Goal: Task Accomplishment & Management: Use online tool/utility

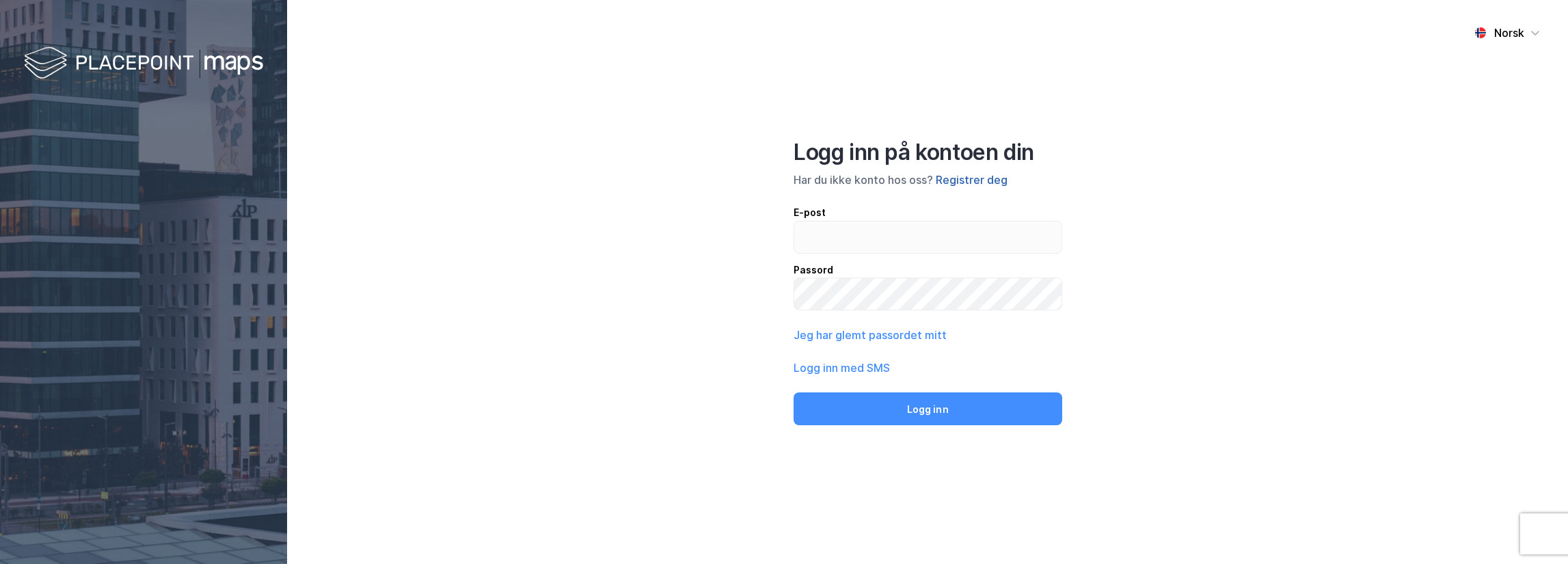
click at [994, 172] on button "Registrer deg" at bounding box center [972, 179] width 72 height 16
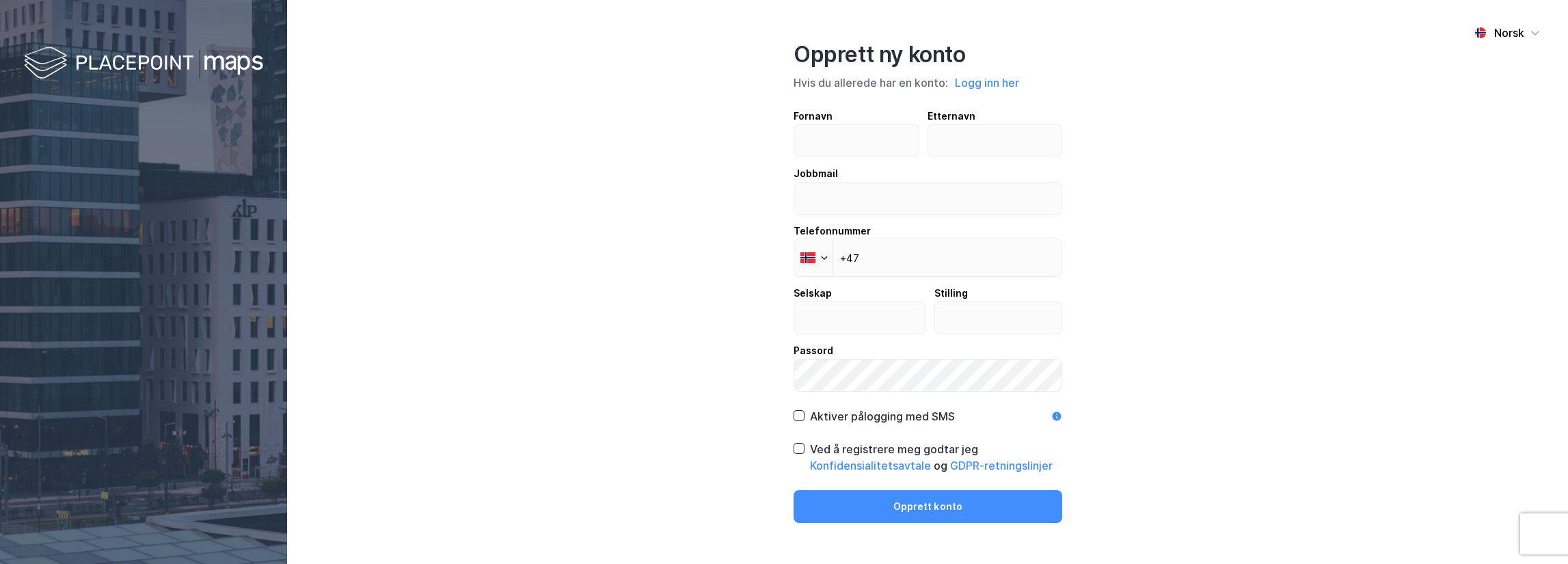
click at [926, 143] on div "Fornavn Etternavn" at bounding box center [928, 132] width 268 height 50
click at [895, 140] on input "text" at bounding box center [857, 140] width 125 height 32
type input "Preben"
type input "Bru"
type input "[EMAIL_ADDRESS][DOMAIN_NAME]"
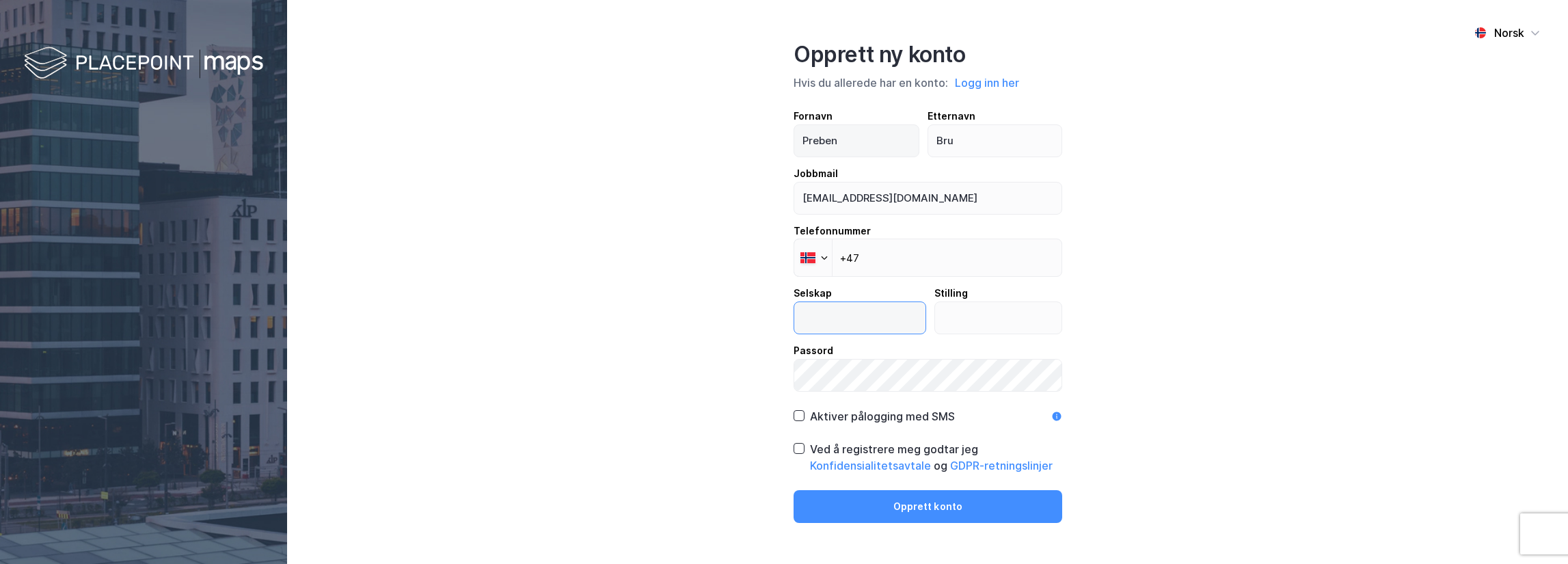
type input "Bonum AS"
click at [886, 250] on input "+47" at bounding box center [928, 257] width 268 height 38
type input "+47 480 79 789"
drag, startPoint x: 928, startPoint y: 306, endPoint x: 937, endPoint y: 308, distance: 9.2
click at [933, 306] on div "Selskap Bonum AS Stilling" at bounding box center [928, 309] width 268 height 50
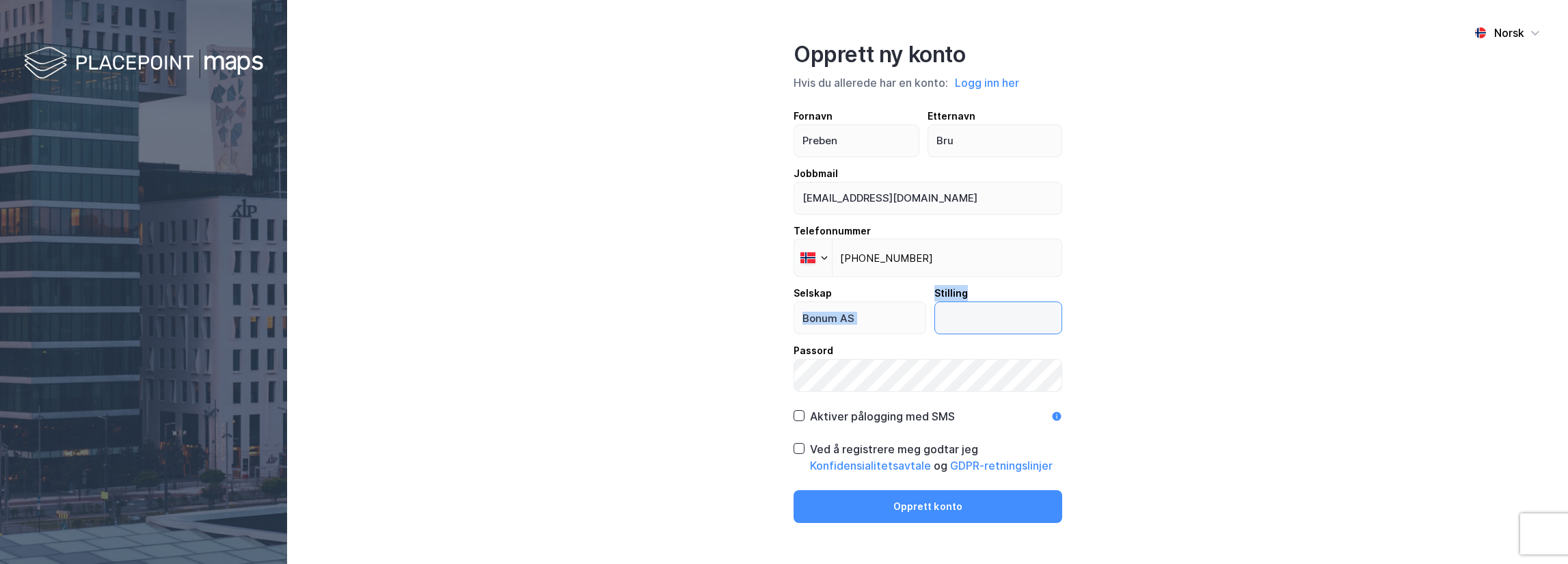
click at [940, 309] on input "text" at bounding box center [999, 317] width 127 height 32
type input "Prosjektleder"
click at [882, 413] on div "Aktiver pålogging med SMS" at bounding box center [882, 415] width 145 height 16
click at [885, 426] on div "Opprett ny konto Hvis du allerede har en konto: Logg inn her Fornavn Preben Ett…" at bounding box center [927, 282] width 268 height 482
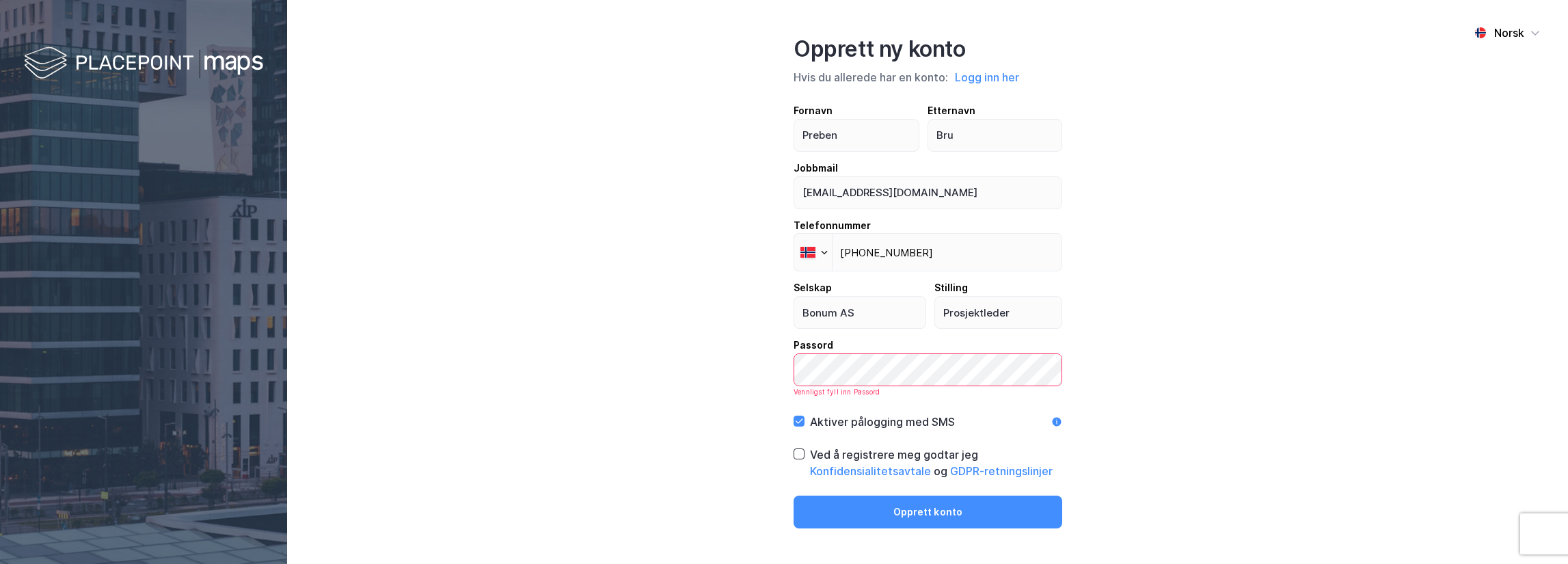
click at [885, 420] on div "Aktiver pålogging med SMS" at bounding box center [882, 421] width 145 height 16
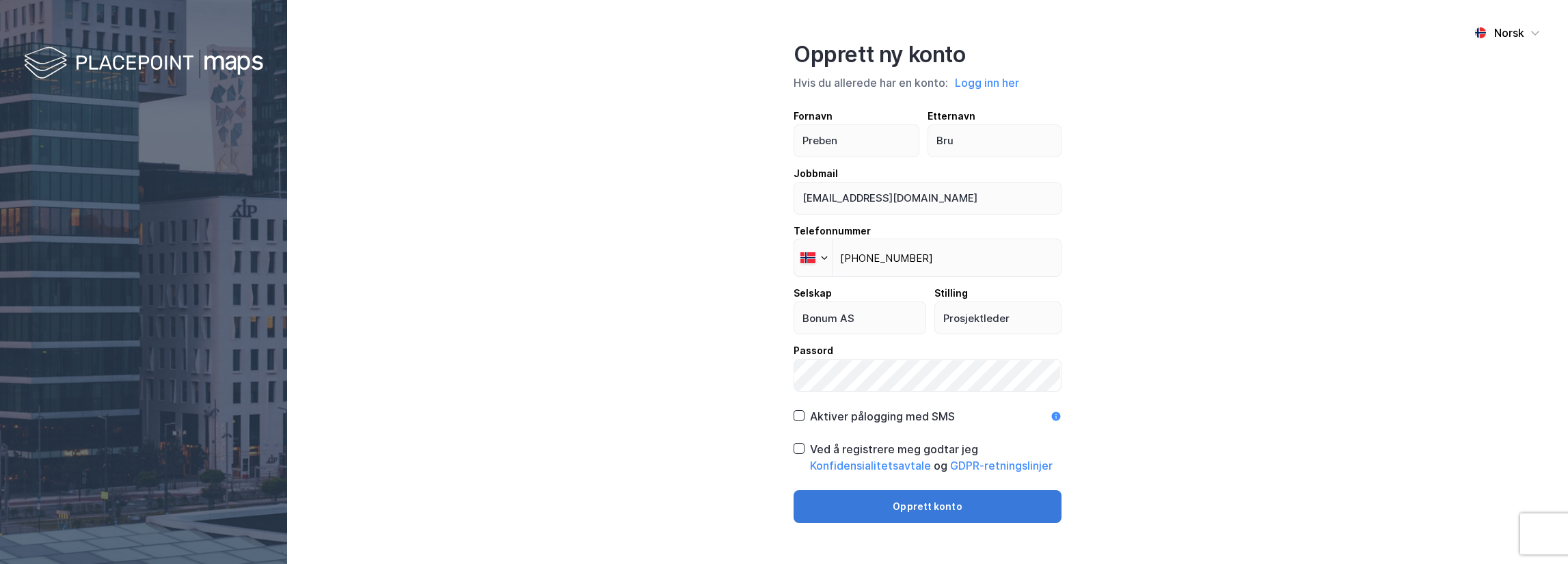
click at [918, 502] on button "Opprett konto" at bounding box center [927, 506] width 268 height 32
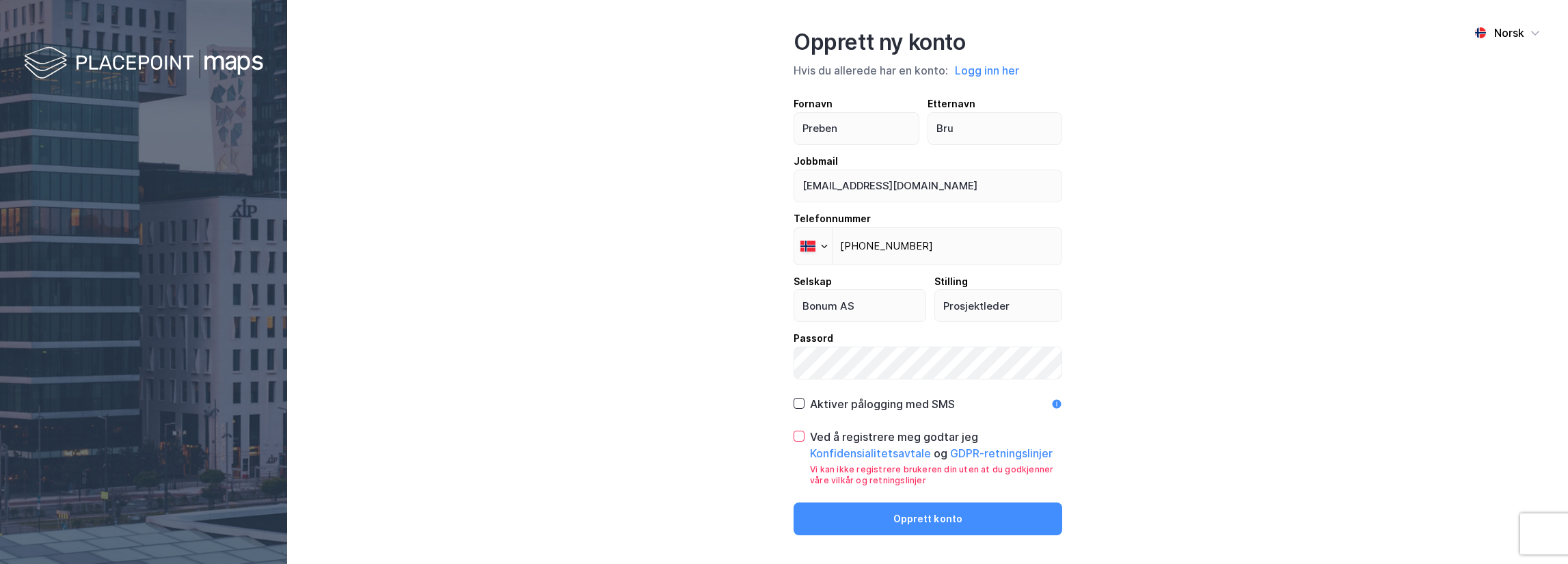
click at [801, 435] on icon at bounding box center [799, 436] width 9 height 9
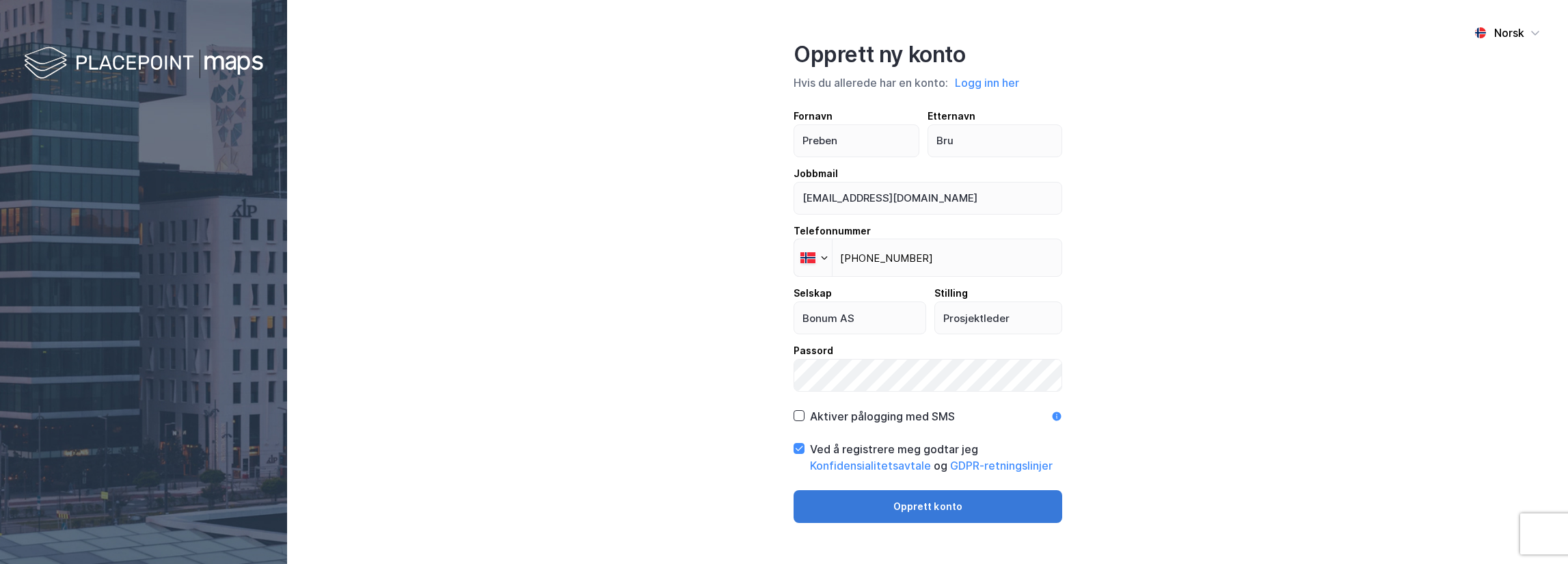
click at [878, 513] on button "Opprett konto" at bounding box center [928, 506] width 268 height 32
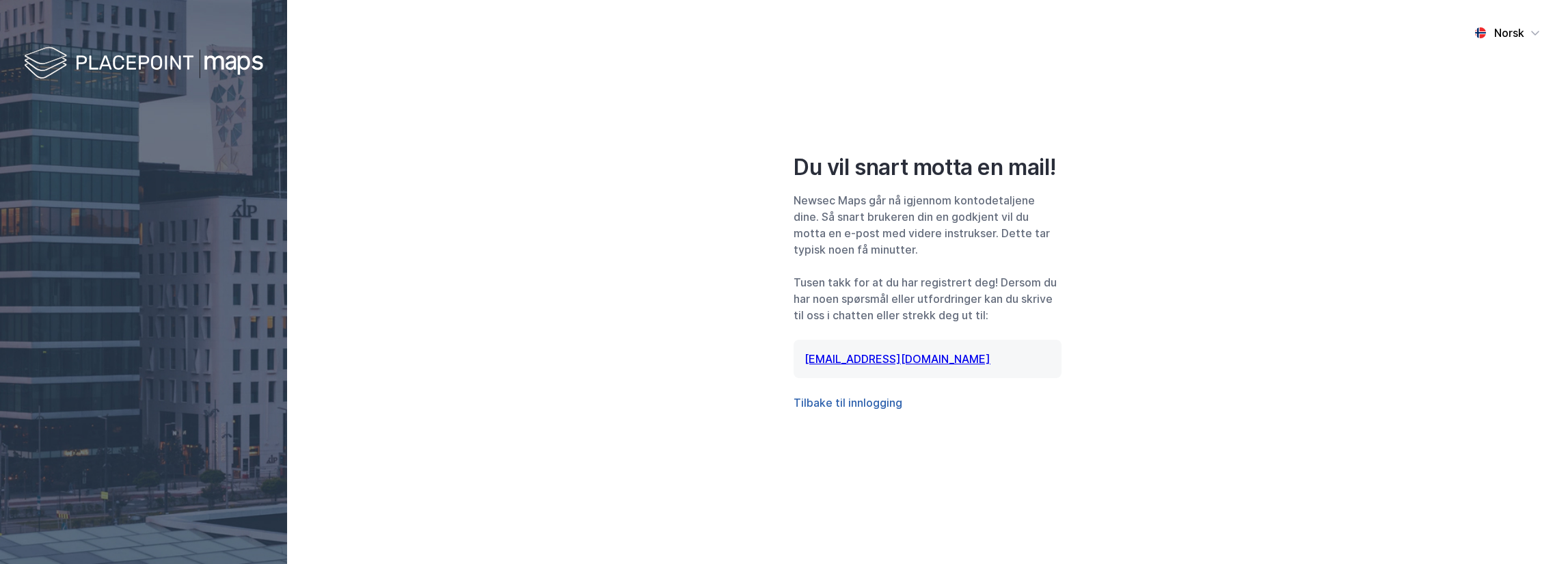
click at [879, 407] on button "Tilbake til innlogging" at bounding box center [847, 402] width 109 height 16
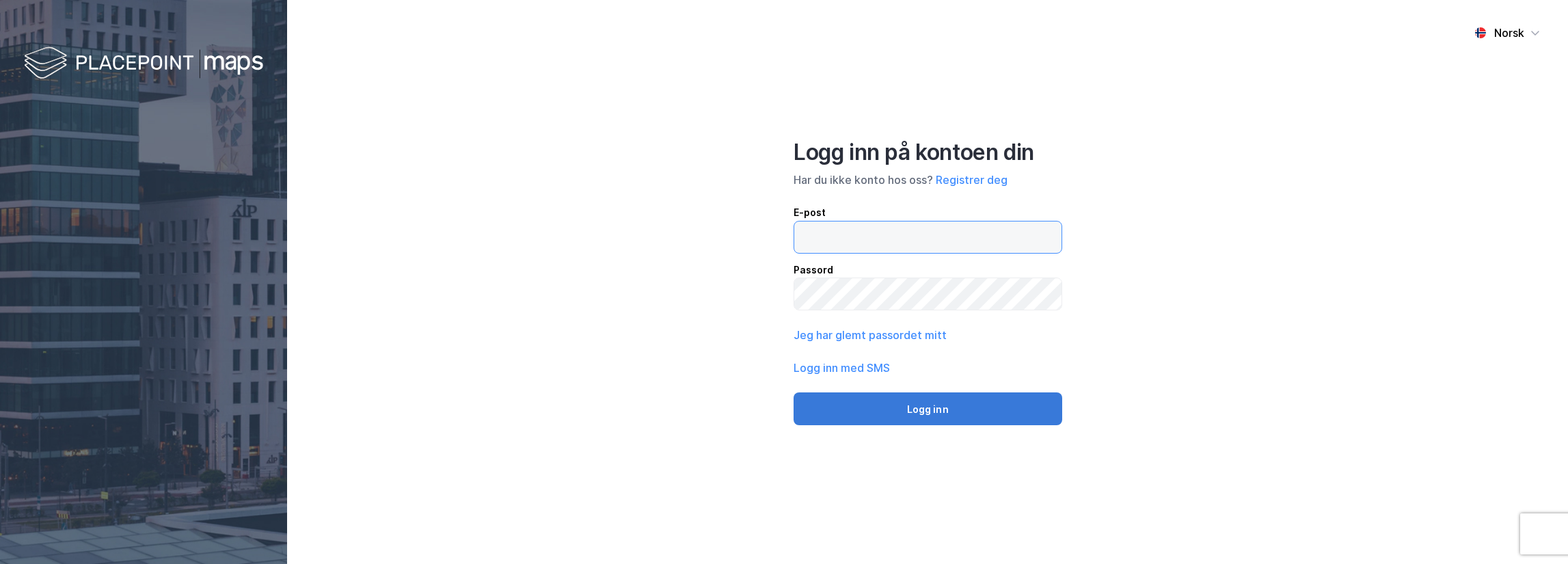
type input "[EMAIL_ADDRESS][DOMAIN_NAME]"
click at [906, 400] on button "Logg inn" at bounding box center [928, 408] width 268 height 32
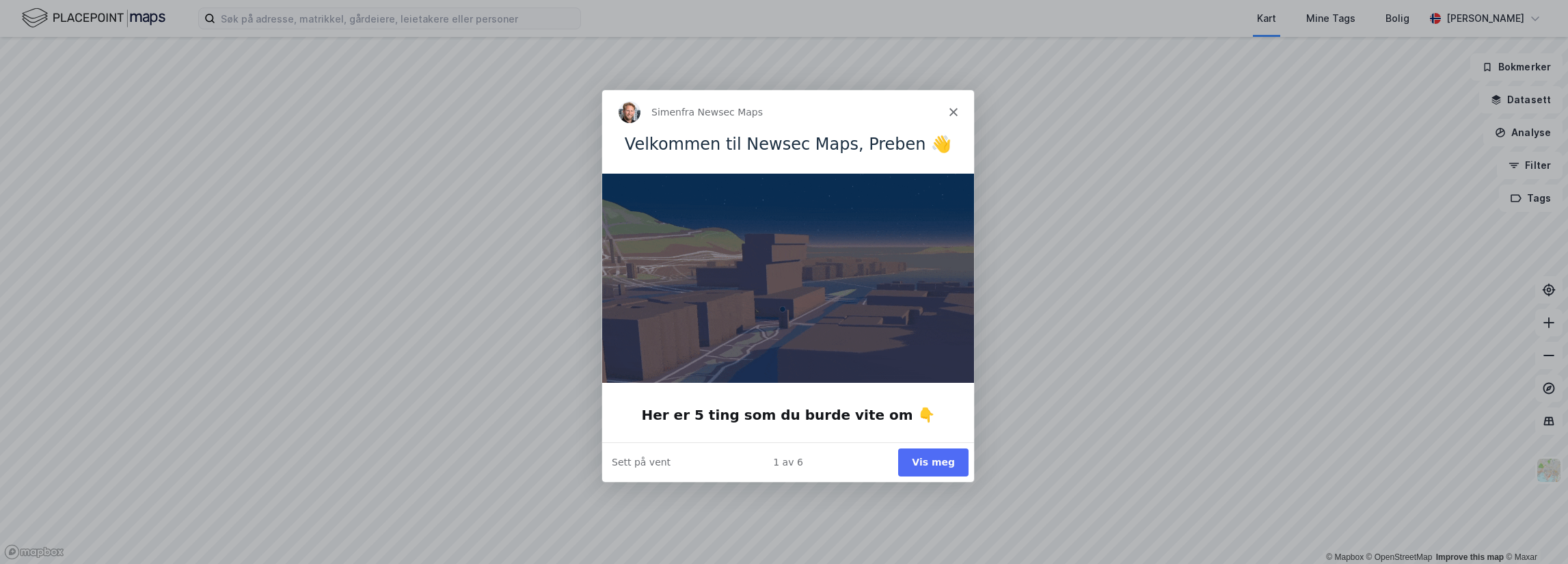
click at [953, 109] on icon "Lukk" at bounding box center [953, 112] width 9 height 9
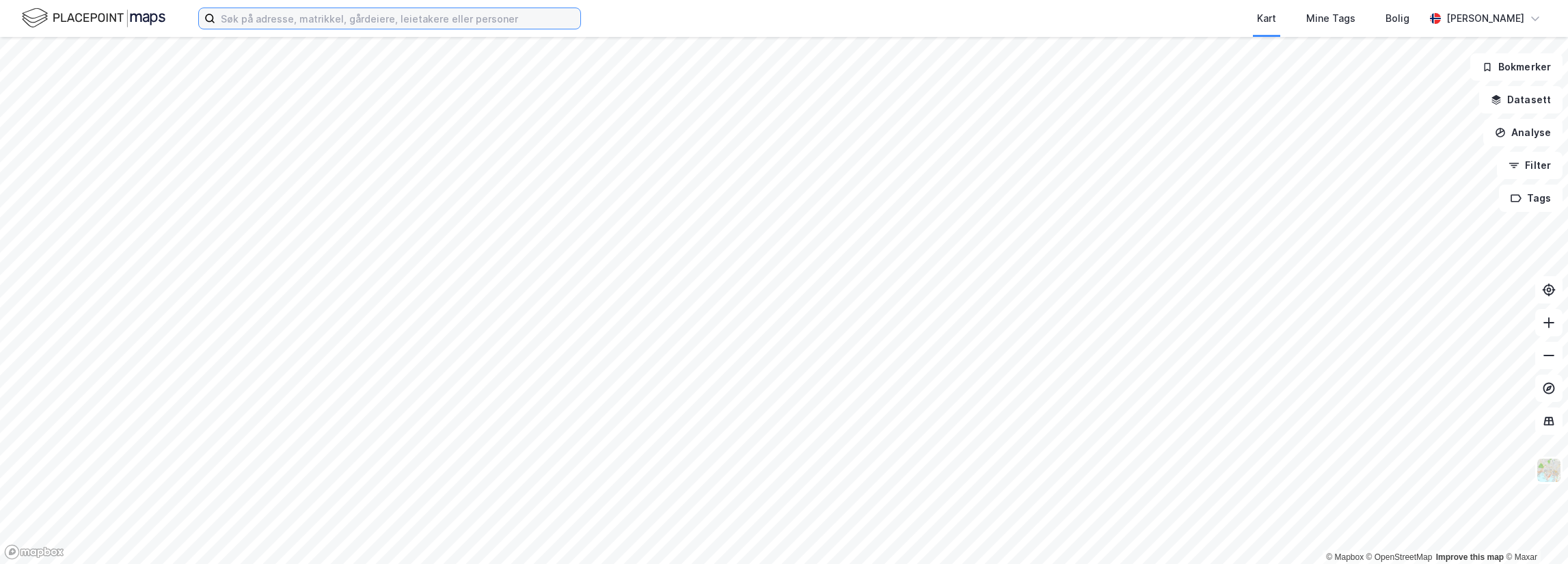
click at [322, 22] on input at bounding box center [398, 19] width 365 height 21
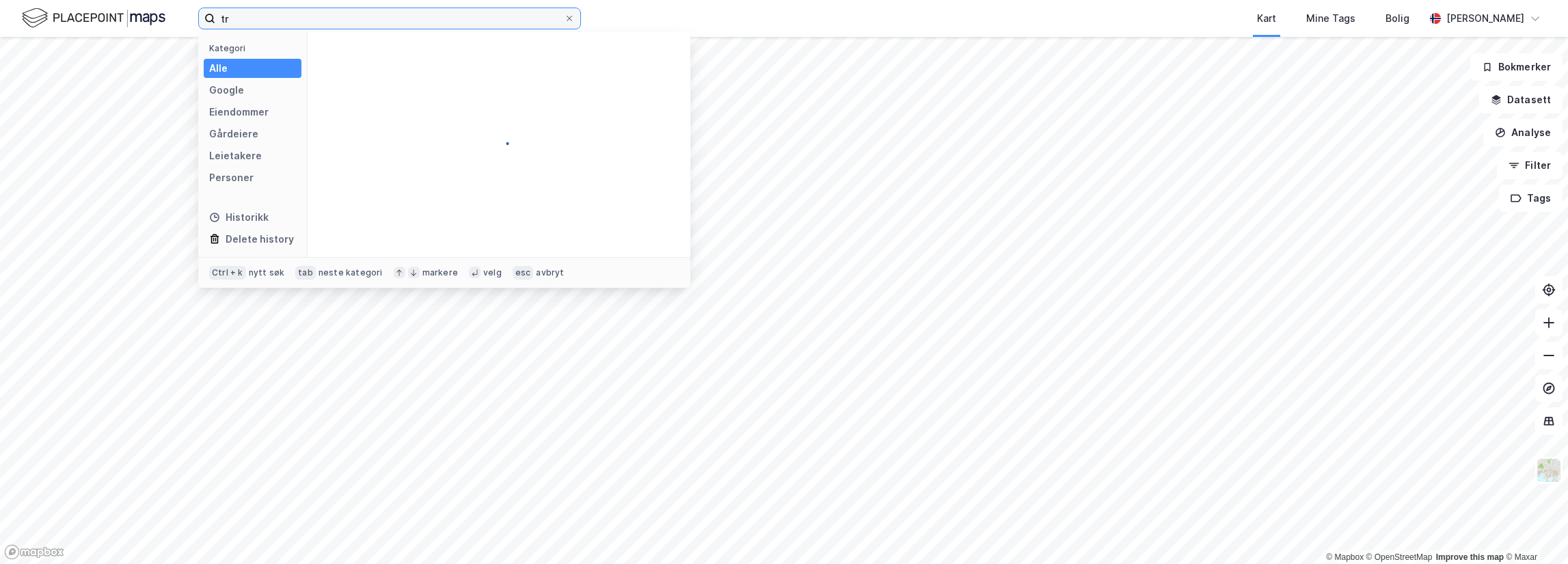
type input "t"
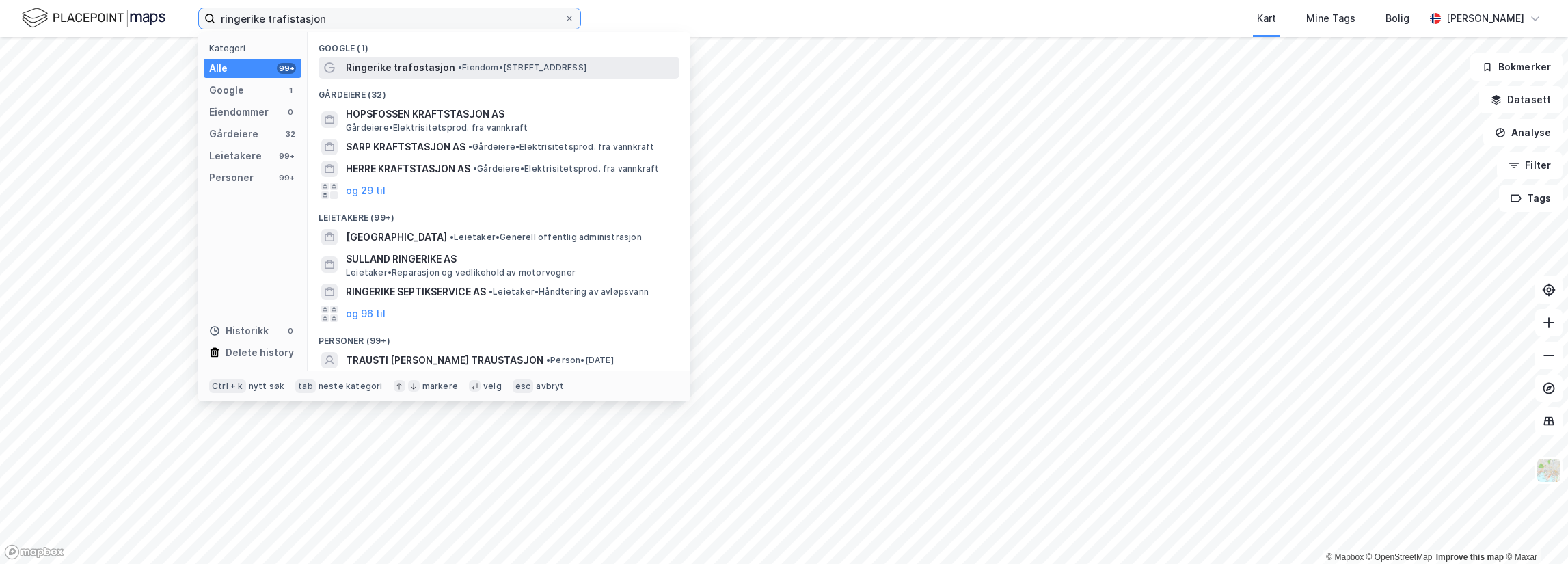
type input "ringerike trafistasjon"
click at [478, 69] on span "• Eiendom • [STREET_ADDRESS]" at bounding box center [522, 68] width 128 height 11
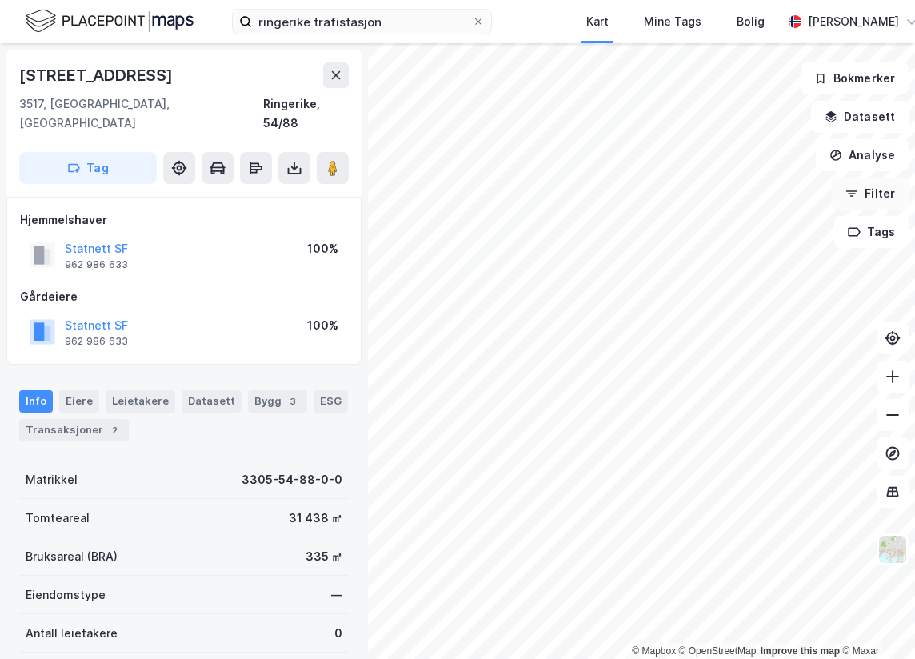
click at [879, 204] on button "Filter" at bounding box center [870, 193] width 77 height 32
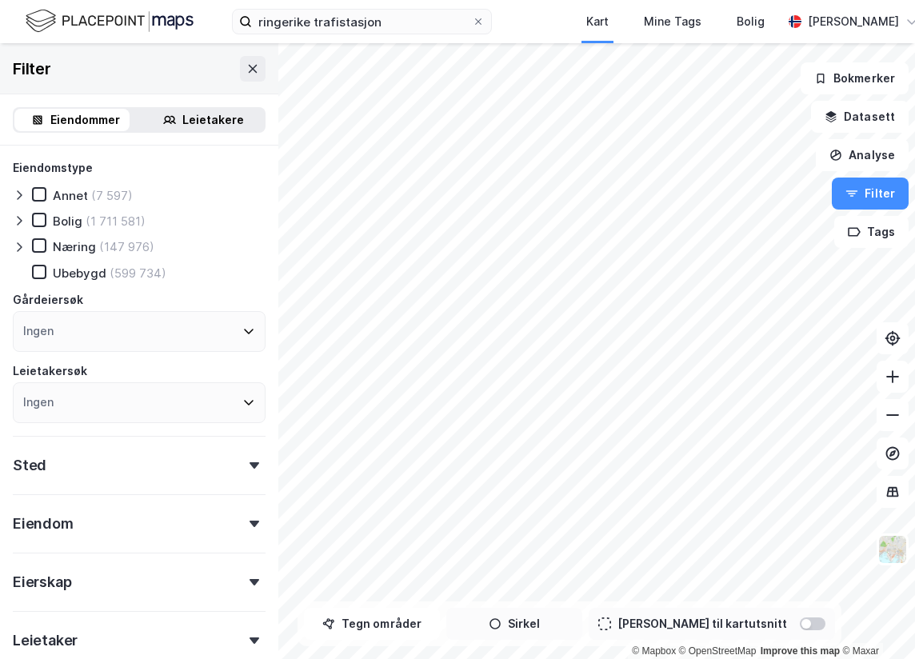
click at [545, 629] on button "Sirkel" at bounding box center [514, 624] width 136 height 32
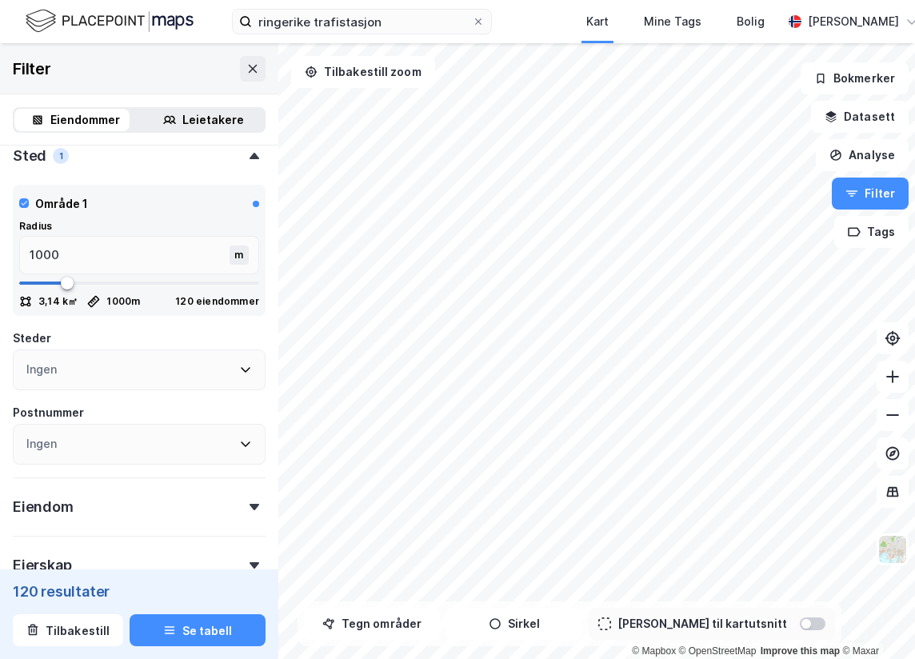
scroll to position [341, 0]
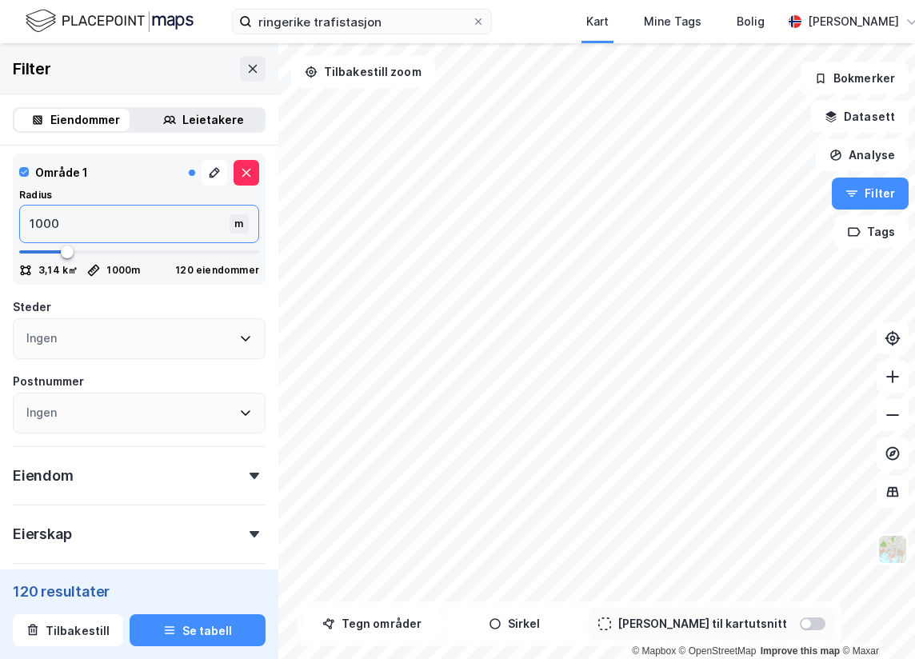
drag, startPoint x: 94, startPoint y: 232, endPoint x: -59, endPoint y: 220, distance: 154.0
click at [0, 220] on html "ringerike trafistasjon Kart Mine Tags Bolig [PERSON_NAME] © Mapbox © OpenStreet…" at bounding box center [457, 329] width 915 height 659
type input "2"
type input "25"
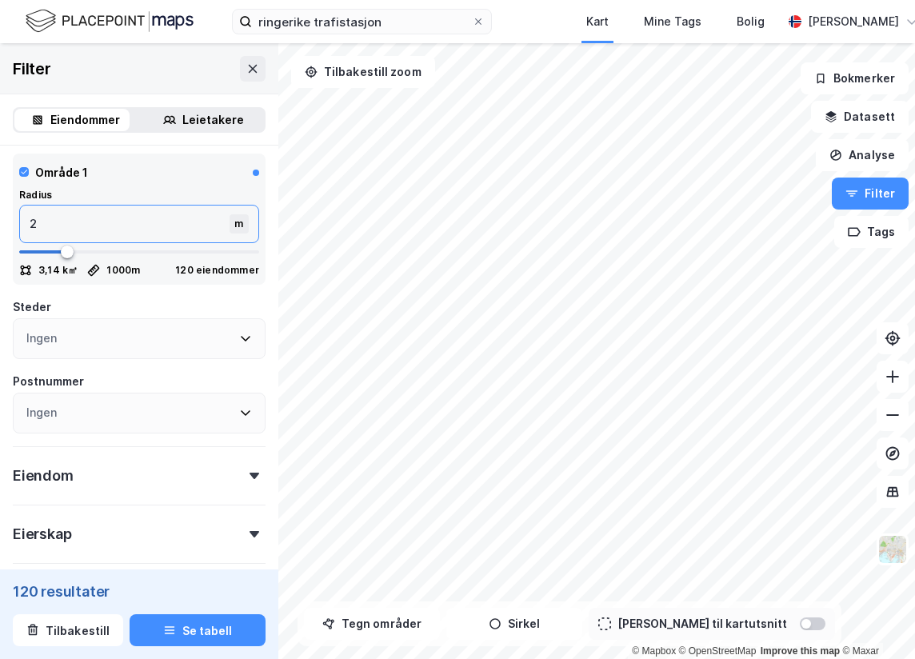
type input "25"
type input "250"
type input "2500"
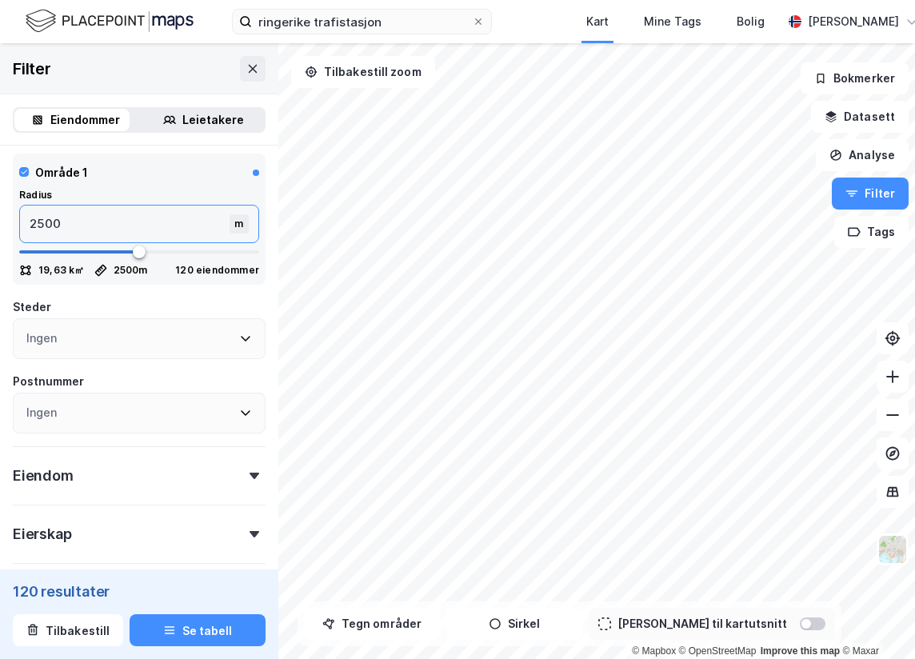
type input "25000"
type input "5000"
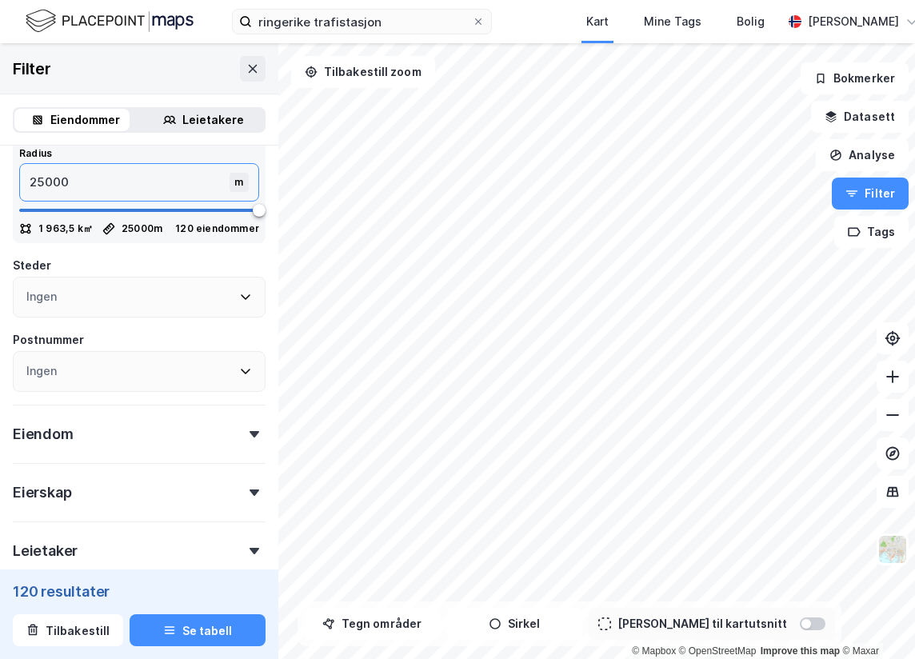
scroll to position [370, 0]
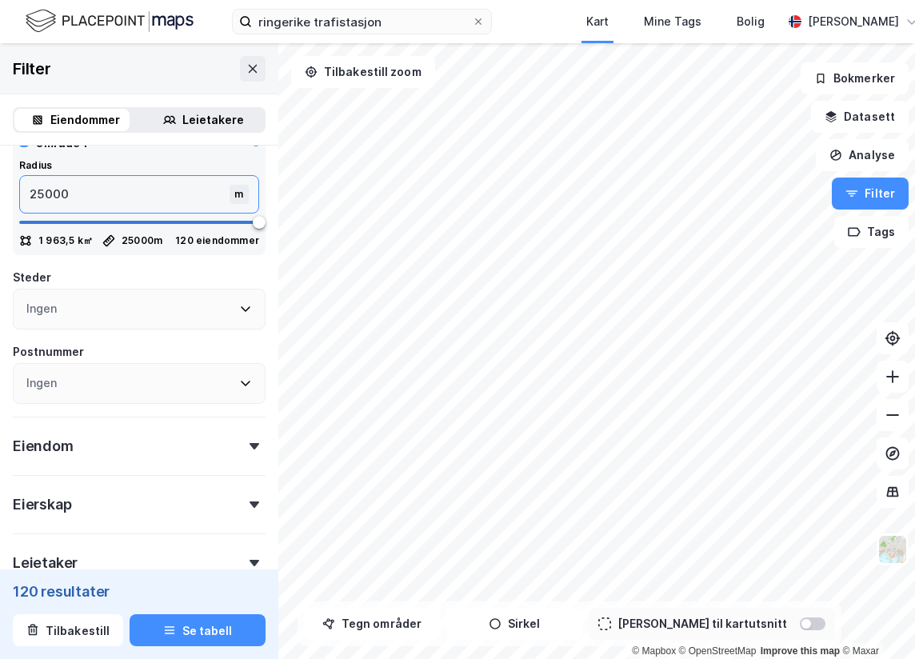
type input "25000"
click at [160, 310] on div "Ingen" at bounding box center [139, 309] width 253 height 41
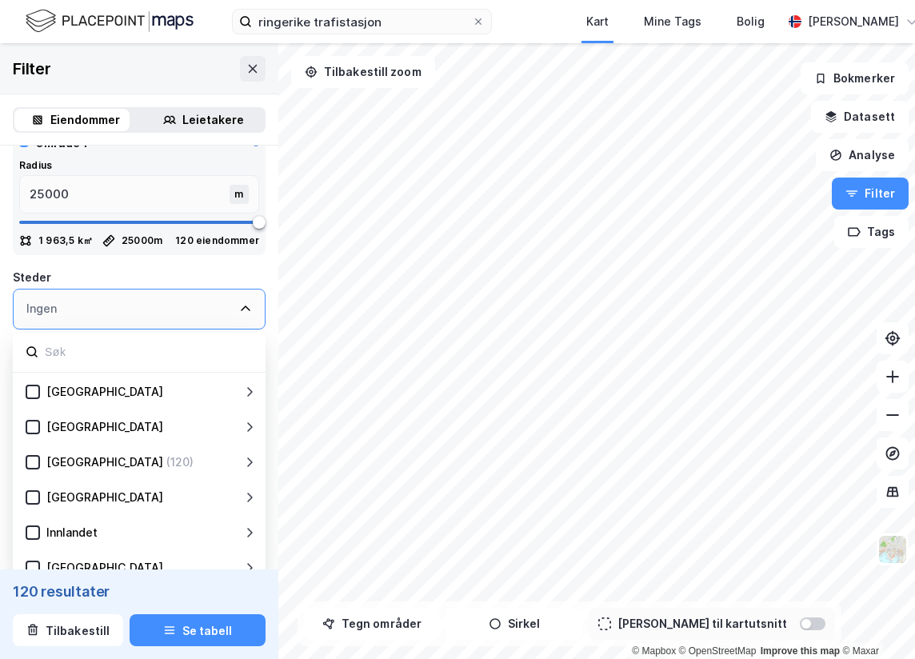
click at [160, 310] on div "Ingen" at bounding box center [139, 309] width 253 height 41
click at [239, 309] on icon at bounding box center [245, 308] width 13 height 13
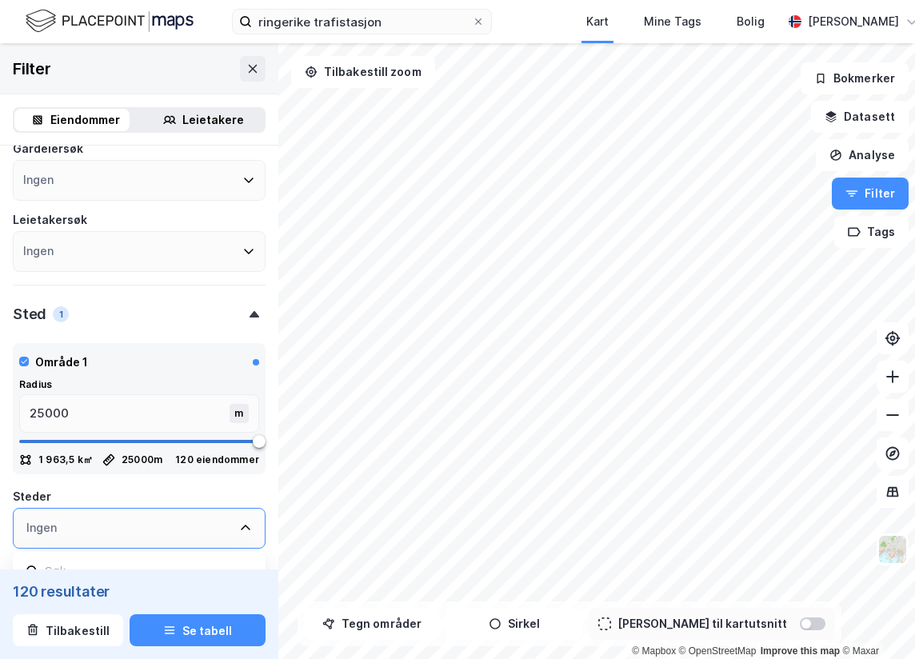
scroll to position [320, 0]
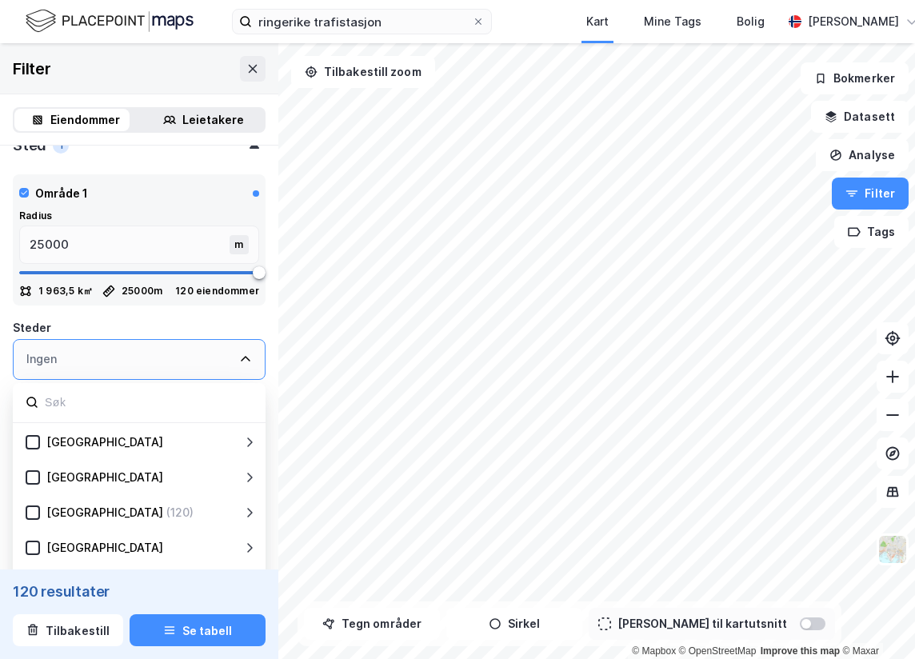
click at [239, 359] on icon at bounding box center [245, 359] width 13 height 13
click at [125, 402] on input at bounding box center [147, 403] width 209 height 22
click at [61, 359] on div "Ingen" at bounding box center [139, 359] width 253 height 41
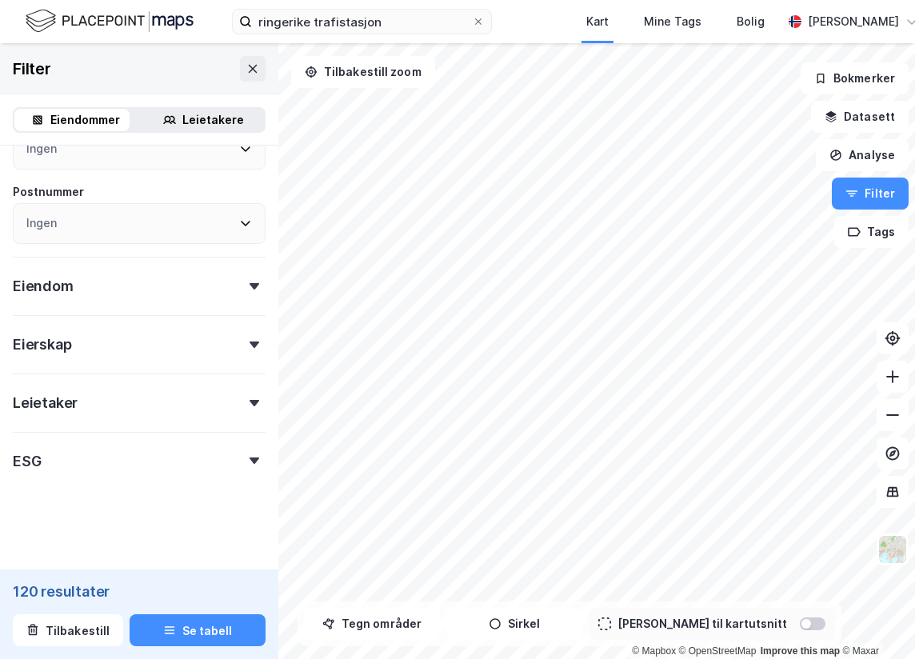
click at [102, 489] on form "Eiendomstype [PERSON_NAME] (88) Næring (2) [GEOGRAPHIC_DATA] (26) Gårdeiersøk I…" at bounding box center [139, 92] width 253 height 928
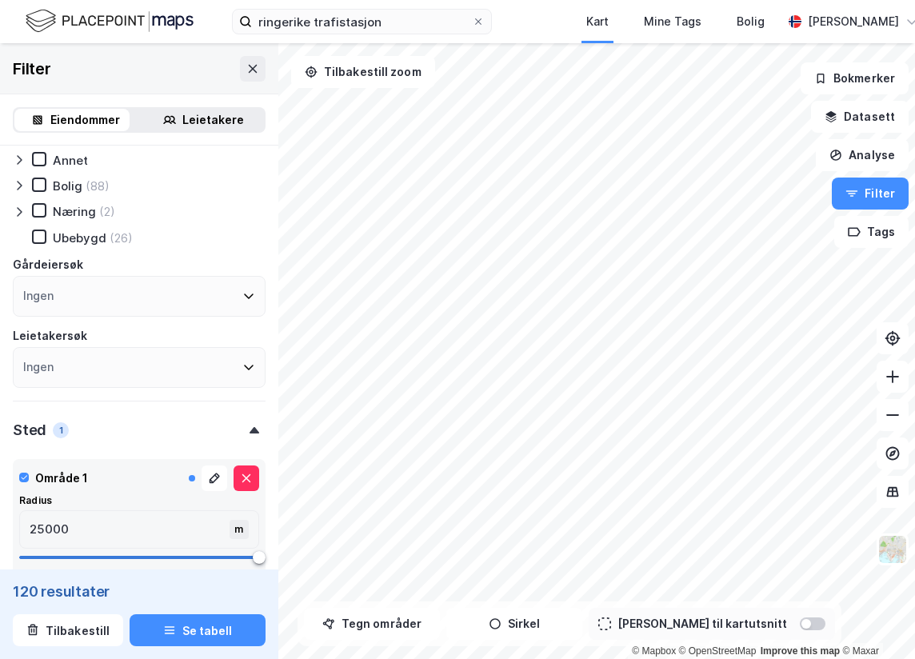
scroll to position [0, 0]
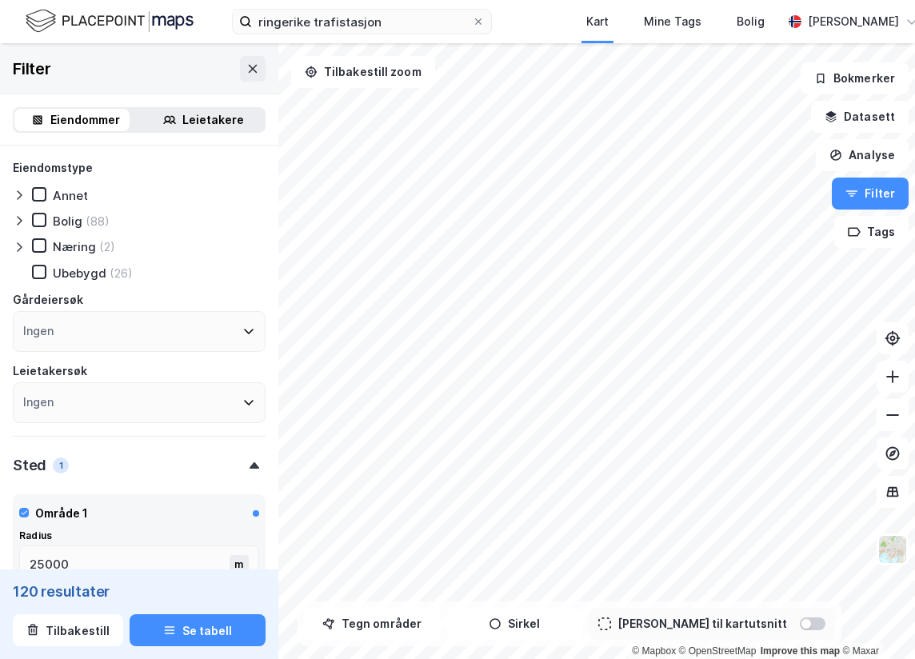
click at [20, 249] on icon at bounding box center [19, 247] width 5 height 10
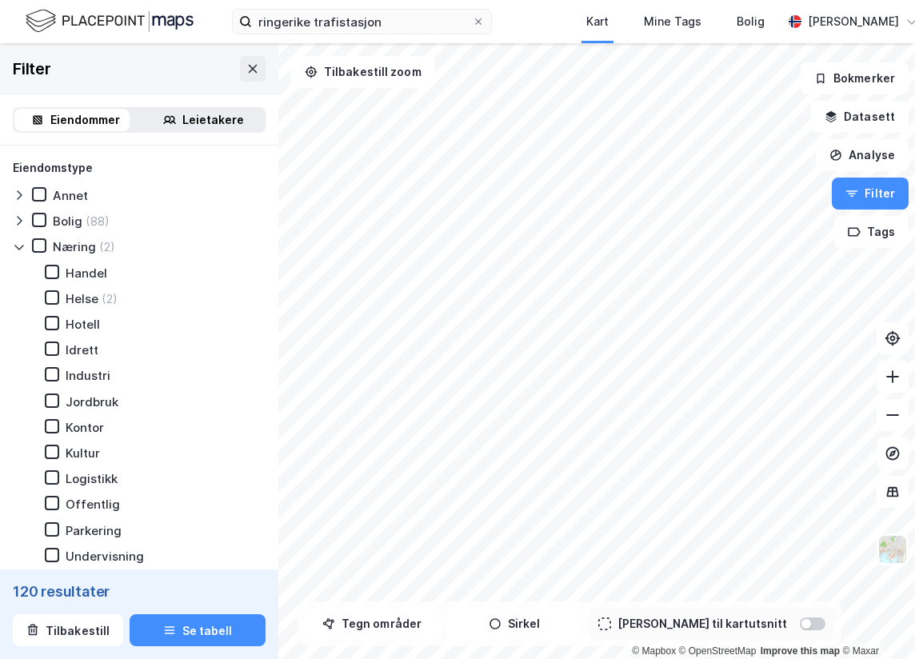
click at [20, 249] on icon at bounding box center [18, 248] width 9 height 6
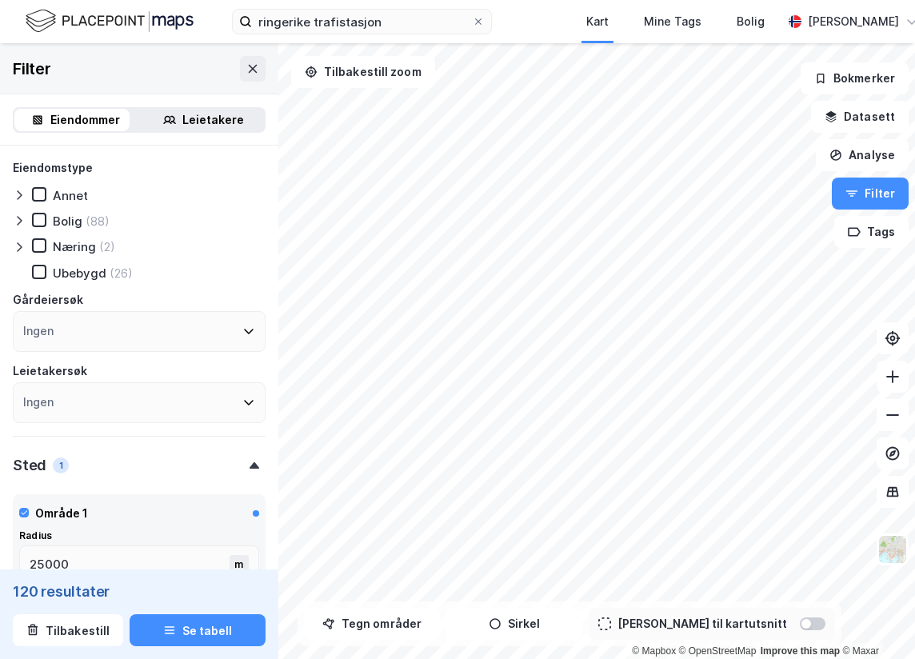
click at [22, 194] on icon at bounding box center [19, 195] width 13 height 13
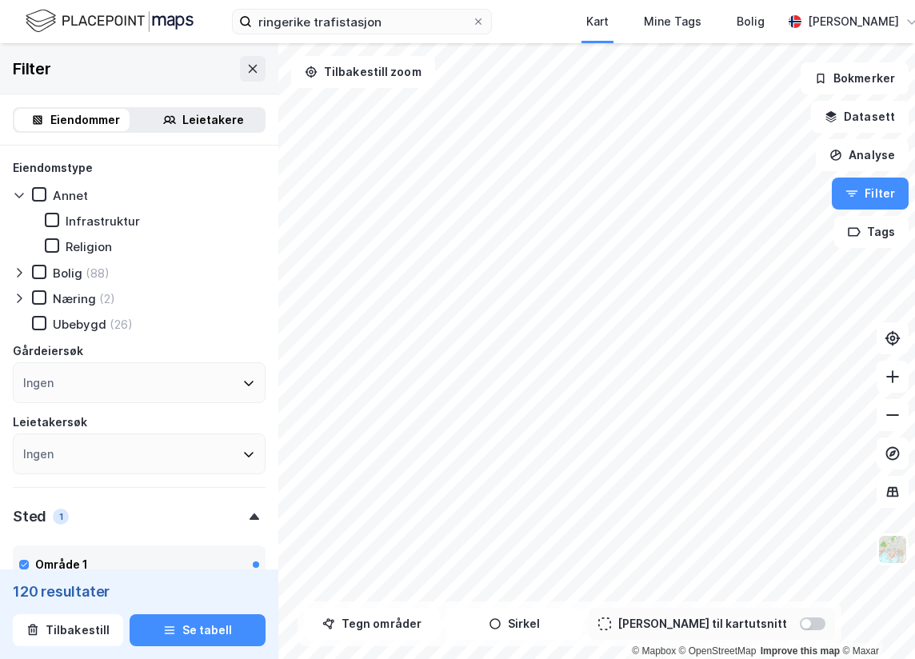
click at [22, 194] on icon at bounding box center [18, 195] width 9 height 5
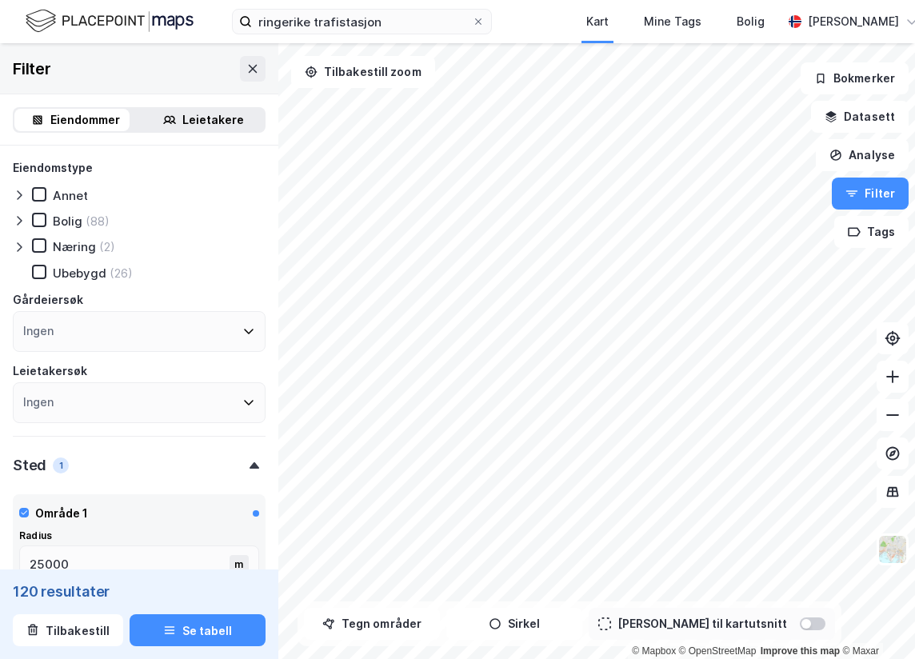
click at [24, 252] on icon at bounding box center [19, 247] width 13 height 13
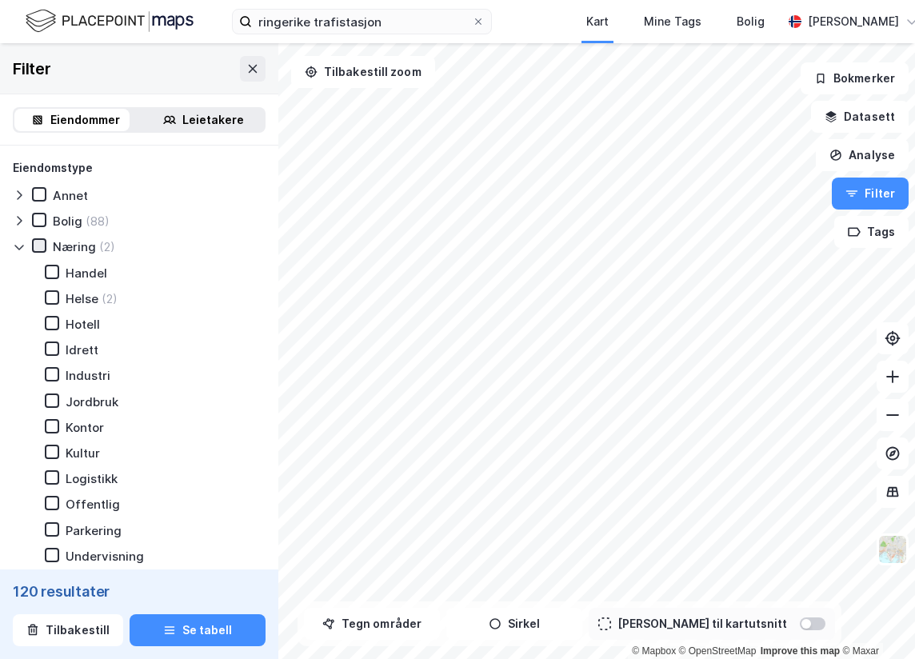
click at [43, 249] on icon at bounding box center [39, 245] width 11 height 11
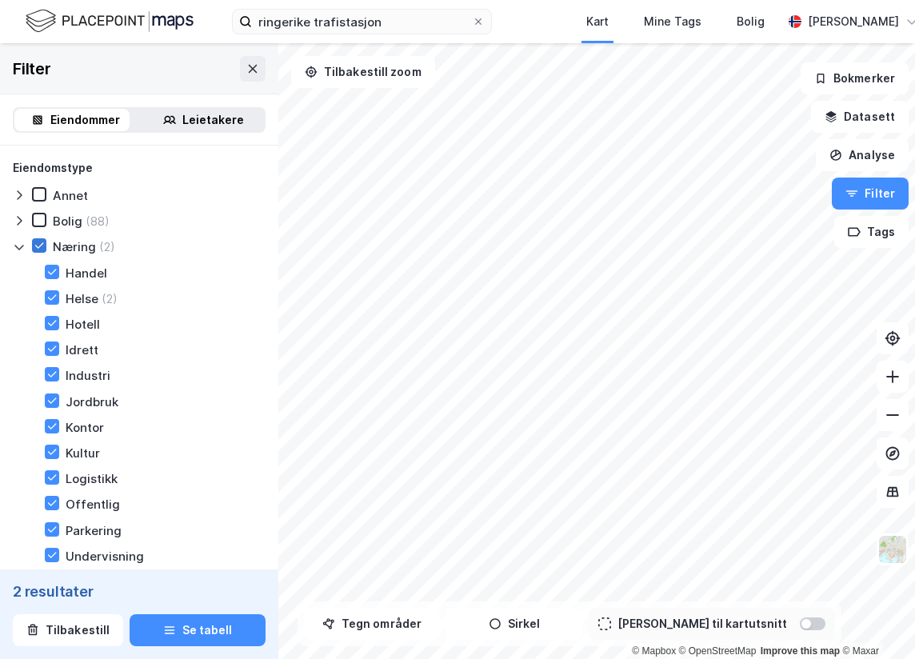
click at [37, 244] on icon at bounding box center [39, 245] width 11 height 11
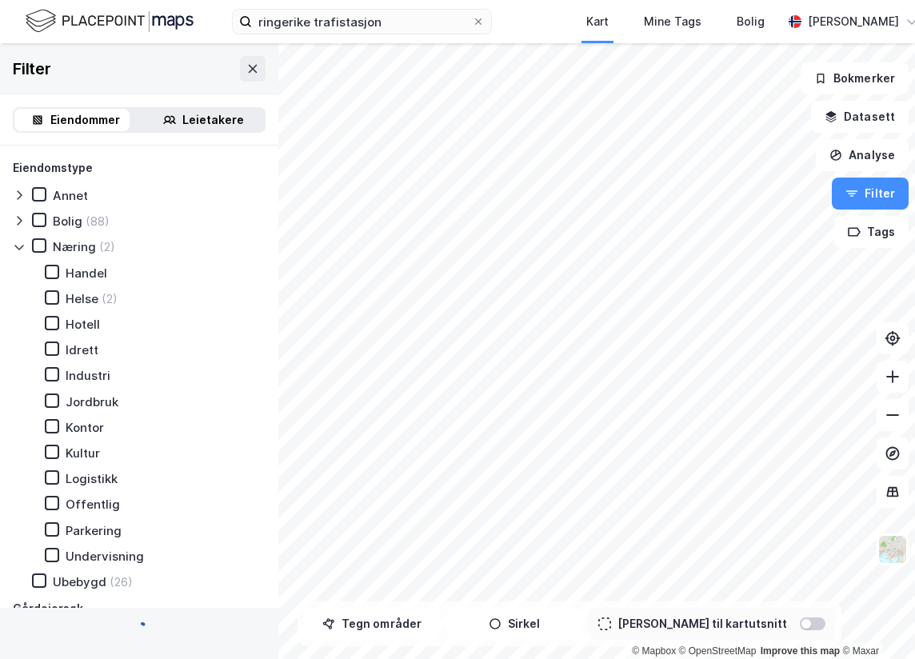
click at [23, 244] on icon at bounding box center [19, 247] width 13 height 13
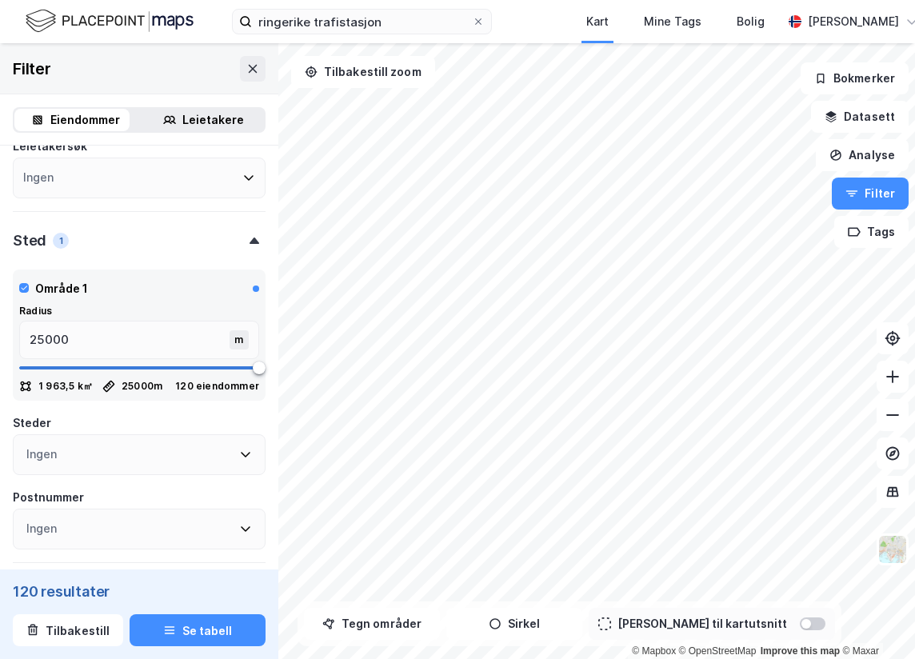
scroll to position [240, 0]
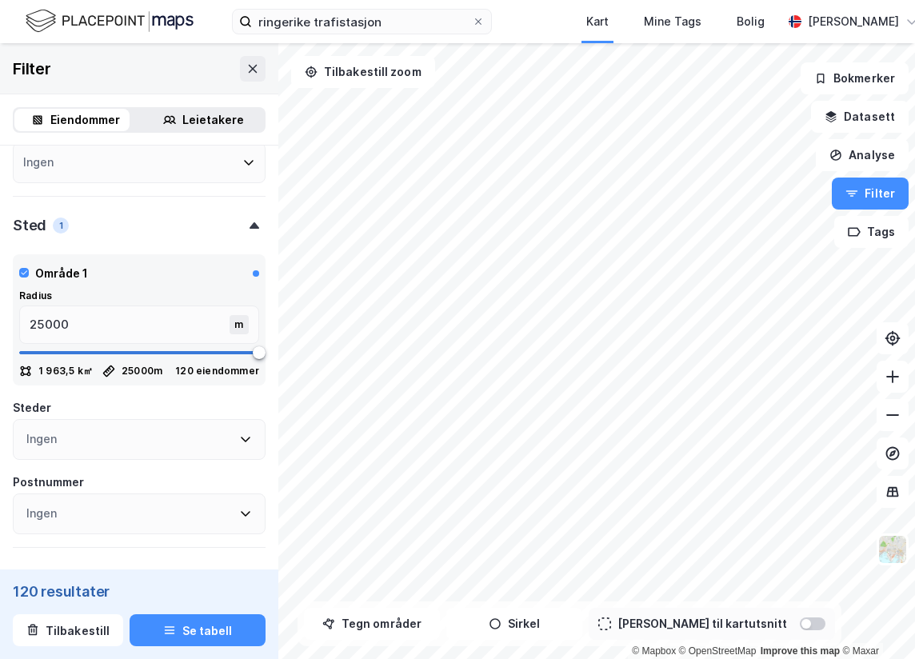
click at [144, 442] on div "Ingen" at bounding box center [139, 439] width 253 height 41
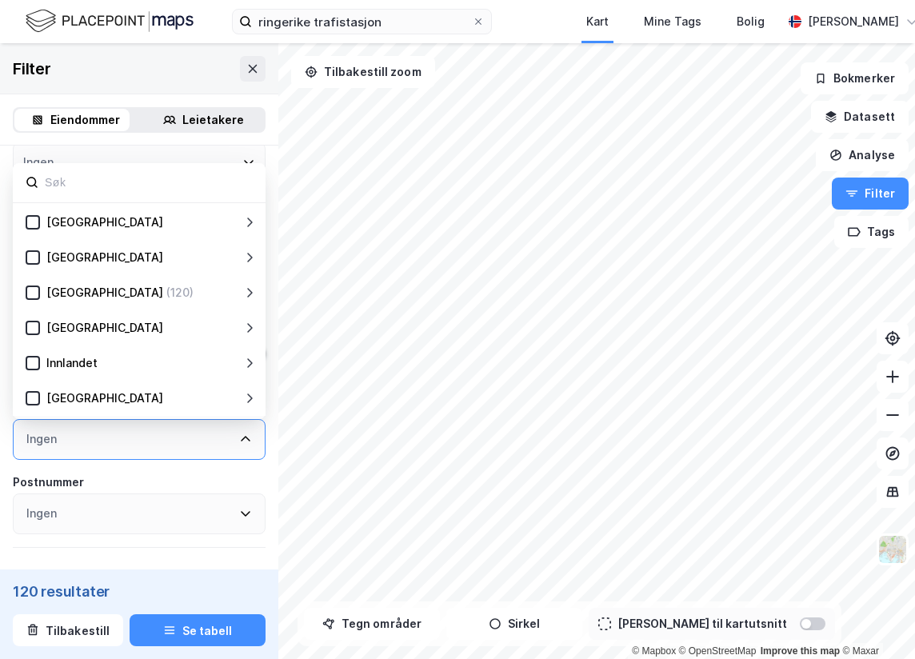
click at [144, 441] on div "Ingen" at bounding box center [139, 439] width 253 height 41
click at [128, 472] on div "Eiendomstype [PERSON_NAME] (88) Næring (2) [GEOGRAPHIC_DATA] (26) Gårdeiersøk I…" at bounding box center [139, 342] width 253 height 848
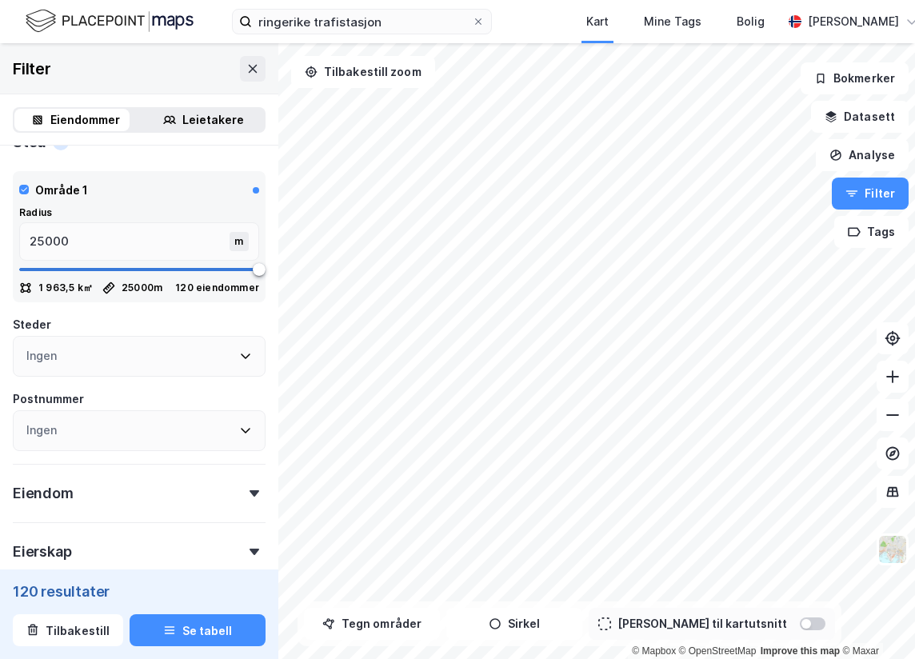
scroll to position [400, 0]
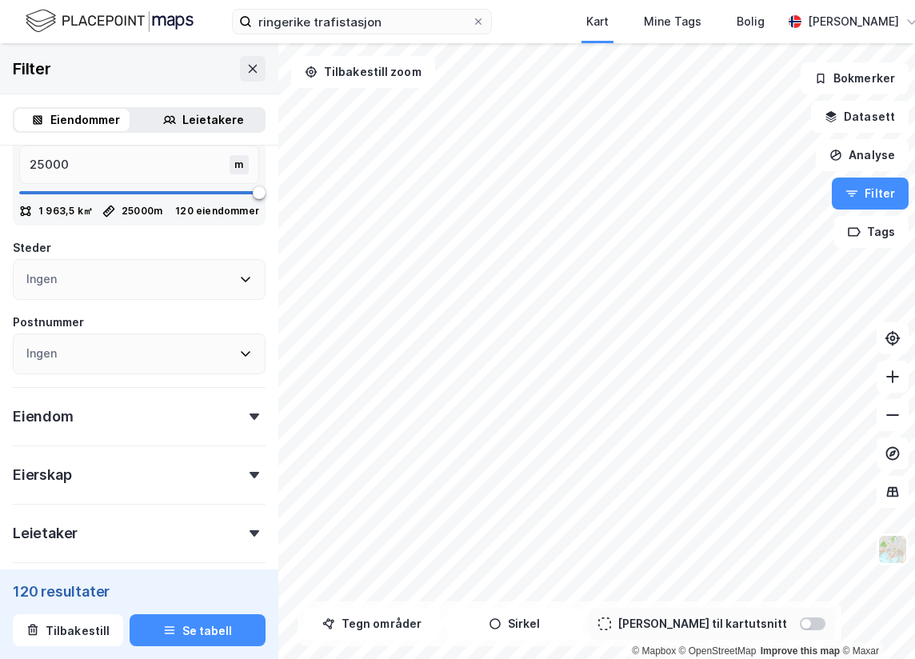
click at [249, 414] on icon at bounding box center [254, 416] width 10 height 6
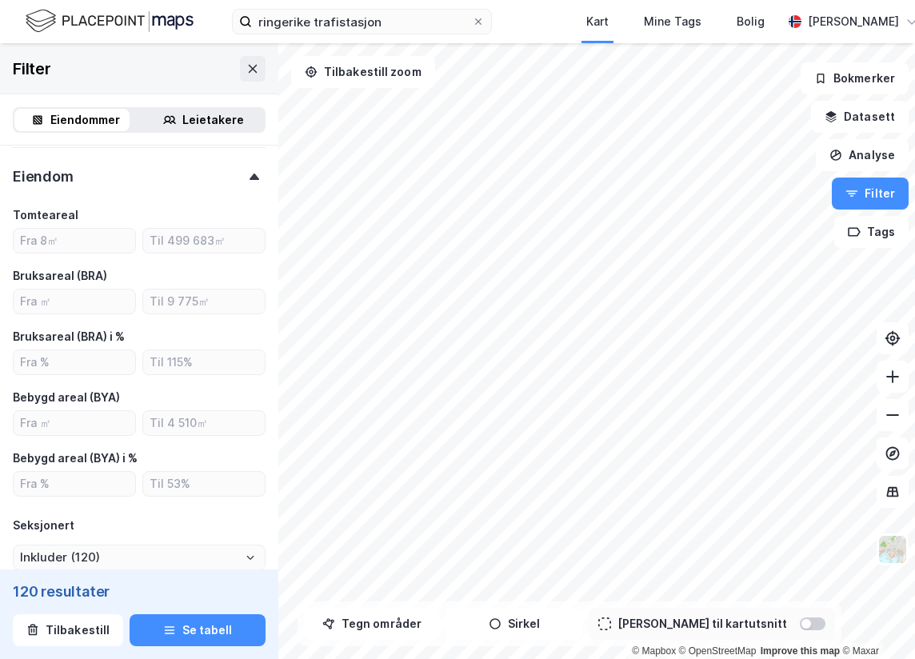
click at [243, 176] on div at bounding box center [254, 177] width 22 height 6
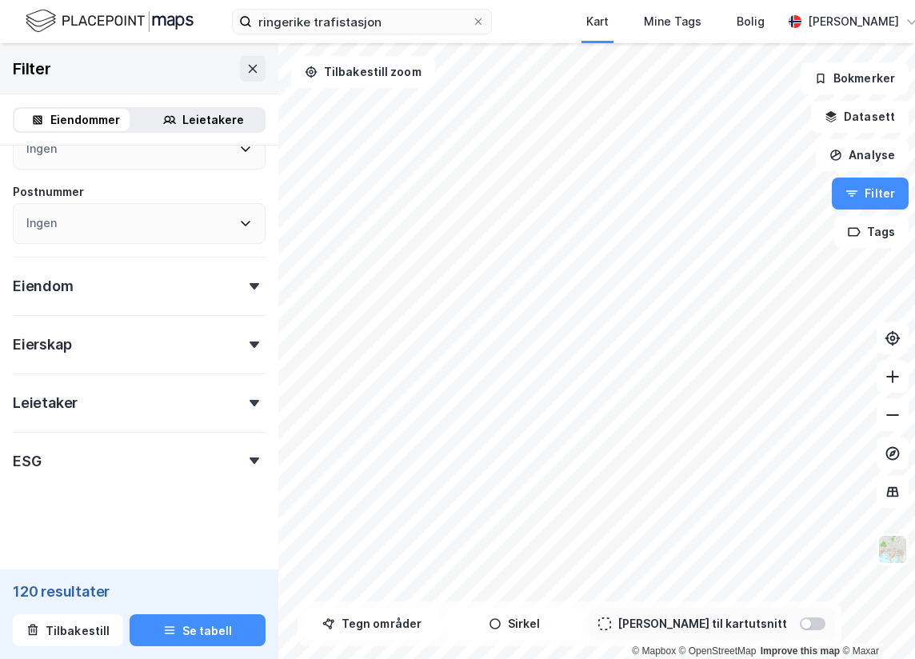
click at [241, 337] on div "Eierskap" at bounding box center [139, 338] width 253 height 46
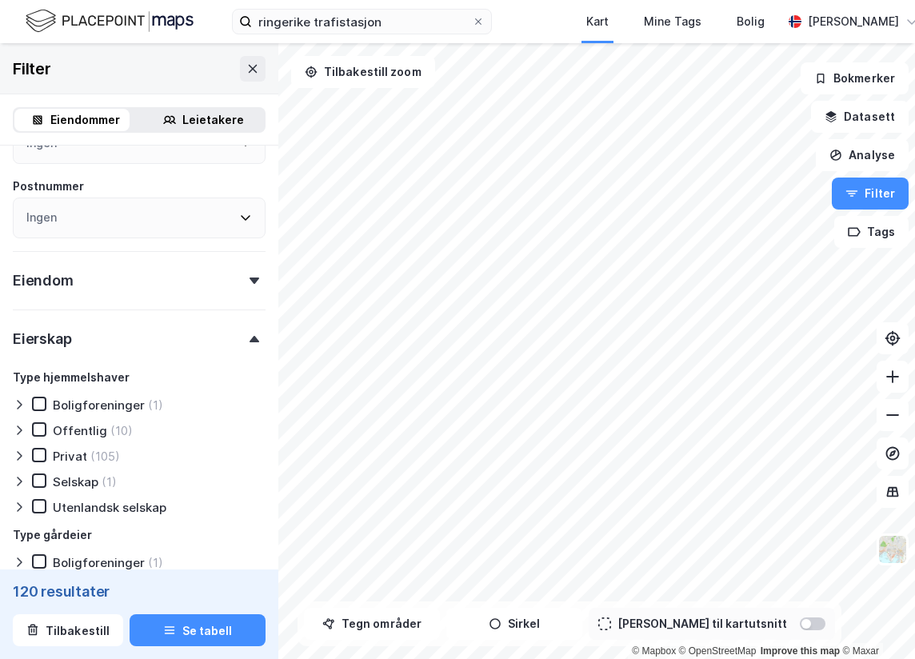
scroll to position [531, 0]
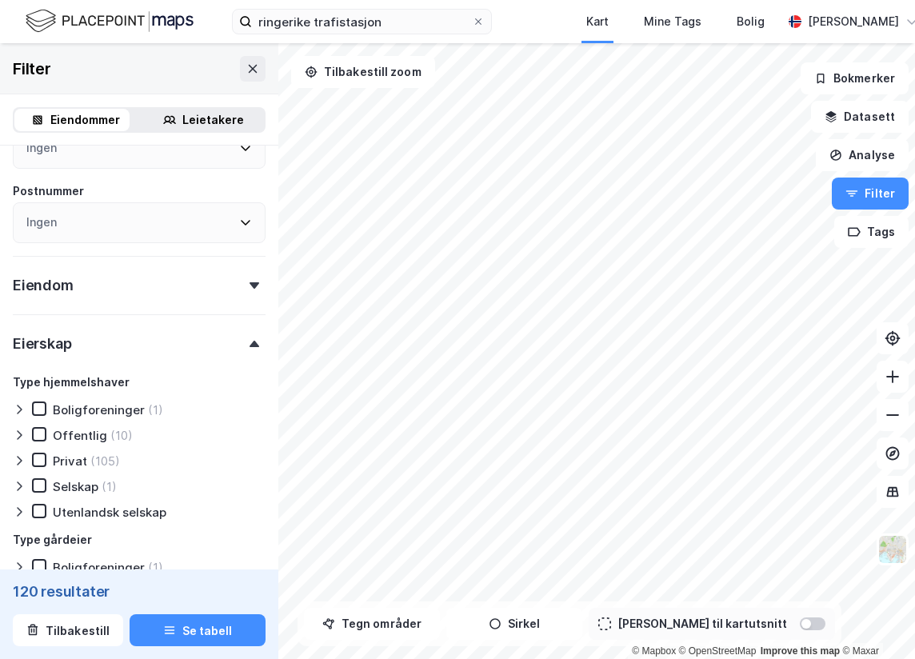
click at [243, 341] on div at bounding box center [254, 344] width 22 height 6
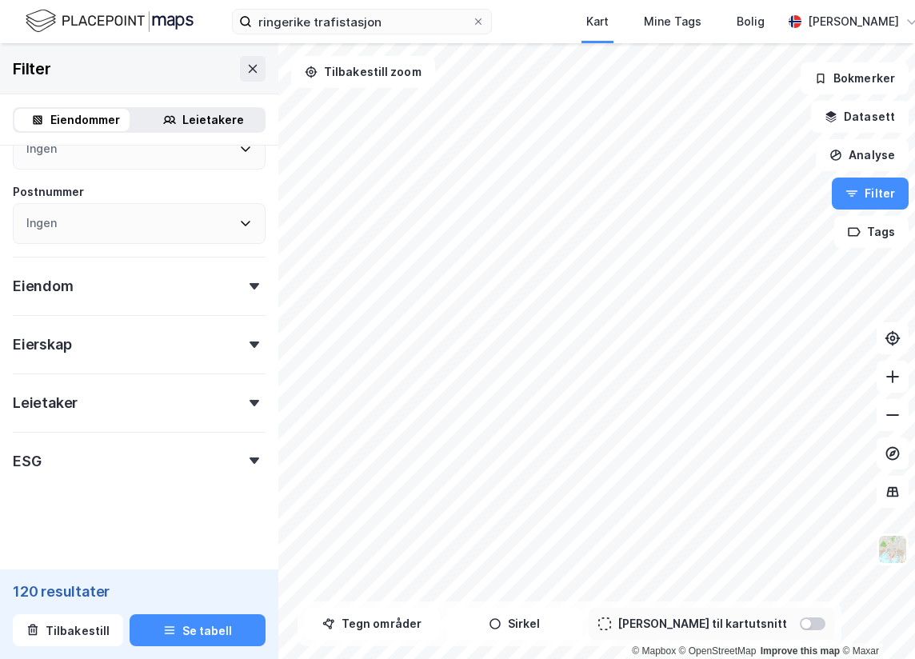
scroll to position [530, 0]
click at [246, 457] on div at bounding box center [254, 460] width 22 height 6
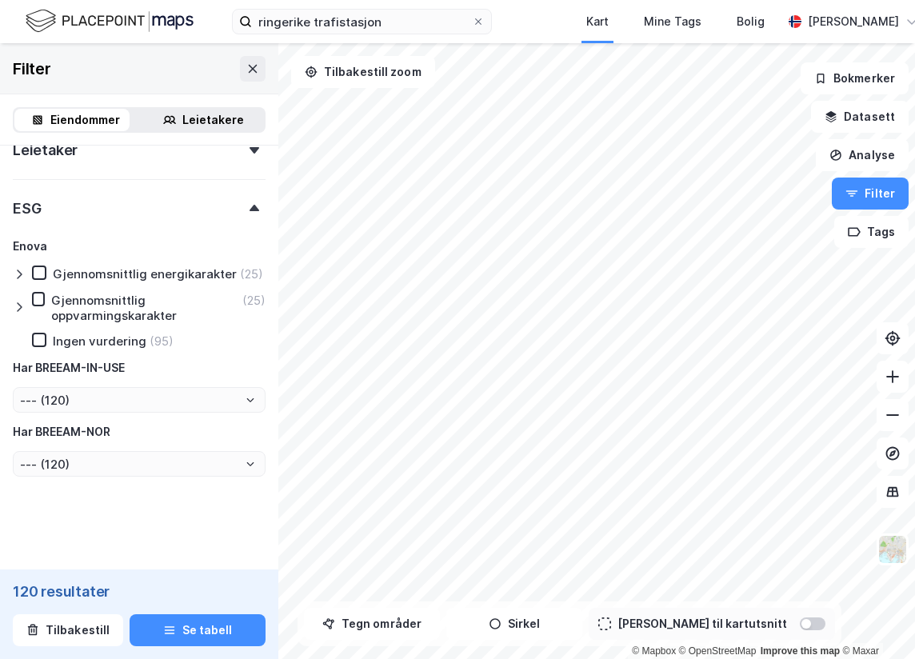
click at [246, 205] on div at bounding box center [254, 208] width 22 height 6
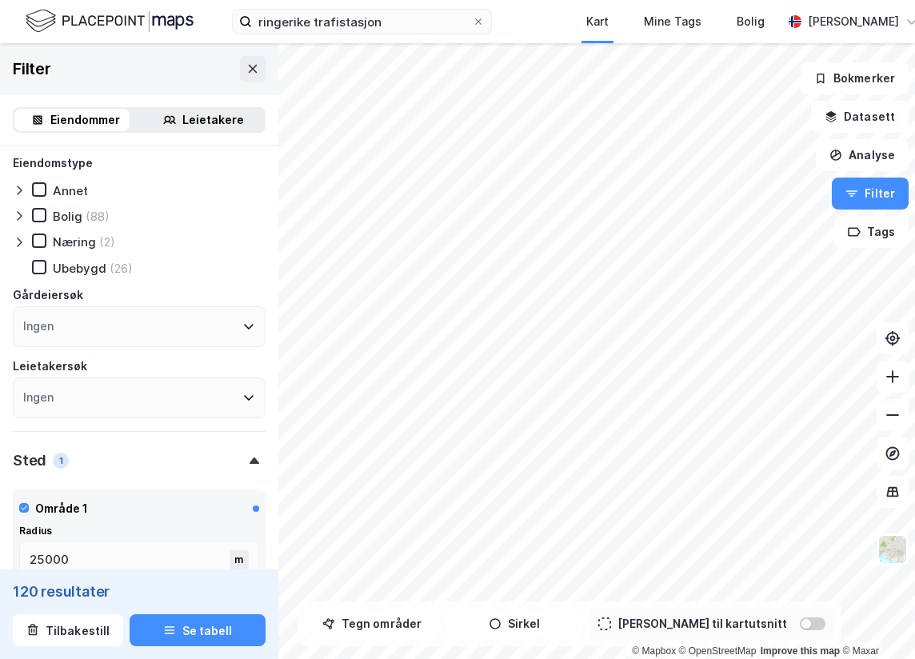
scroll to position [0, 0]
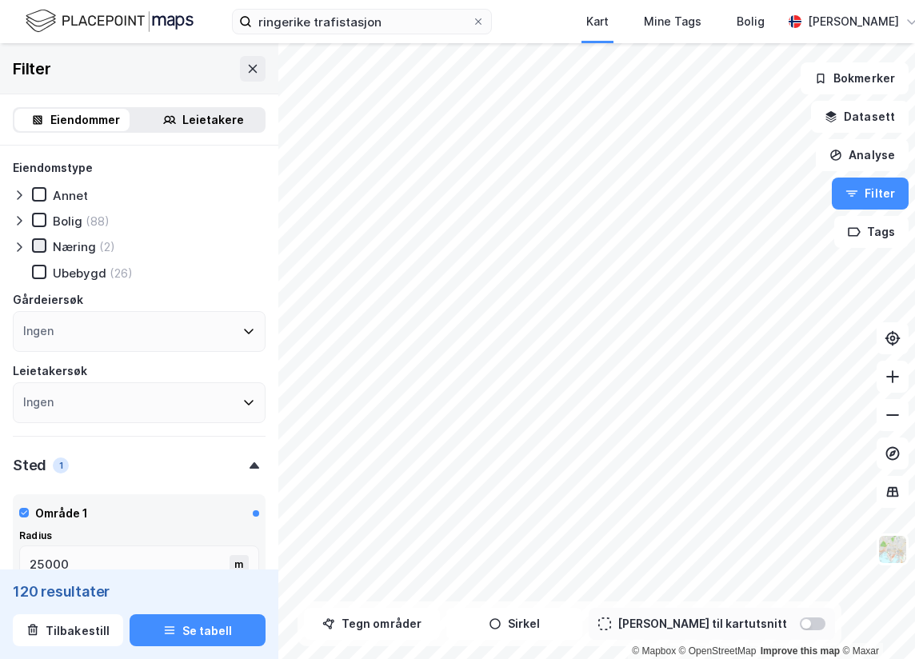
click at [38, 243] on icon at bounding box center [39, 245] width 11 height 11
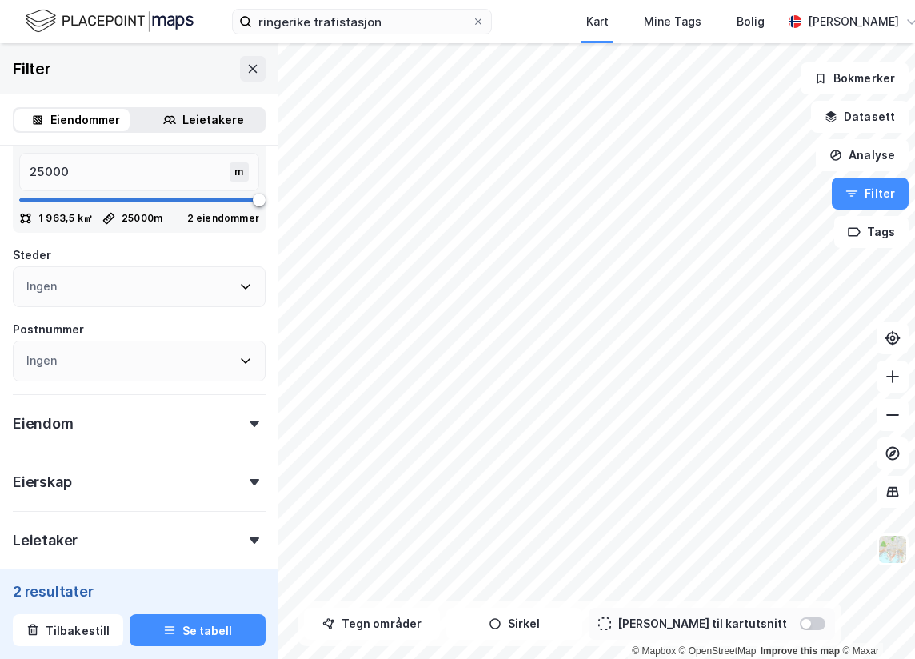
scroll to position [400, 0]
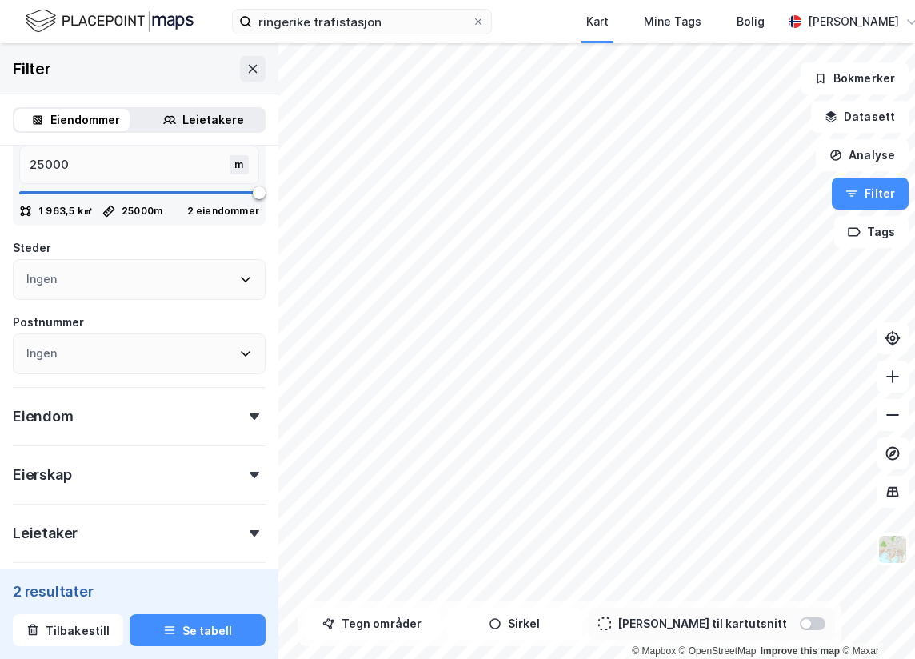
click at [239, 420] on div "Eiendom" at bounding box center [139, 410] width 253 height 46
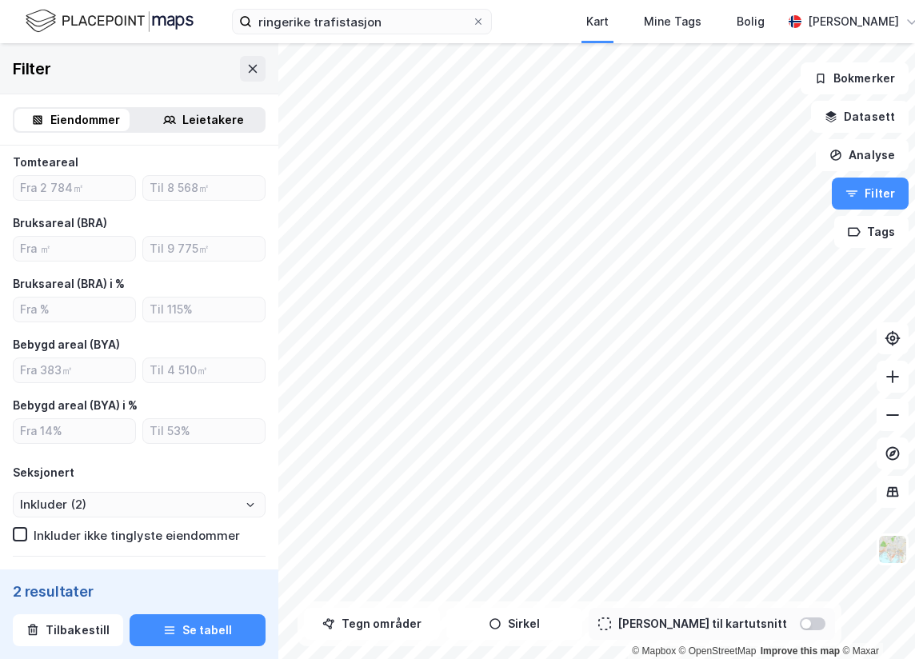
scroll to position [613, 0]
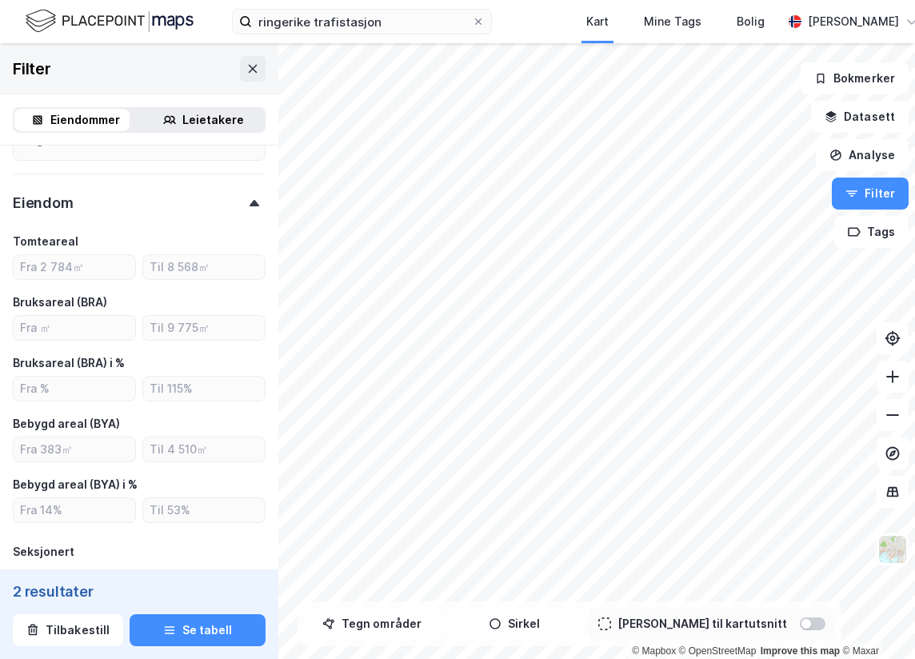
click at [245, 207] on div "Eiendom" at bounding box center [139, 197] width 253 height 46
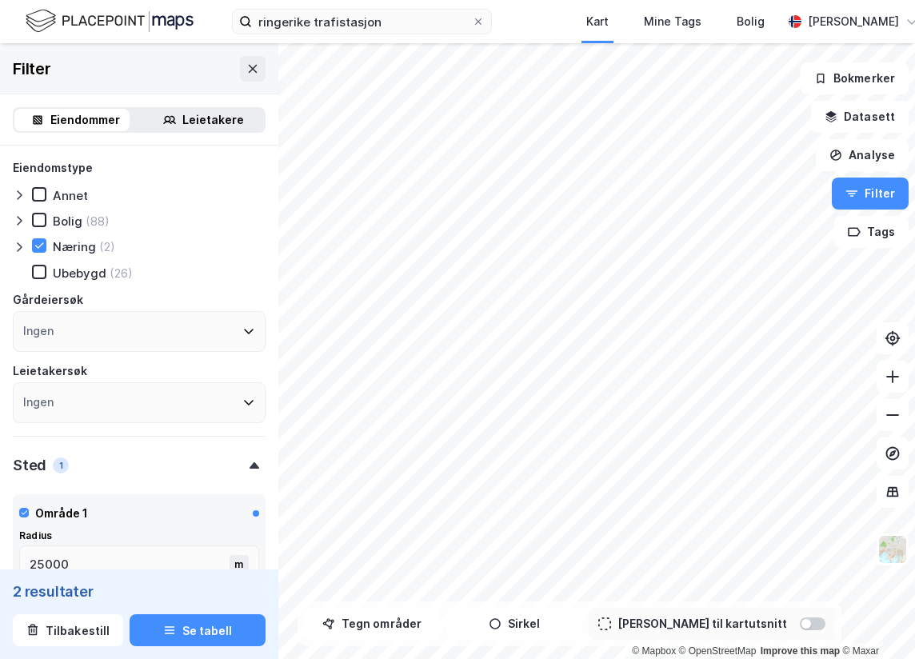
scroll to position [400, 0]
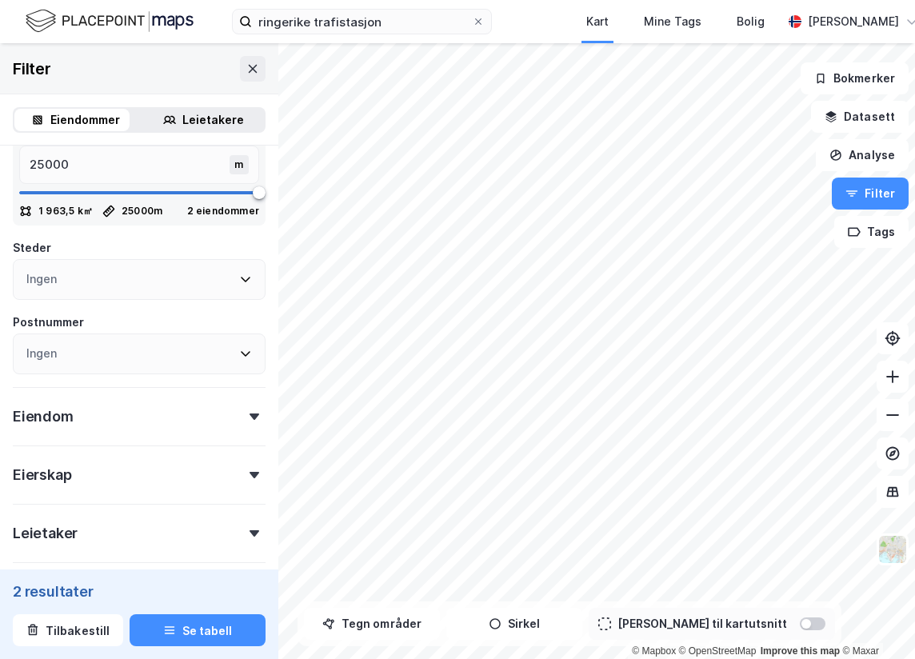
drag, startPoint x: 229, startPoint y: 130, endPoint x: 219, endPoint y: 129, distance: 10.4
click at [229, 130] on div "Leietakere" at bounding box center [203, 120] width 122 height 22
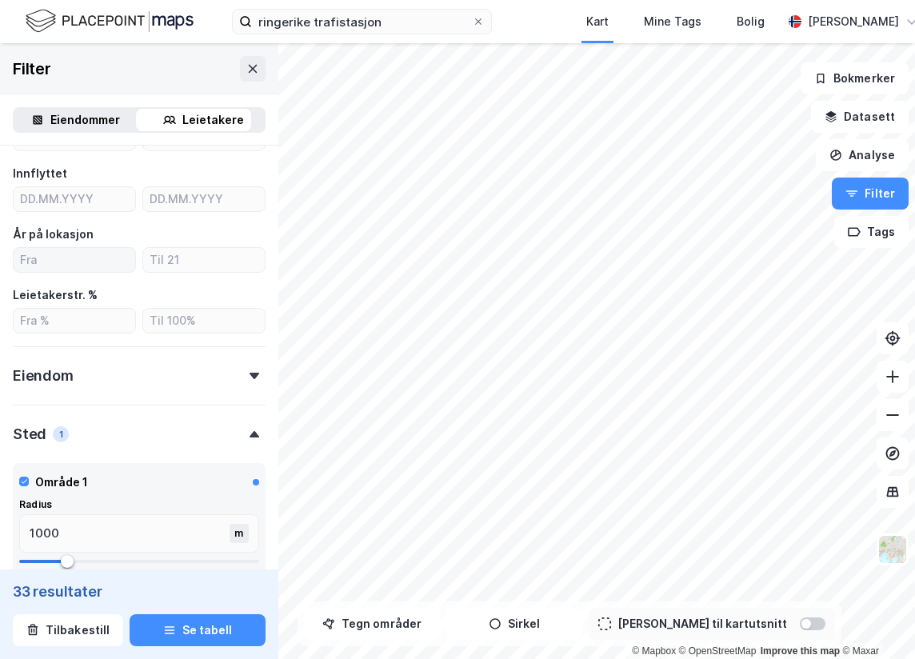
scroll to position [480, 0]
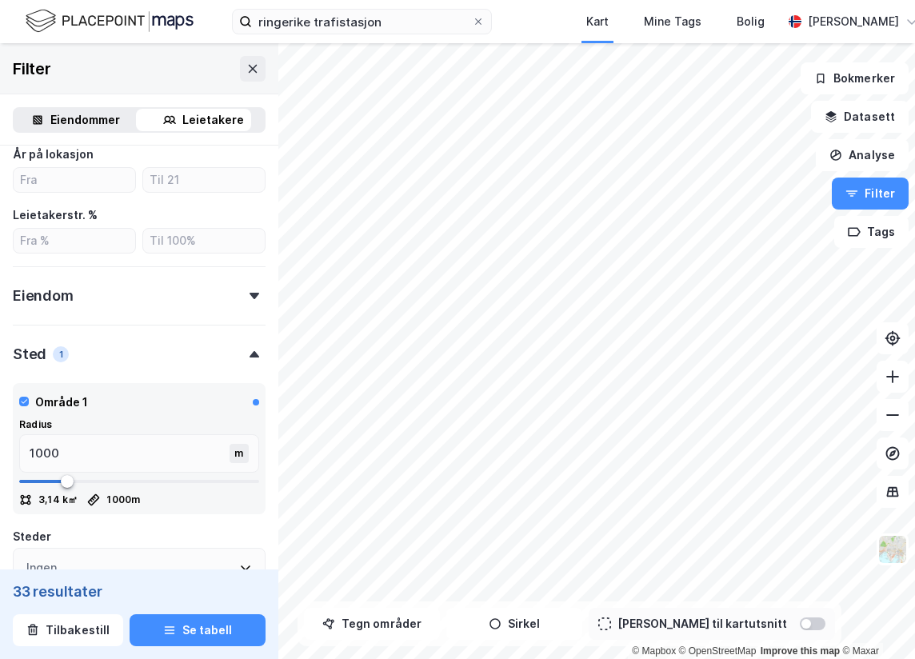
click at [249, 301] on div "Eiendom" at bounding box center [139, 289] width 253 height 46
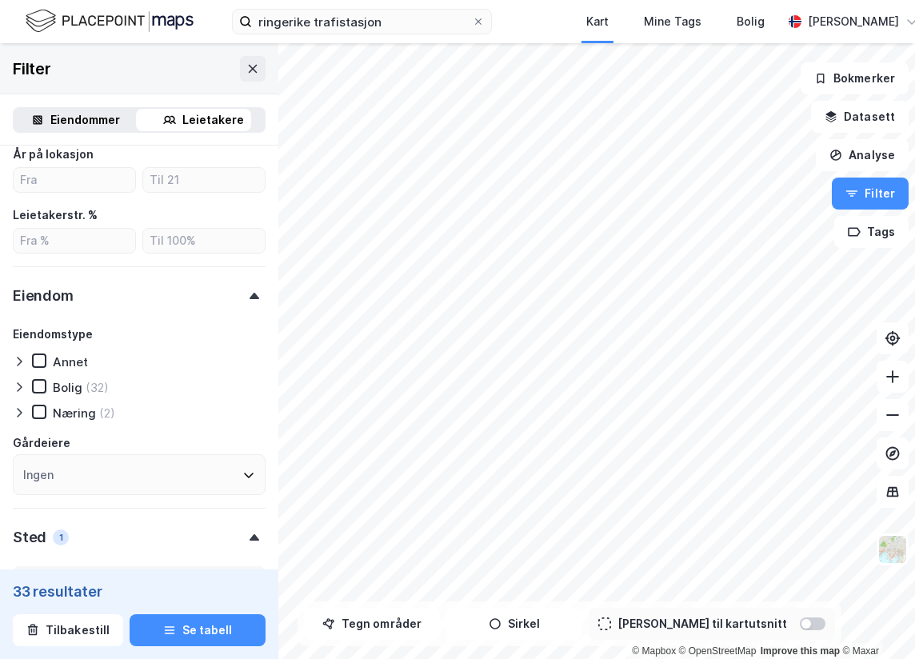
click at [249, 297] on div at bounding box center [254, 296] width 22 height 6
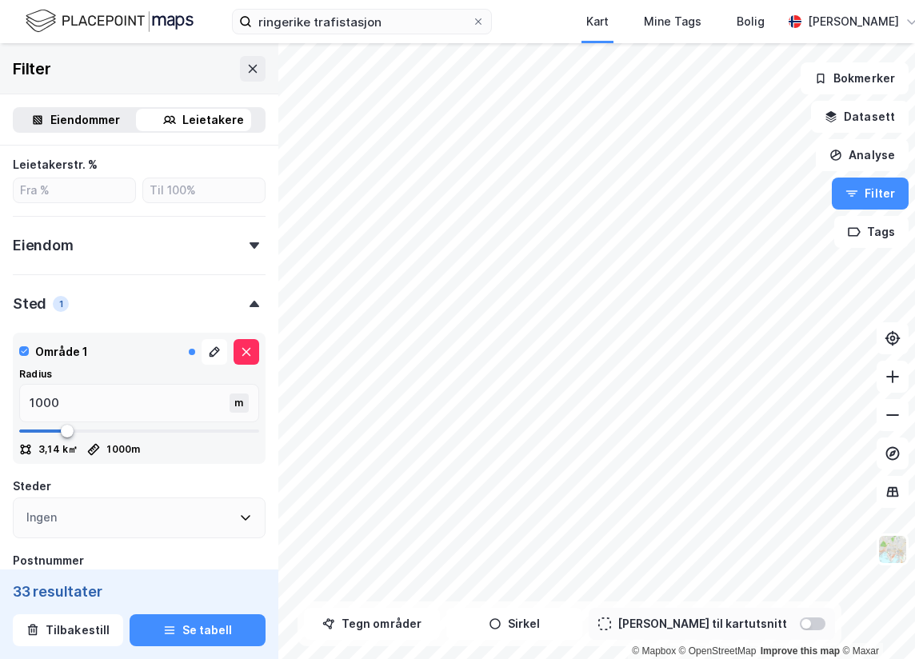
scroll to position [405, 0]
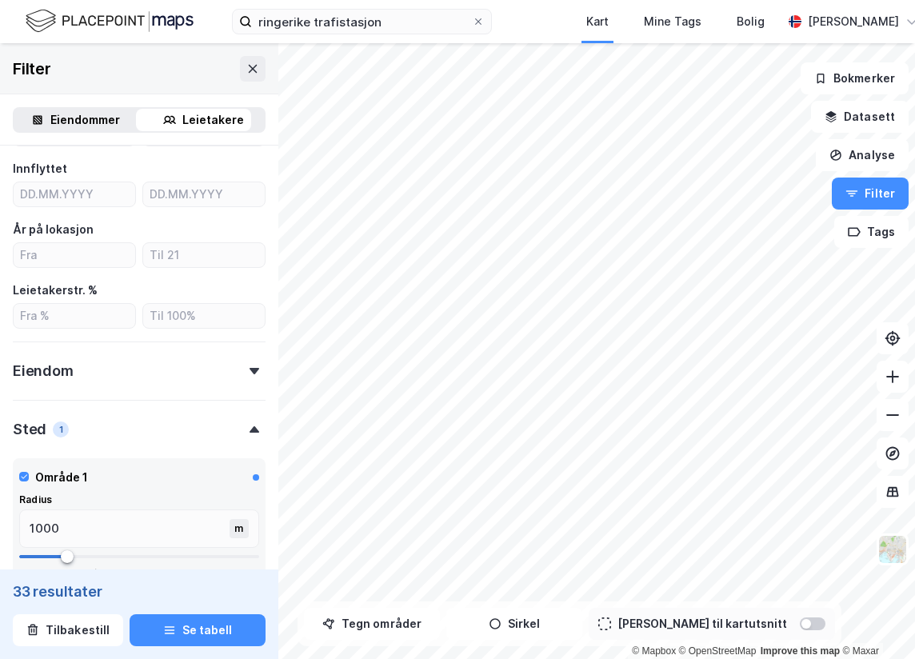
click at [110, 126] on div "Eiendommer" at bounding box center [85, 119] width 70 height 19
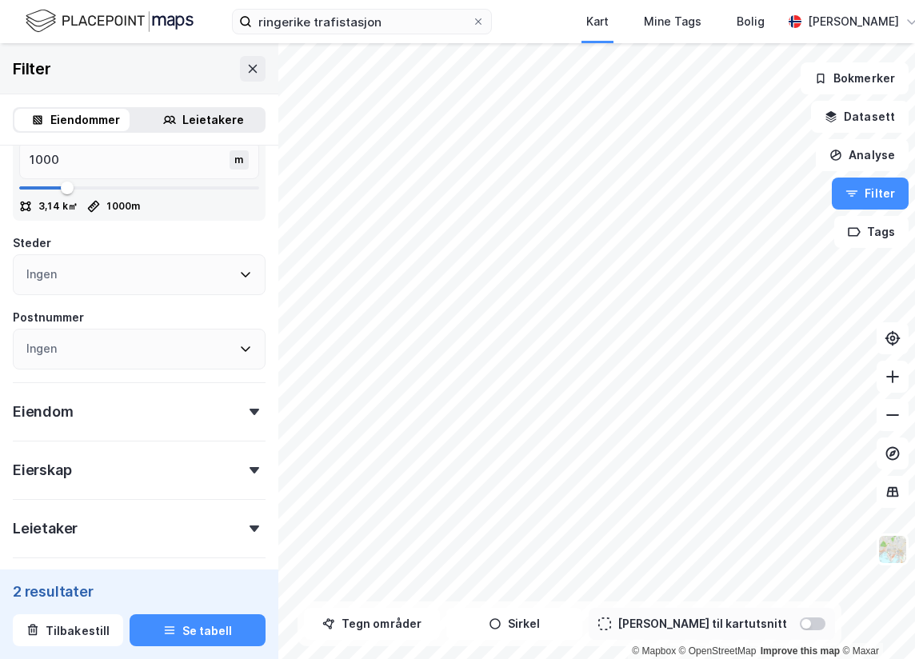
type input "932"
type input "1301"
type input "2073"
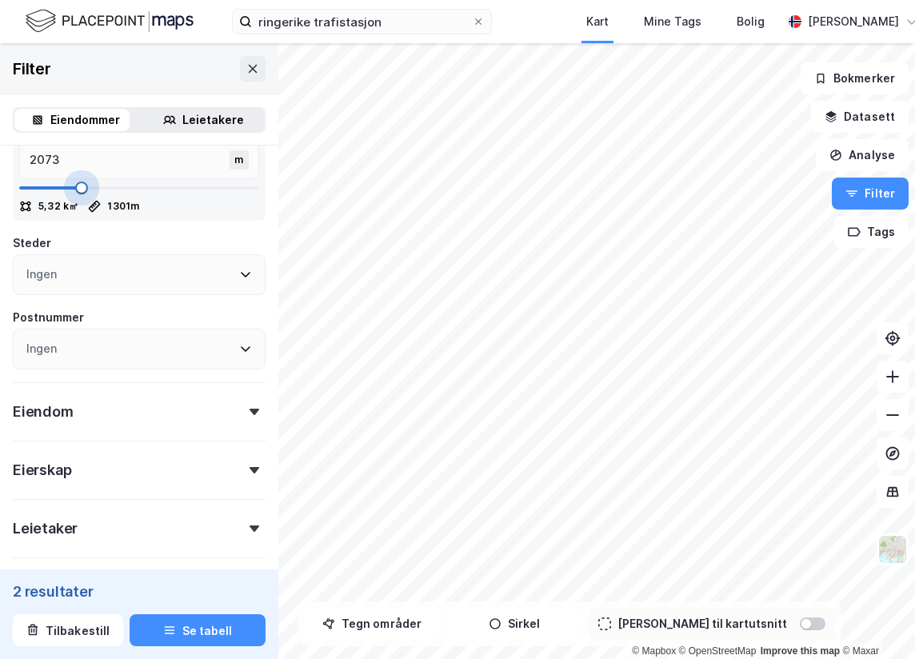
type input "2811"
type input "3074"
type input "3162"
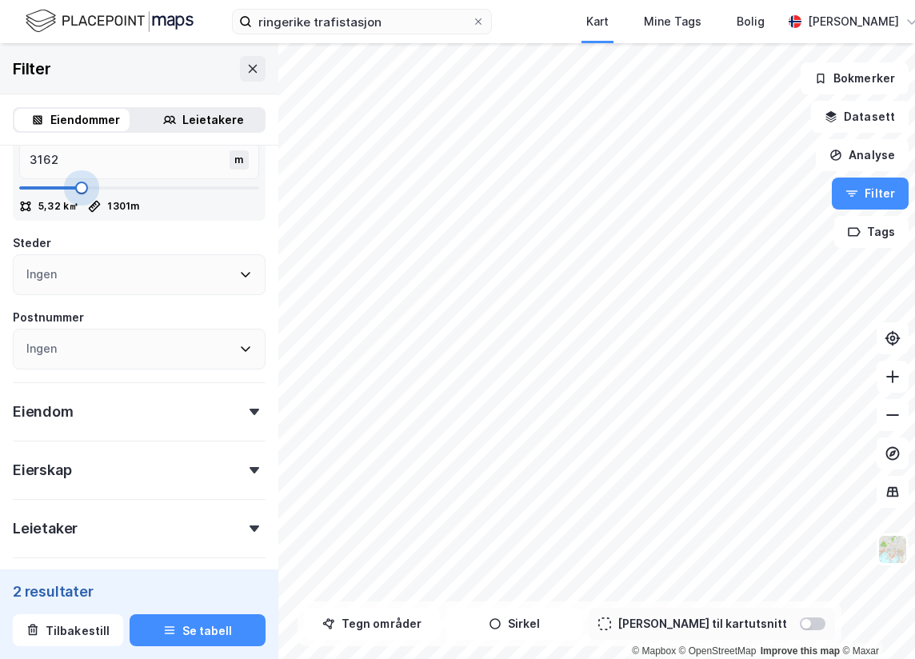
type input "3197"
type input "3250"
type input "3302"
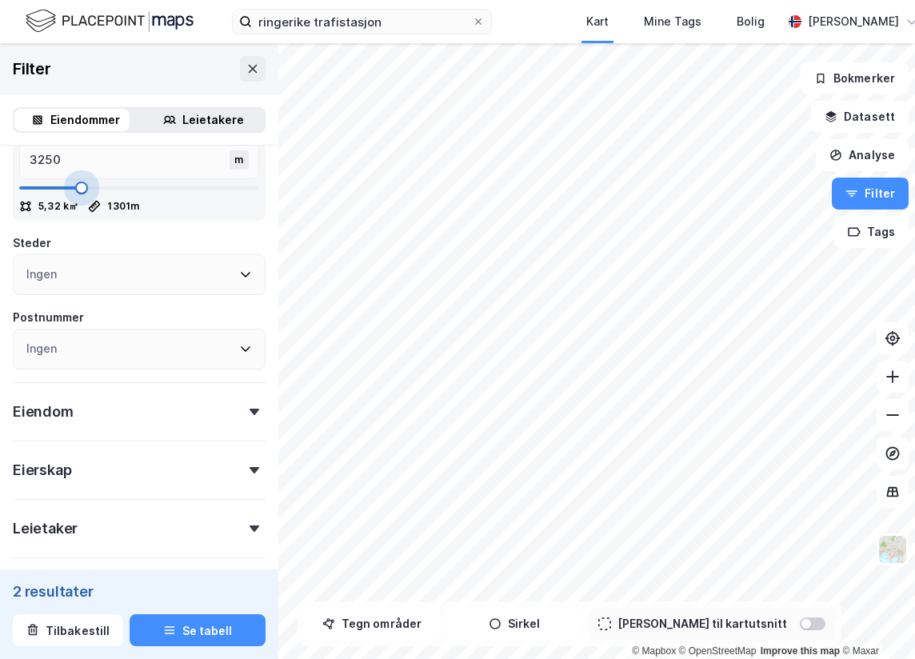
type input "3302"
type input "3425"
type input "3531"
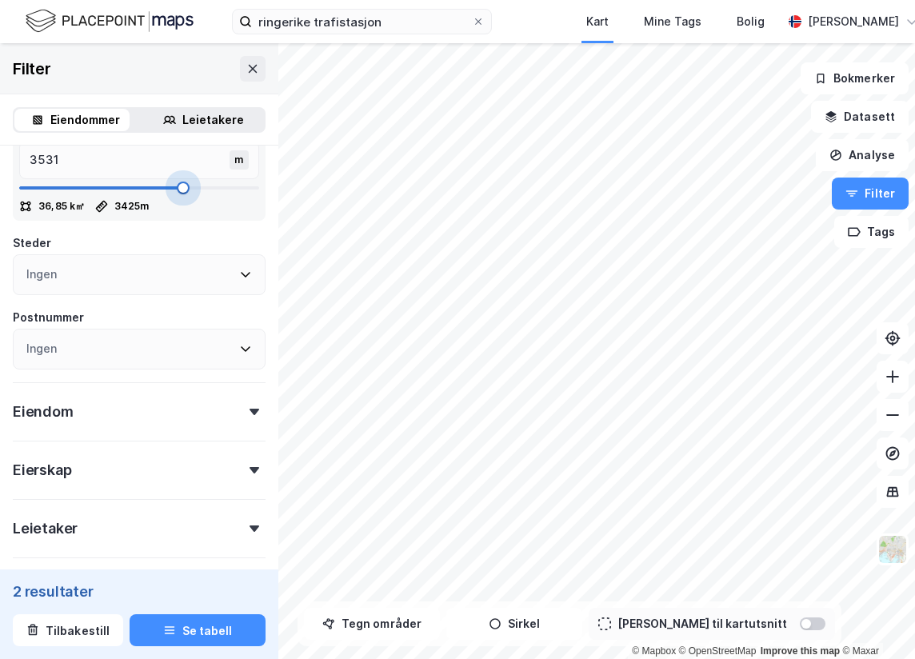
type input "3794"
type input "4005"
type input "4286"
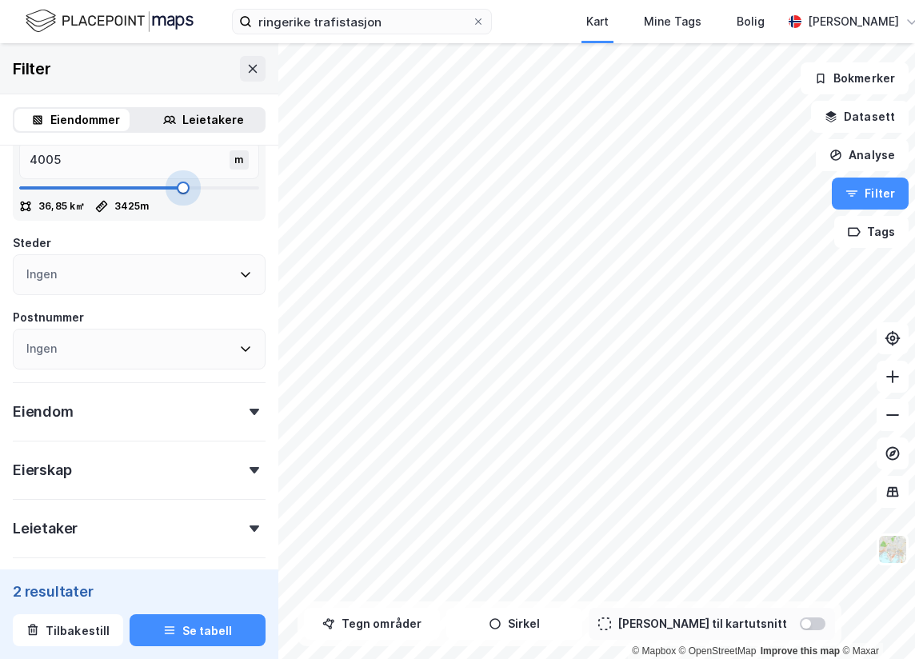
type input "4286"
type input "4461"
type input "4707"
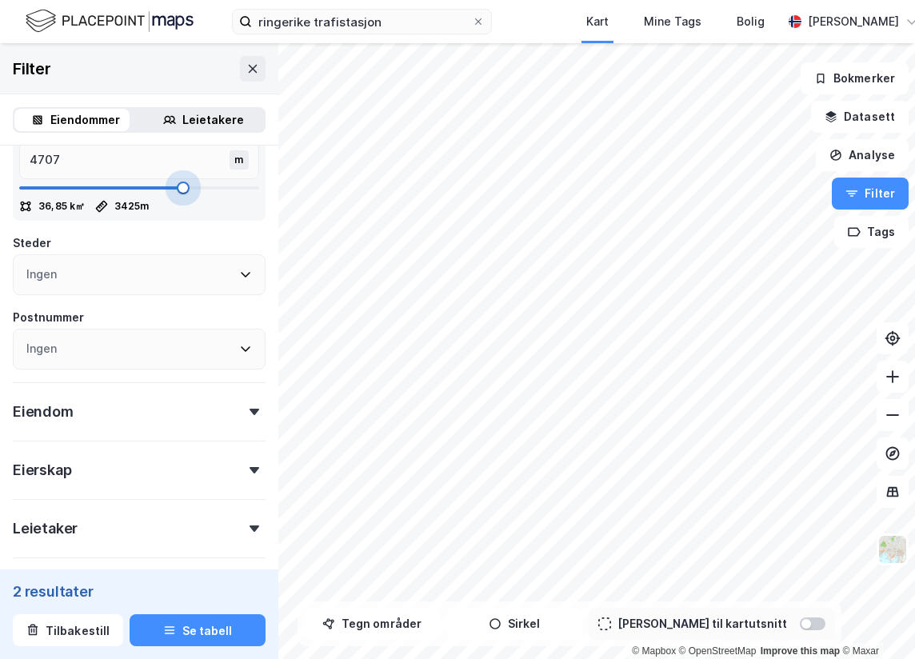
type input "4865"
type input "4953"
drag, startPoint x: 62, startPoint y: 191, endPoint x: 229, endPoint y: 217, distance: 169.1
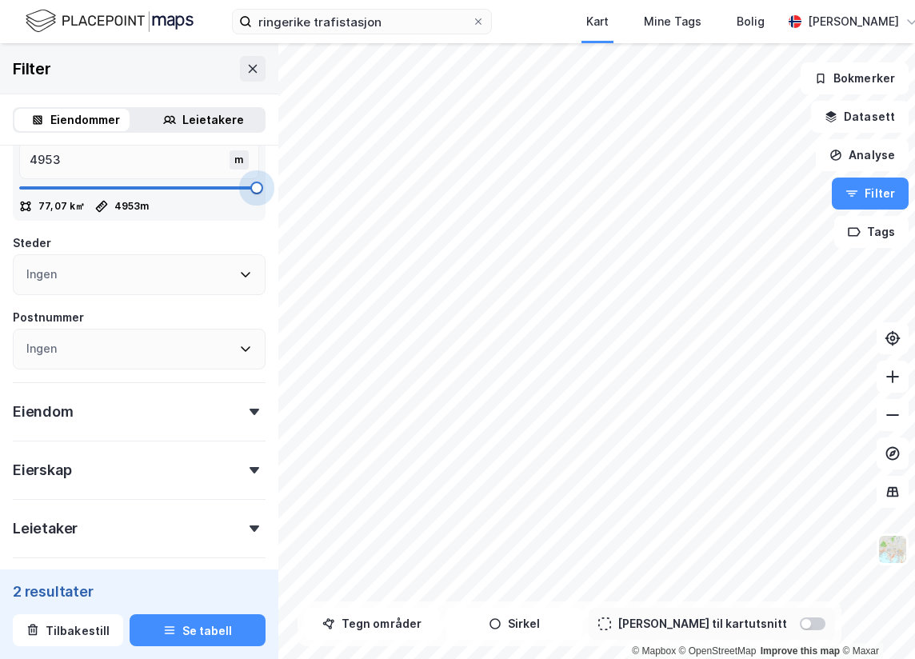
click at [250, 191] on span at bounding box center [256, 187] width 13 height 13
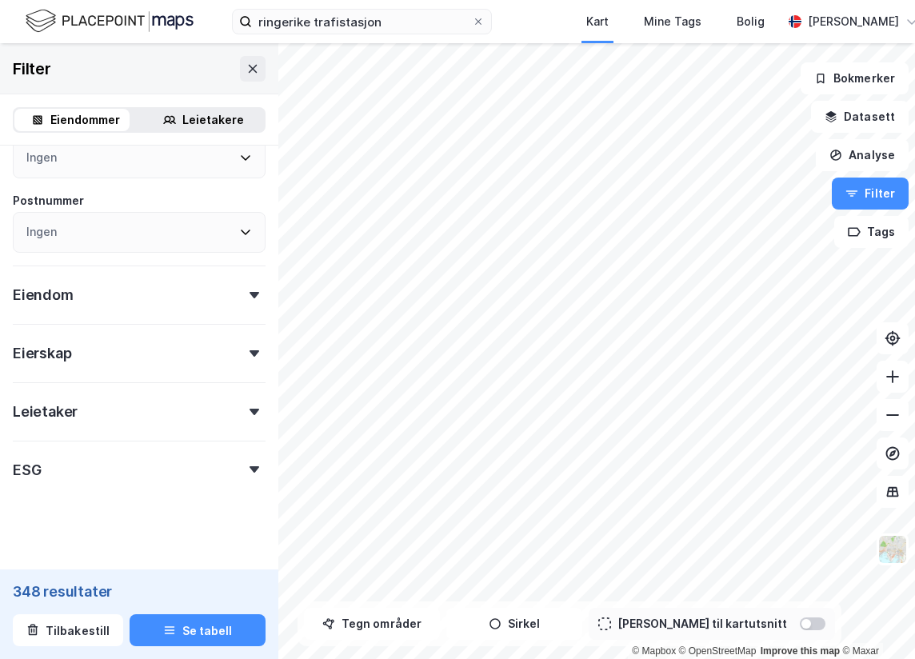
scroll to position [530, 0]
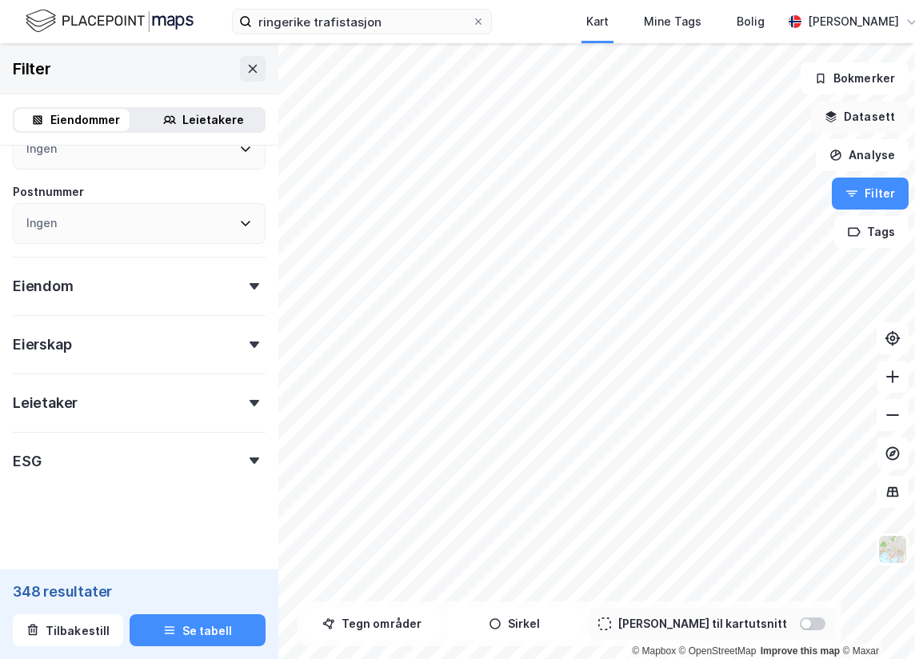
click at [888, 124] on button "Datasett" at bounding box center [860, 117] width 98 height 32
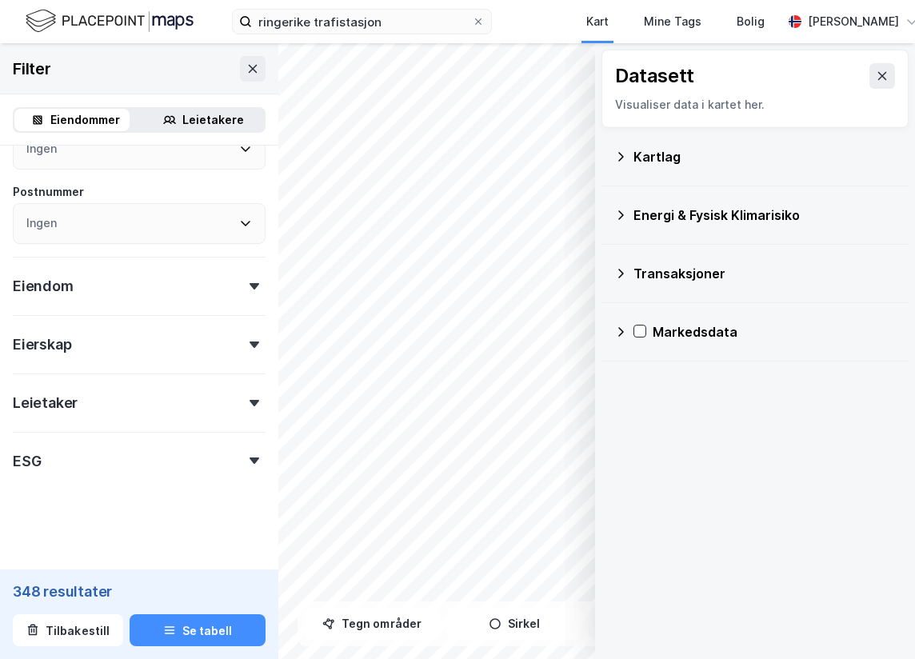
click at [623, 158] on icon at bounding box center [620, 156] width 13 height 13
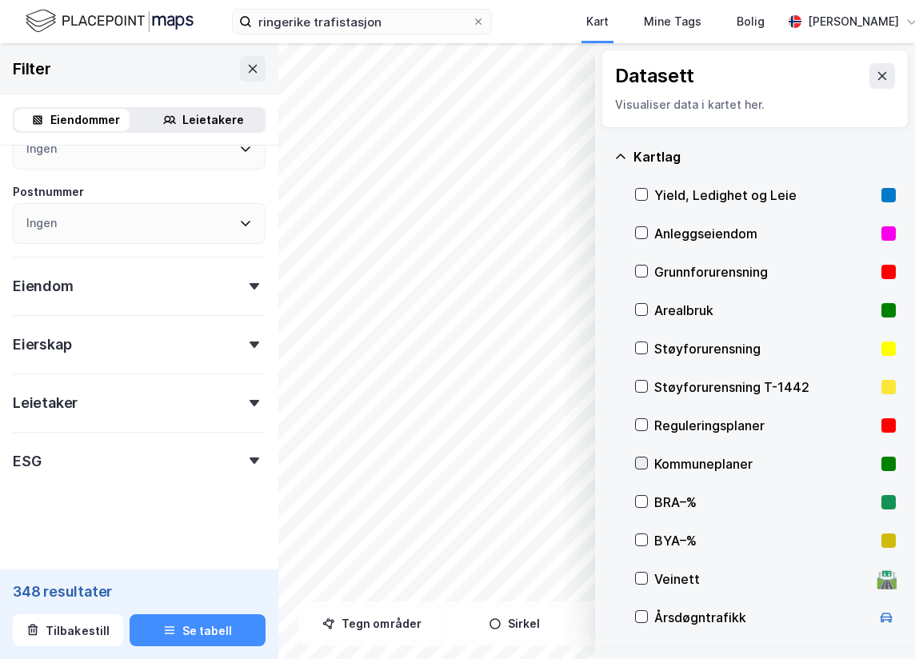
click at [643, 461] on icon at bounding box center [641, 462] width 11 height 11
click at [640, 423] on icon at bounding box center [641, 424] width 11 height 11
click at [879, 75] on button at bounding box center [882, 76] width 26 height 26
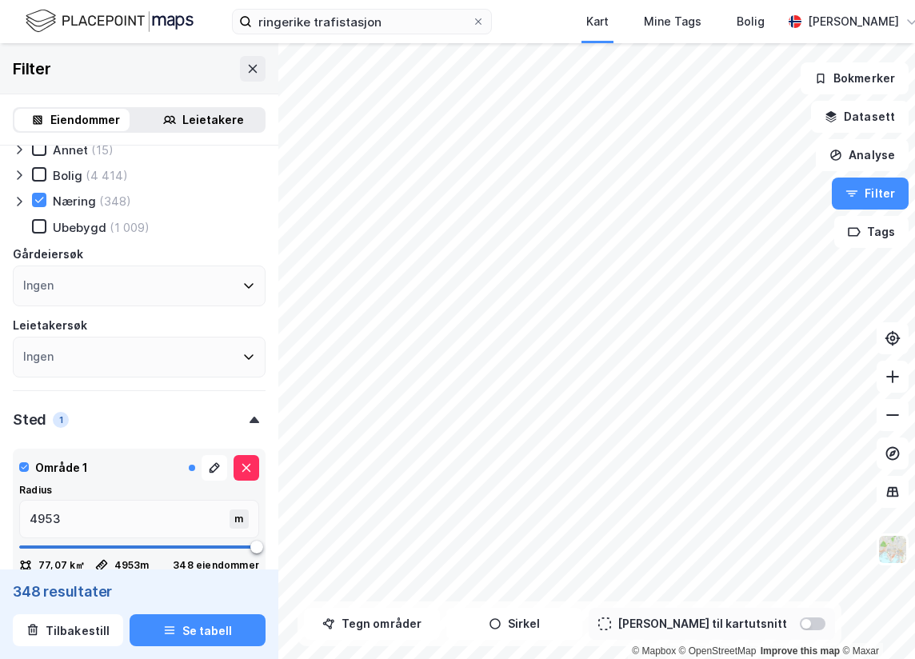
scroll to position [0, 0]
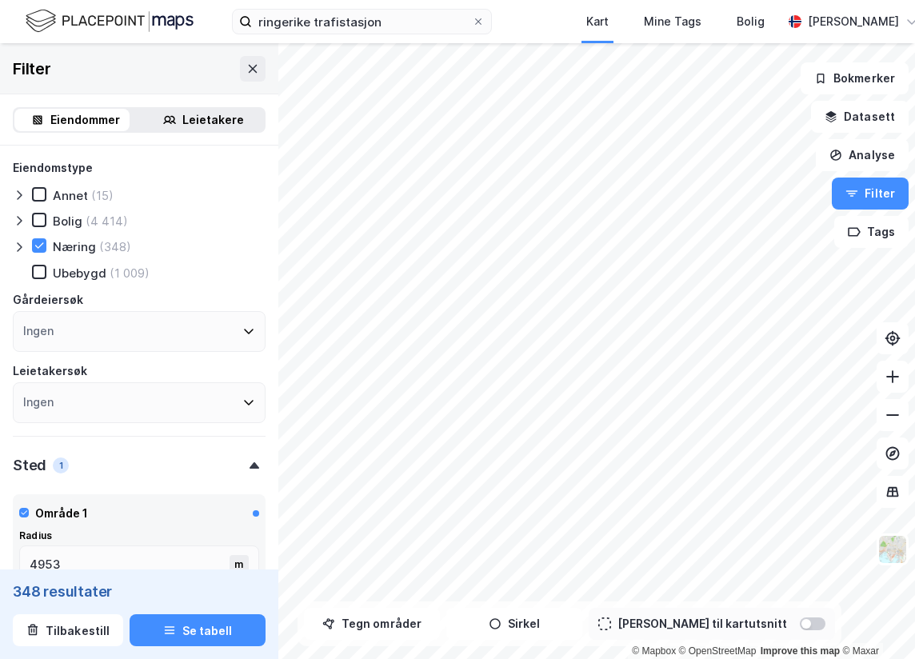
click at [22, 247] on icon at bounding box center [19, 247] width 13 height 13
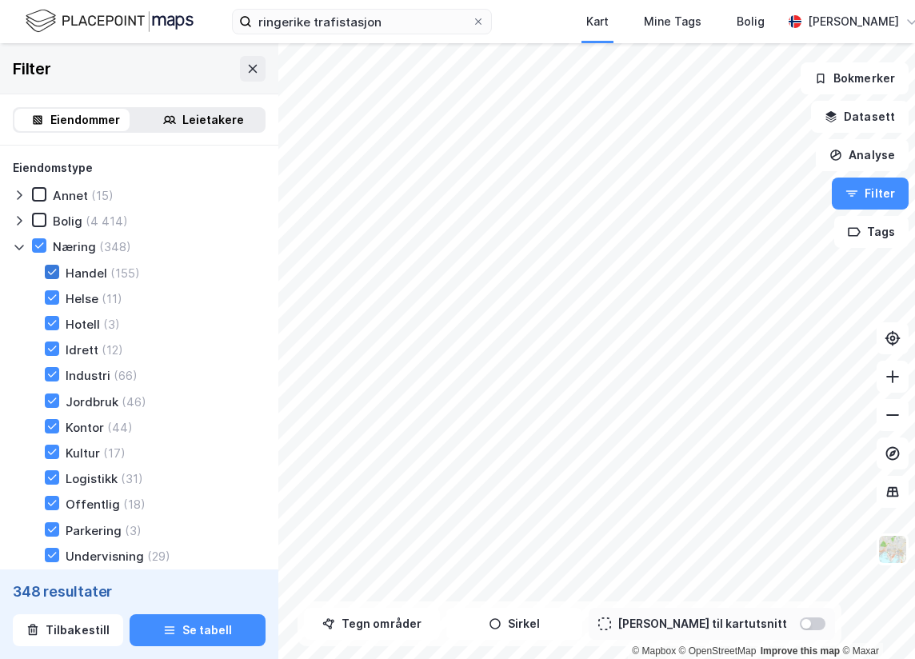
click at [51, 275] on icon at bounding box center [51, 271] width 11 height 11
click at [54, 404] on icon at bounding box center [51, 400] width 11 height 11
click at [50, 506] on icon at bounding box center [52, 504] width 9 height 6
click at [54, 536] on div at bounding box center [52, 529] width 14 height 14
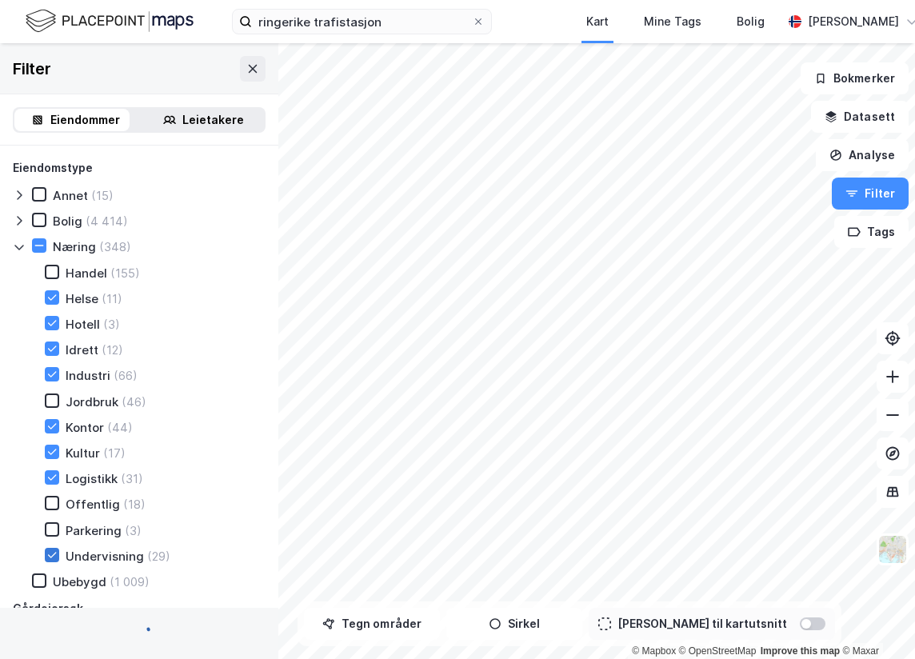
click at [56, 559] on icon at bounding box center [51, 554] width 11 height 11
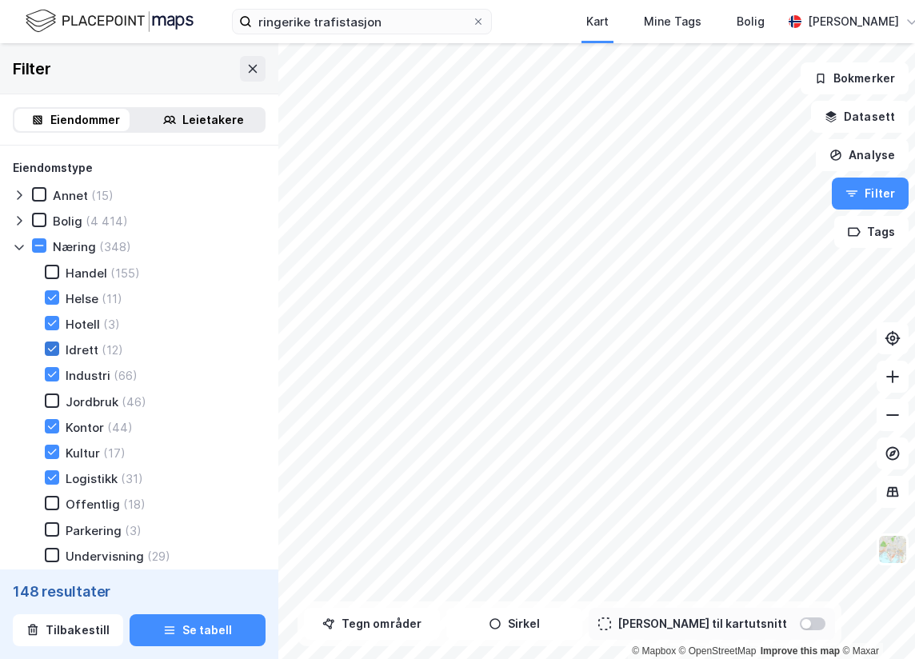
click at [46, 351] on icon at bounding box center [51, 348] width 11 height 11
click at [46, 324] on icon at bounding box center [51, 322] width 11 height 11
click at [54, 298] on icon at bounding box center [52, 297] width 9 height 6
drag, startPoint x: 54, startPoint y: 452, endPoint x: 53, endPoint y: 462, distance: 10.4
click at [54, 452] on icon at bounding box center [51, 451] width 11 height 11
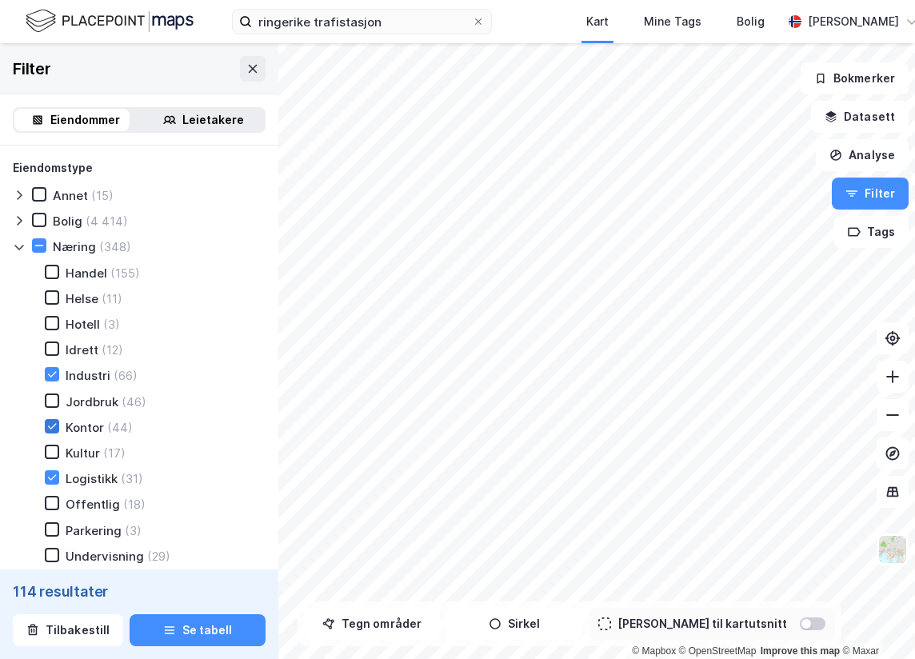
click at [55, 430] on icon at bounding box center [51, 426] width 11 height 11
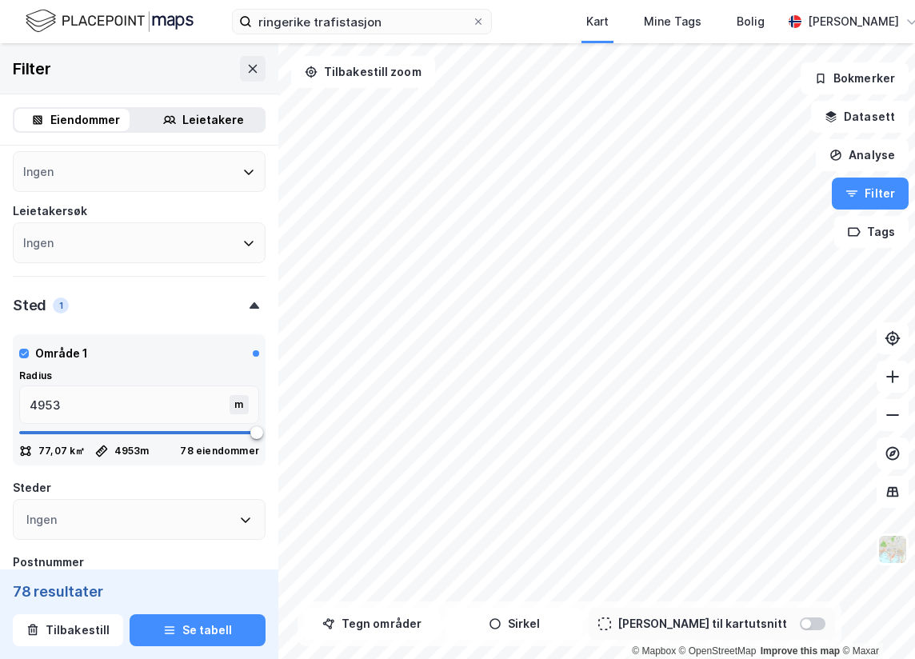
scroll to position [480, 0]
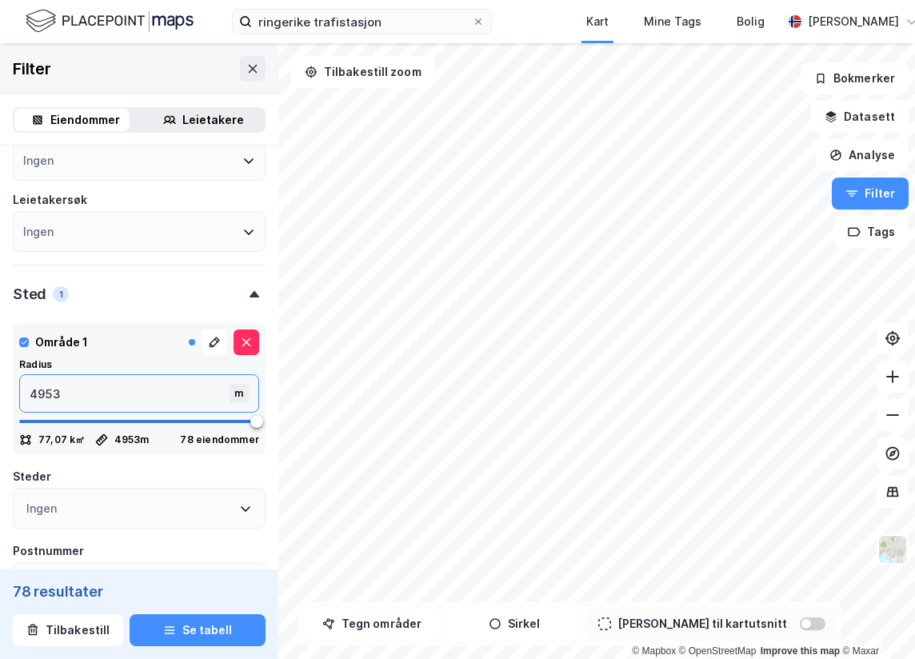
drag, startPoint x: 69, startPoint y: 397, endPoint x: -48, endPoint y: 416, distance: 118.2
click at [0, 416] on html "ringerike trafistasjon Kart Mine Tags Bolig [PERSON_NAME] © Mapbox © OpenStreet…" at bounding box center [457, 329] width 915 height 659
type input "2"
type input "25"
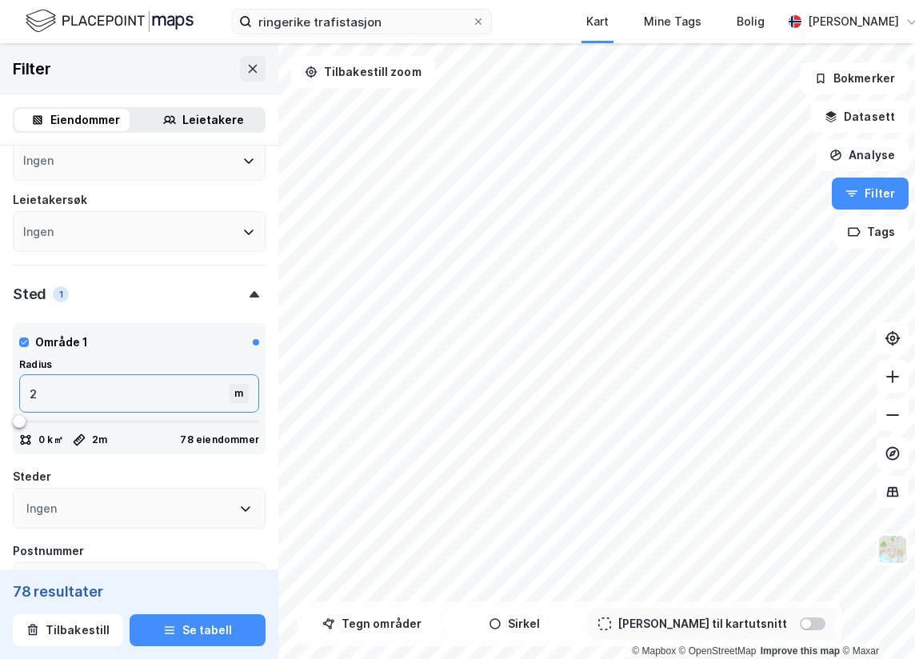
type input "25"
type input "250"
type input "2500"
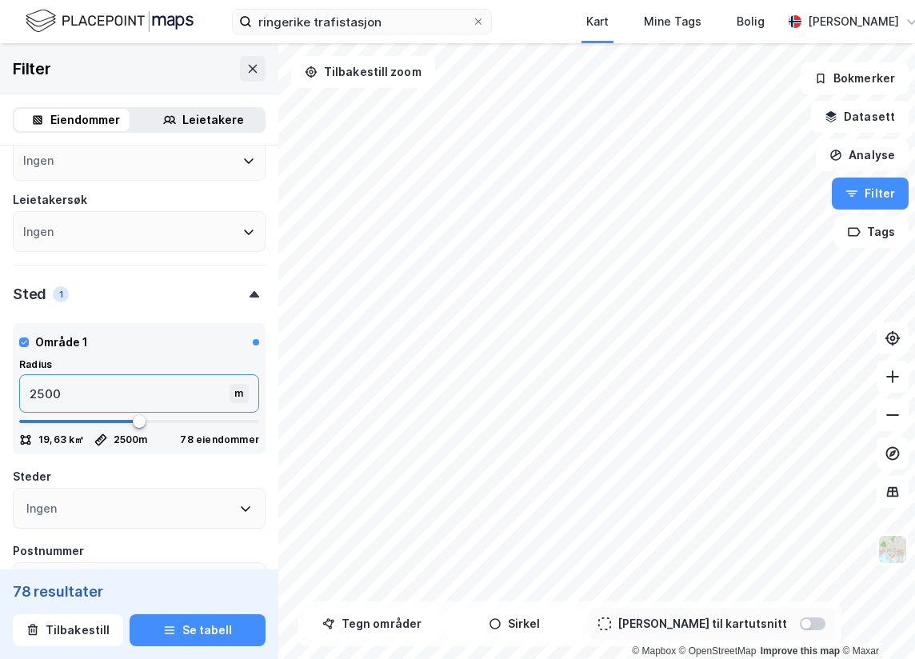
type input "25000"
type input "5000"
type input "25000"
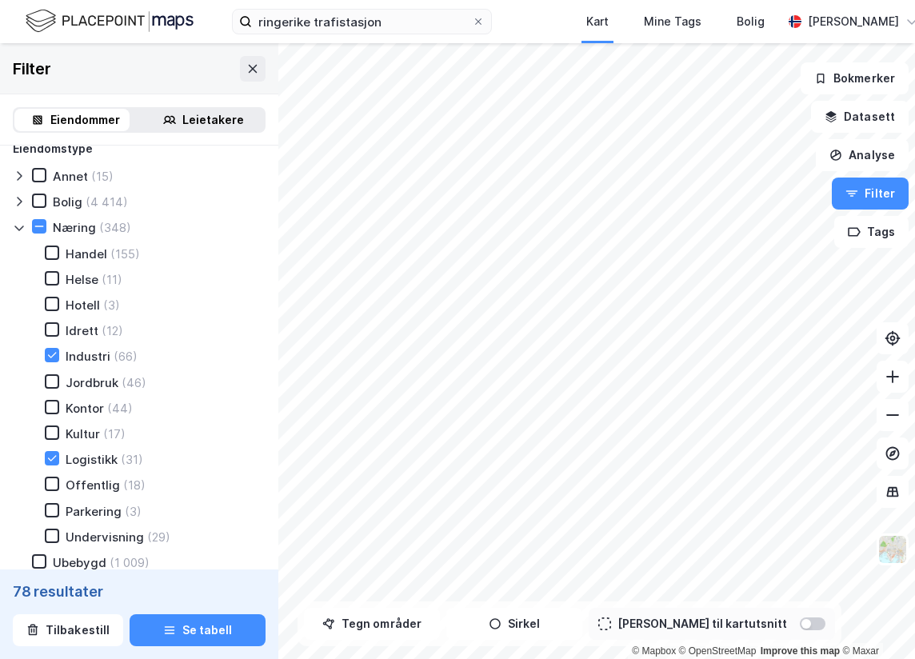
scroll to position [0, 0]
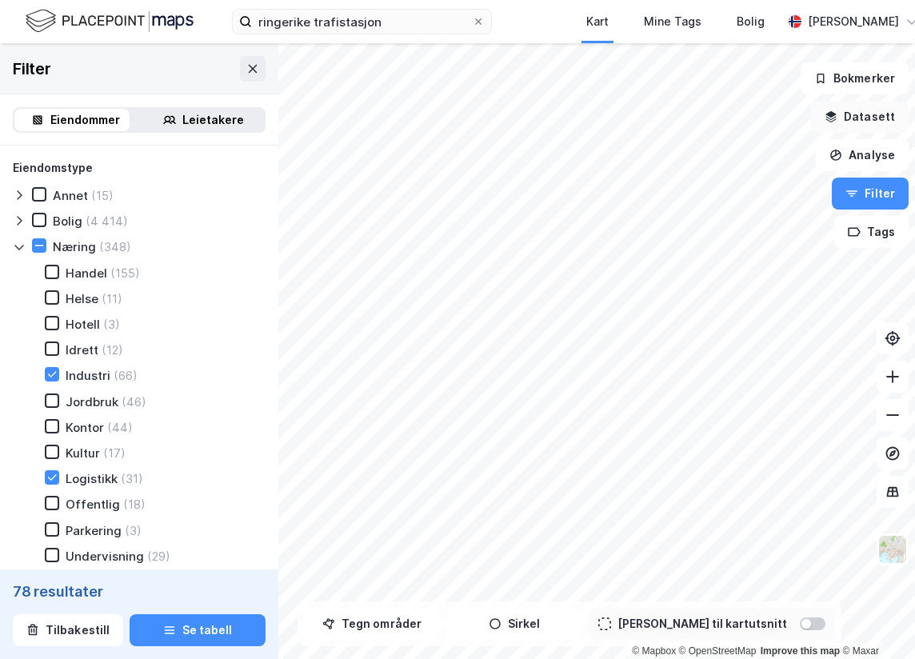
click at [845, 106] on button "Datasett" at bounding box center [860, 117] width 98 height 32
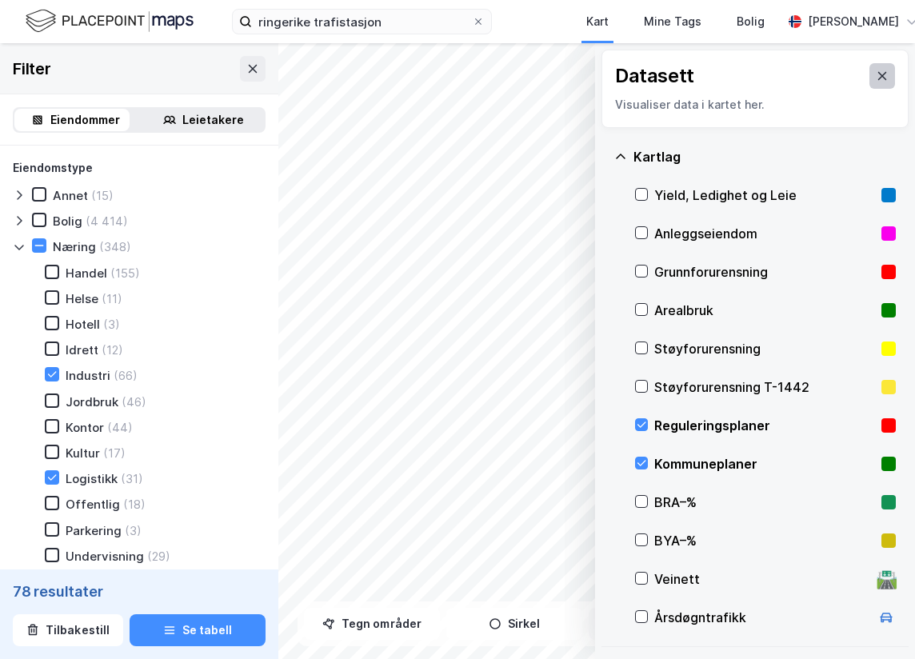
click at [875, 80] on icon at bounding box center [881, 76] width 13 height 13
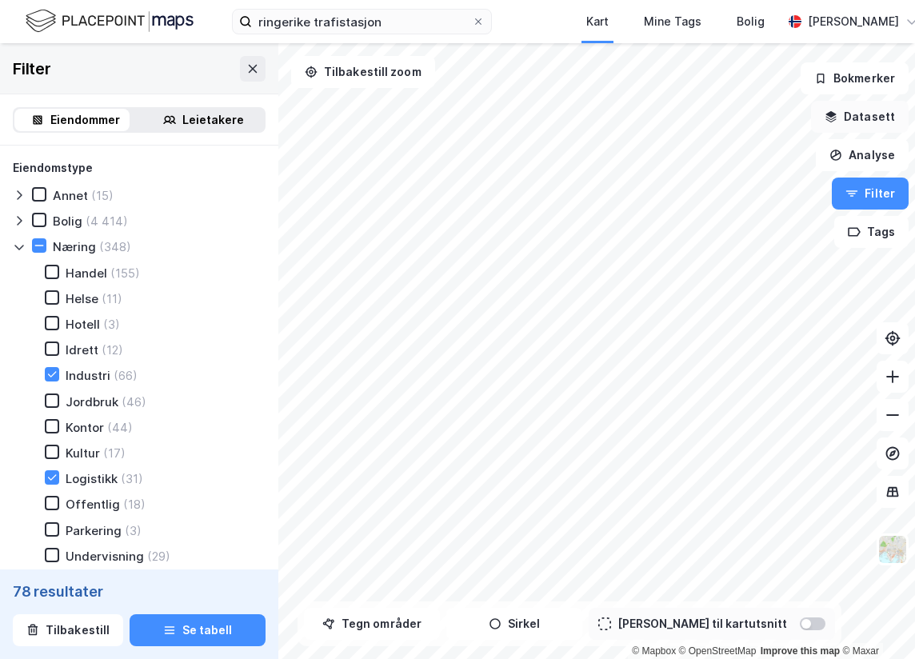
click at [838, 107] on button "Datasett" at bounding box center [860, 117] width 98 height 32
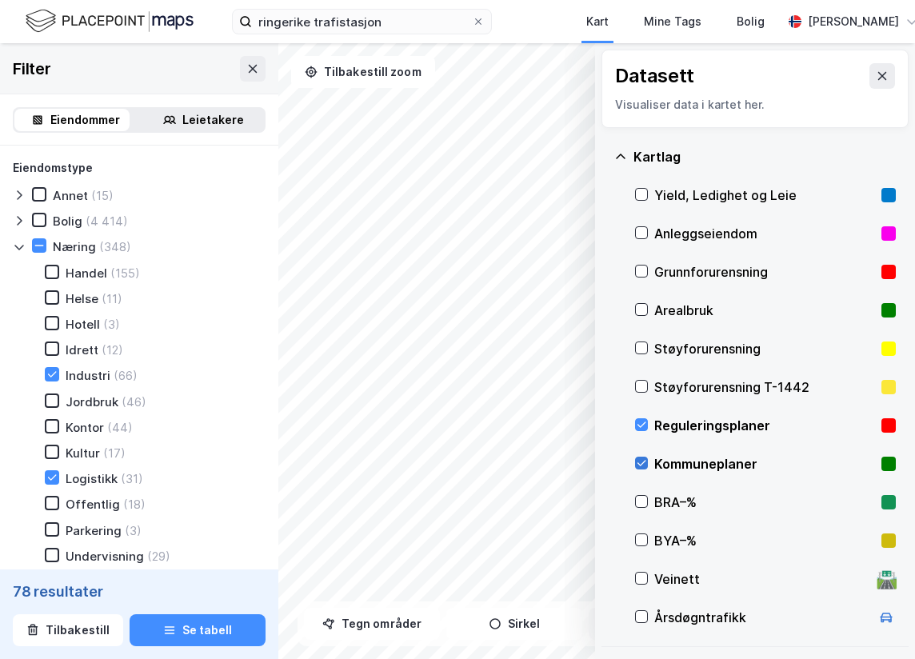
click at [645, 457] on icon at bounding box center [641, 462] width 11 height 11
click at [645, 422] on icon at bounding box center [641, 425] width 9 height 6
click at [644, 428] on icon at bounding box center [641, 424] width 11 height 11
click at [640, 465] on icon at bounding box center [641, 464] width 9 height 6
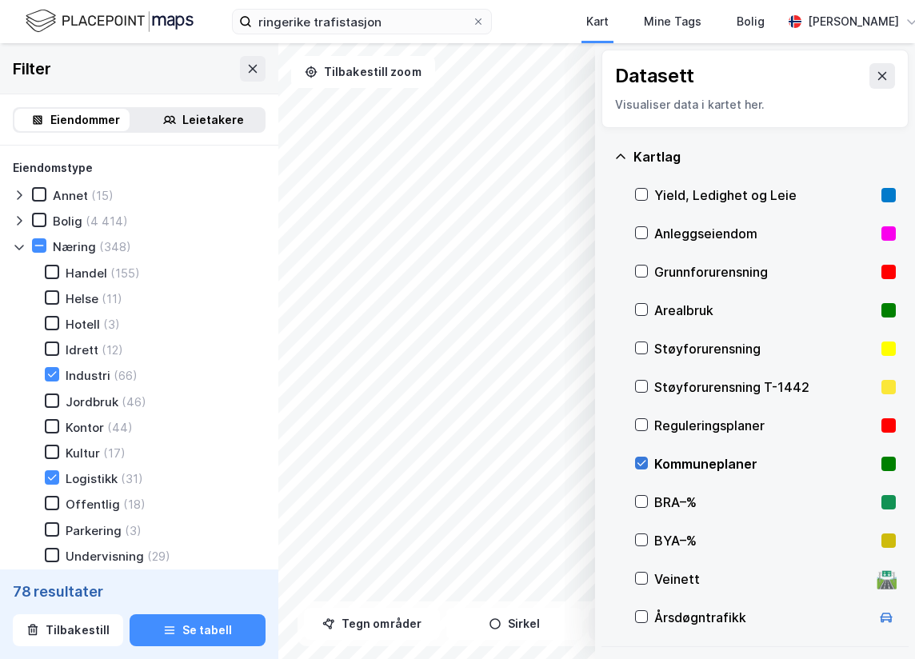
click at [641, 463] on icon at bounding box center [641, 462] width 11 height 11
click at [50, 380] on icon at bounding box center [51, 374] width 11 height 11
click at [50, 483] on icon at bounding box center [51, 477] width 11 height 11
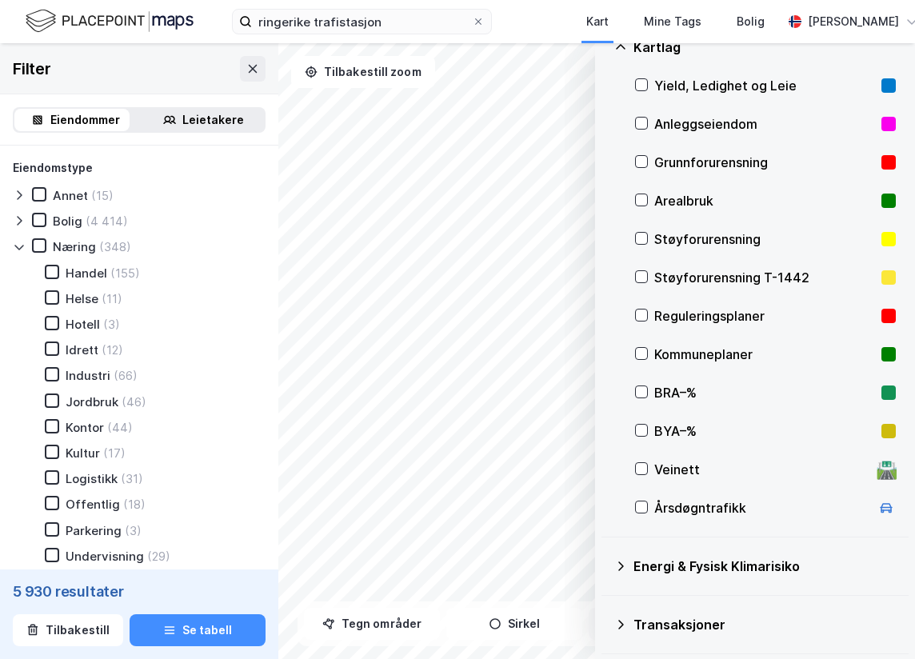
scroll to position [88, 0]
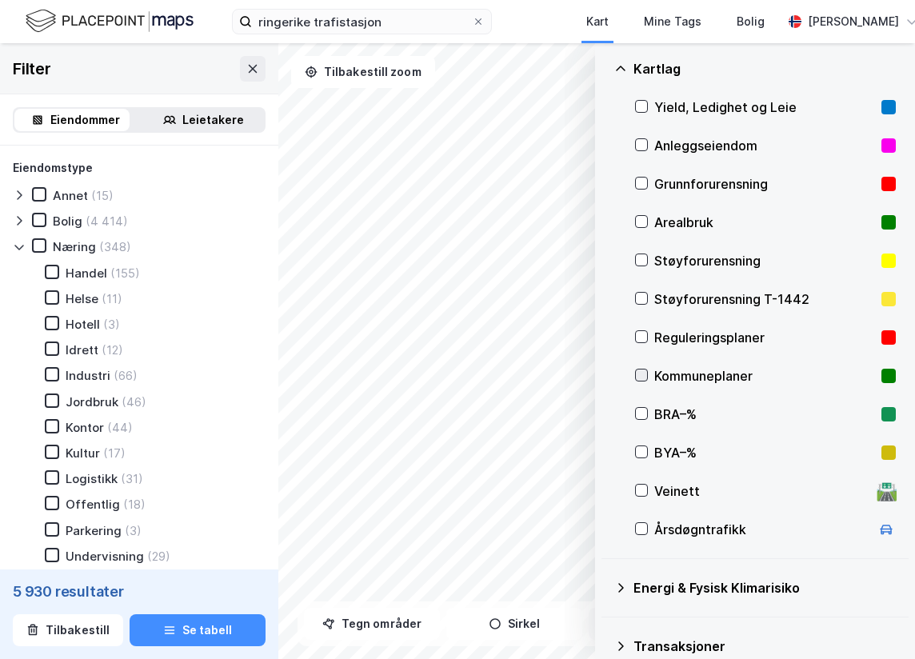
click at [637, 375] on icon at bounding box center [641, 374] width 11 height 11
click at [648, 375] on div "Kommuneplaner" at bounding box center [765, 376] width 261 height 38
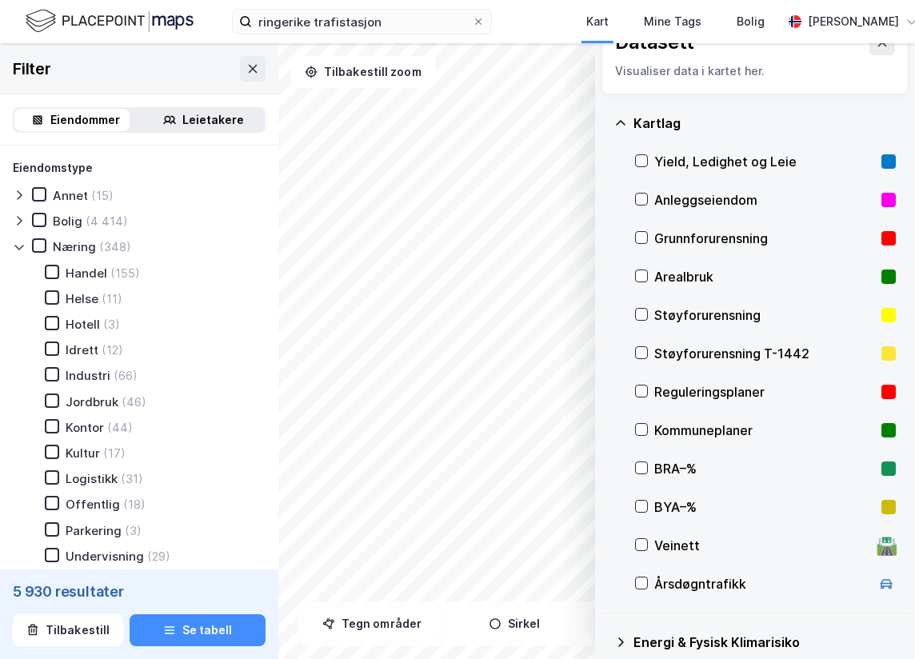
scroll to position [0, 0]
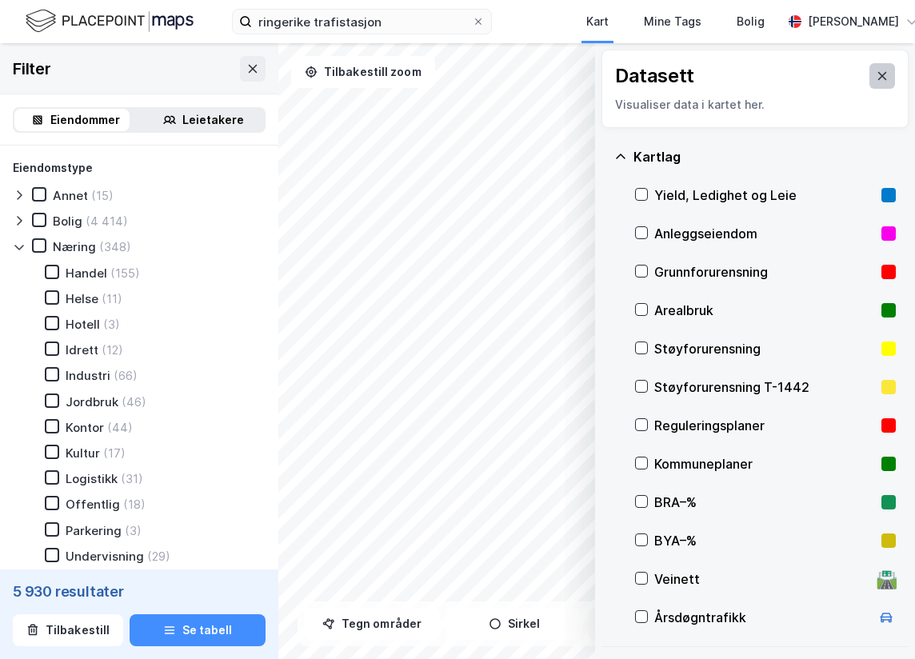
click at [875, 73] on icon at bounding box center [881, 76] width 13 height 13
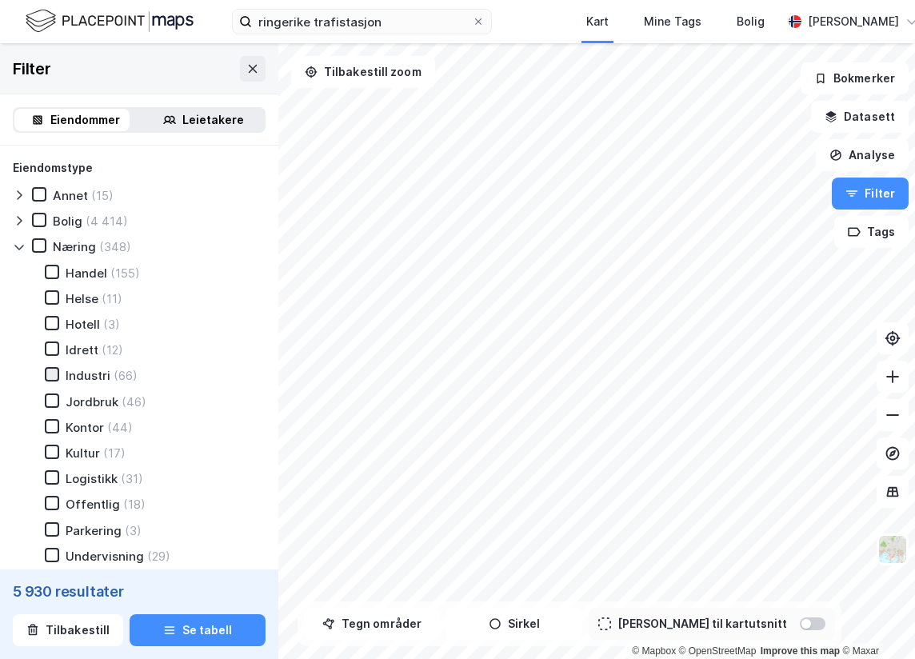
click at [51, 377] on icon at bounding box center [51, 374] width 11 height 11
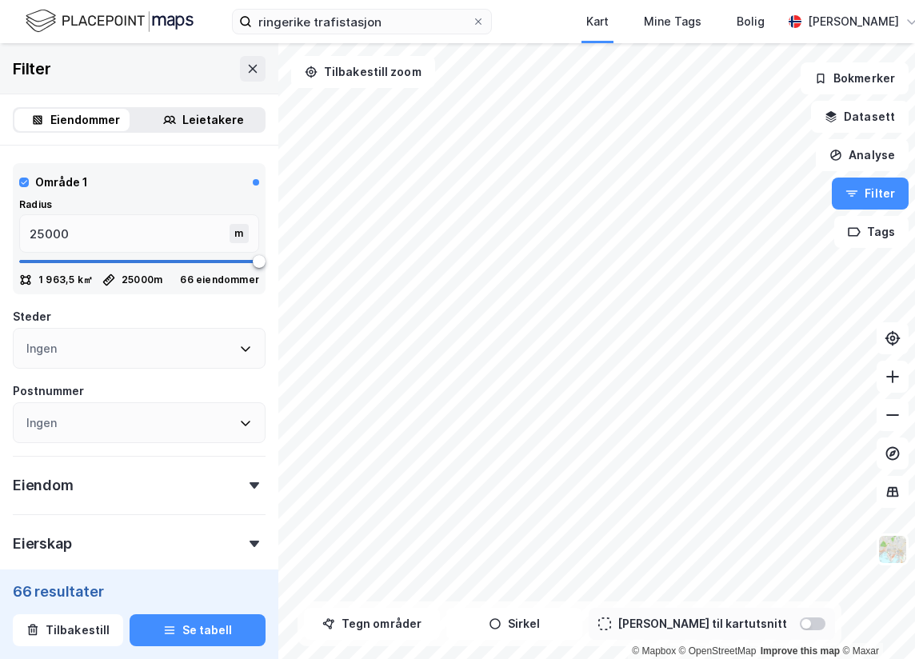
scroll to position [720, 0]
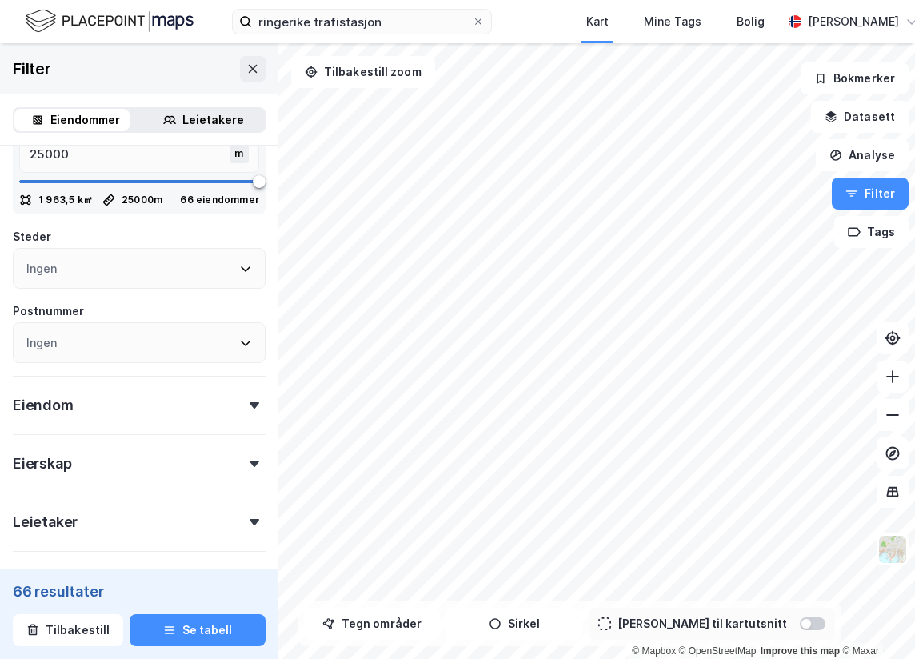
click at [234, 413] on div "Eiendom" at bounding box center [139, 399] width 253 height 46
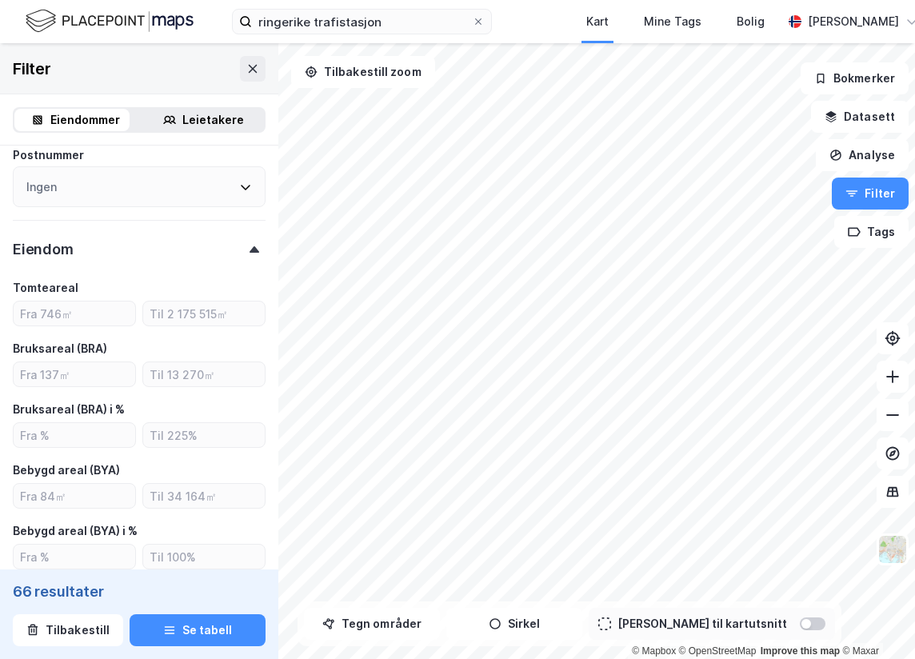
scroll to position [879, 0]
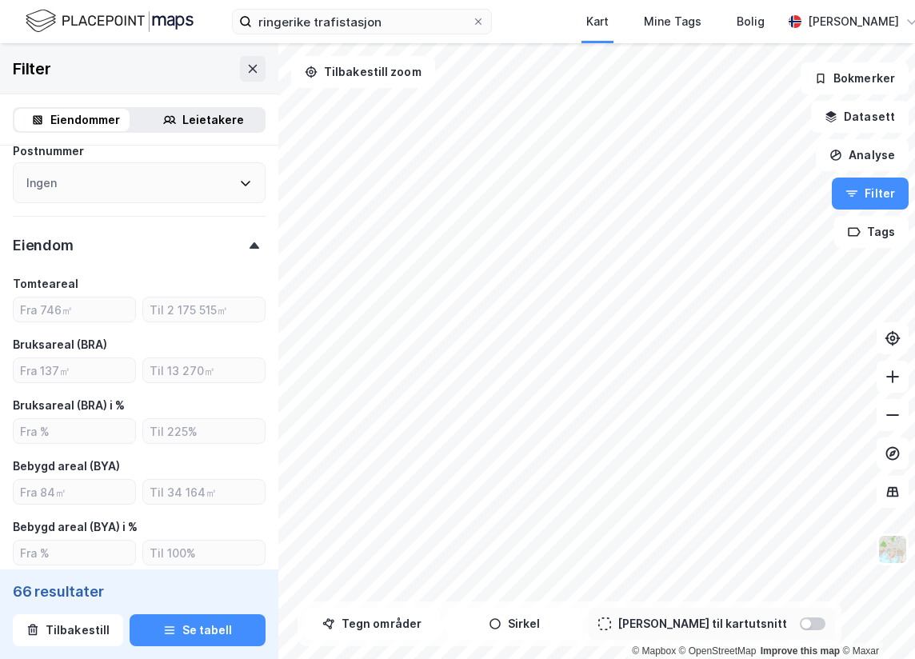
click at [249, 249] on icon at bounding box center [254, 245] width 10 height 6
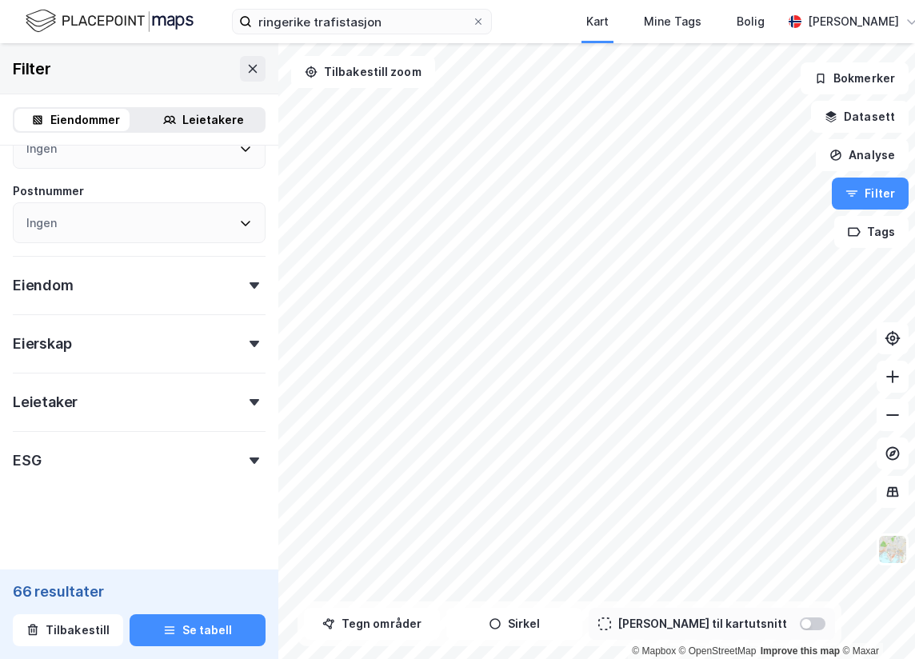
scroll to position [842, 0]
click at [249, 341] on icon at bounding box center [254, 344] width 10 height 6
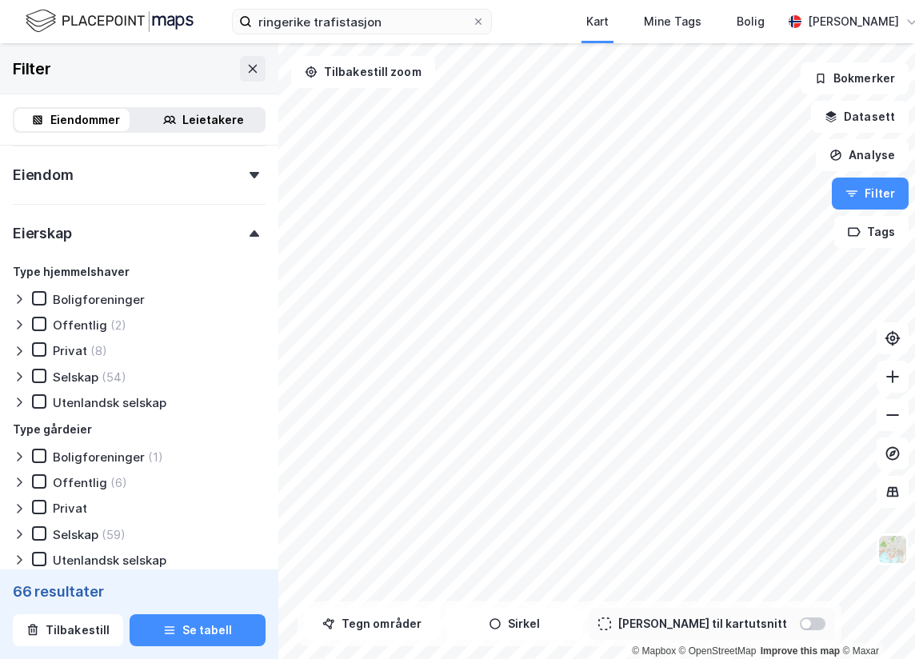
scroll to position [800, 0]
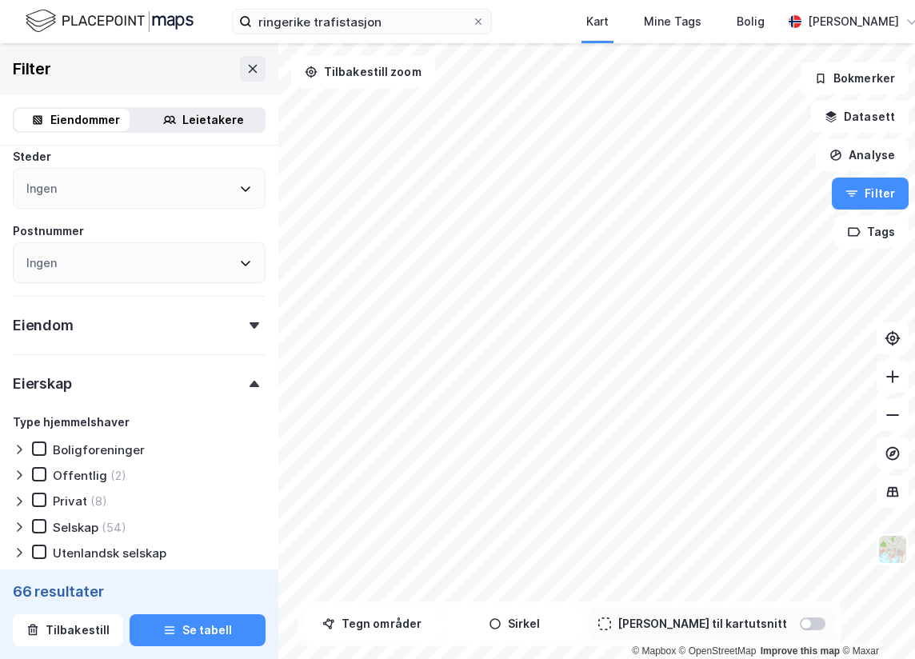
click at [249, 384] on icon at bounding box center [254, 384] width 10 height 6
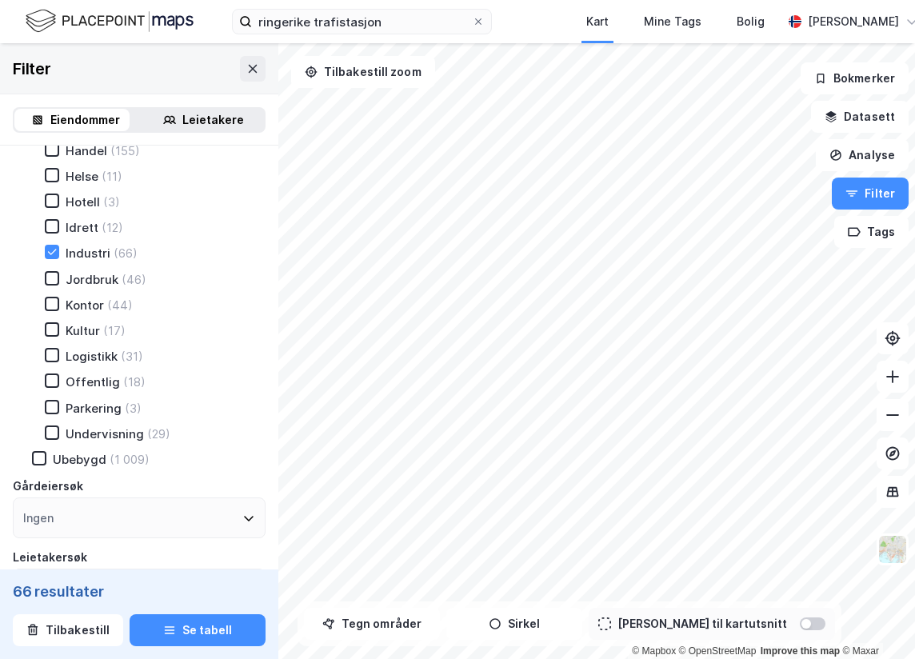
scroll to position [0, 0]
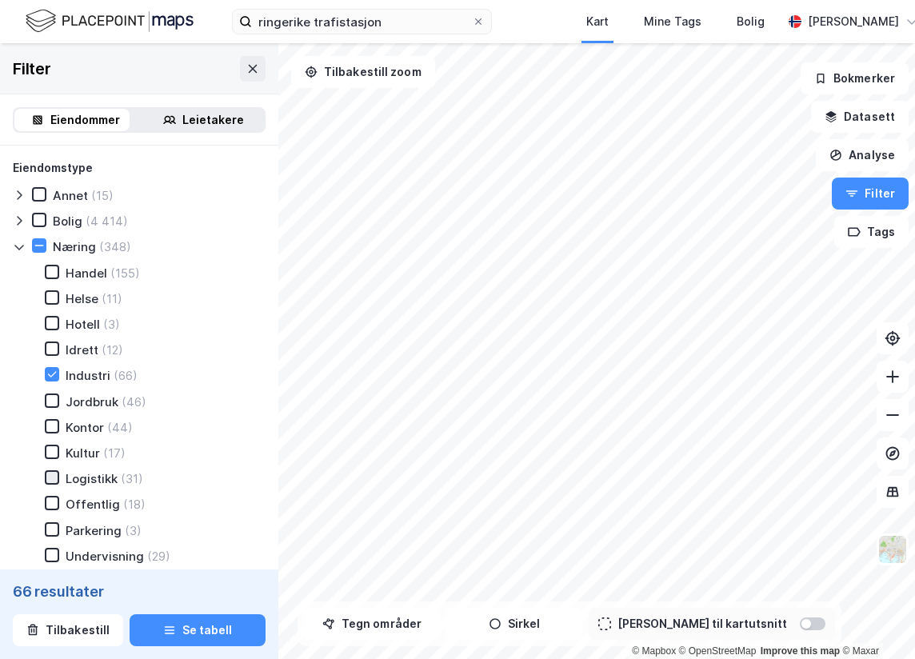
click at [50, 477] on icon at bounding box center [51, 477] width 11 height 11
click at [51, 480] on icon at bounding box center [51, 477] width 11 height 11
click at [54, 271] on icon at bounding box center [51, 271] width 11 height 11
click at [56, 429] on icon at bounding box center [51, 426] width 11 height 11
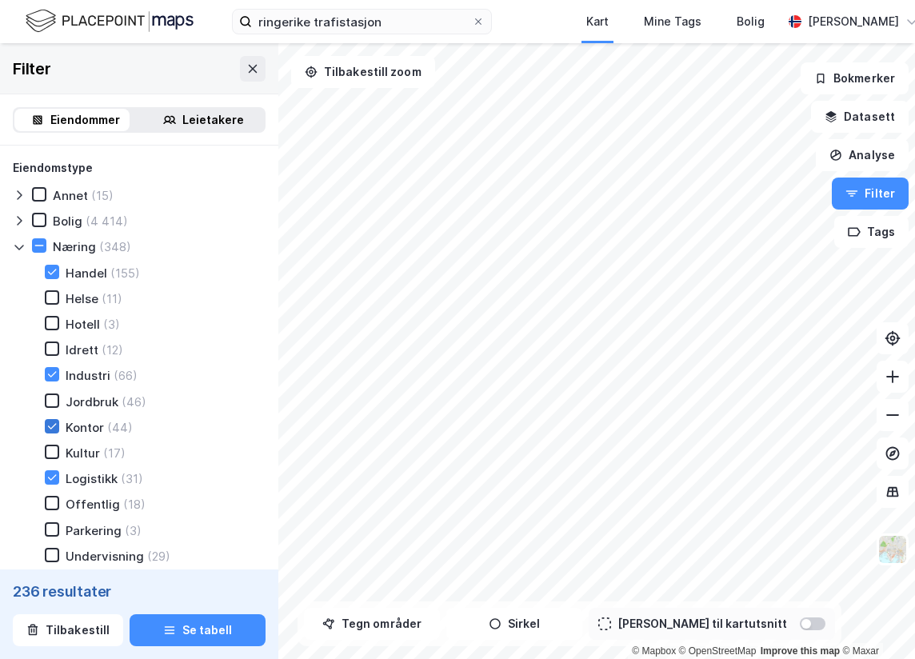
click at [58, 430] on div at bounding box center [52, 426] width 14 height 14
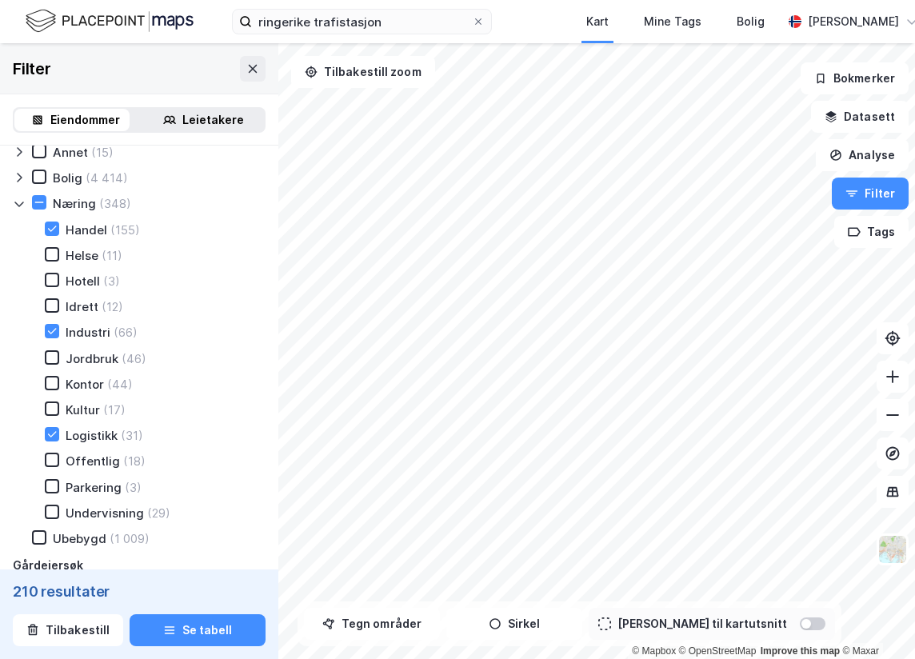
scroll to position [80, 0]
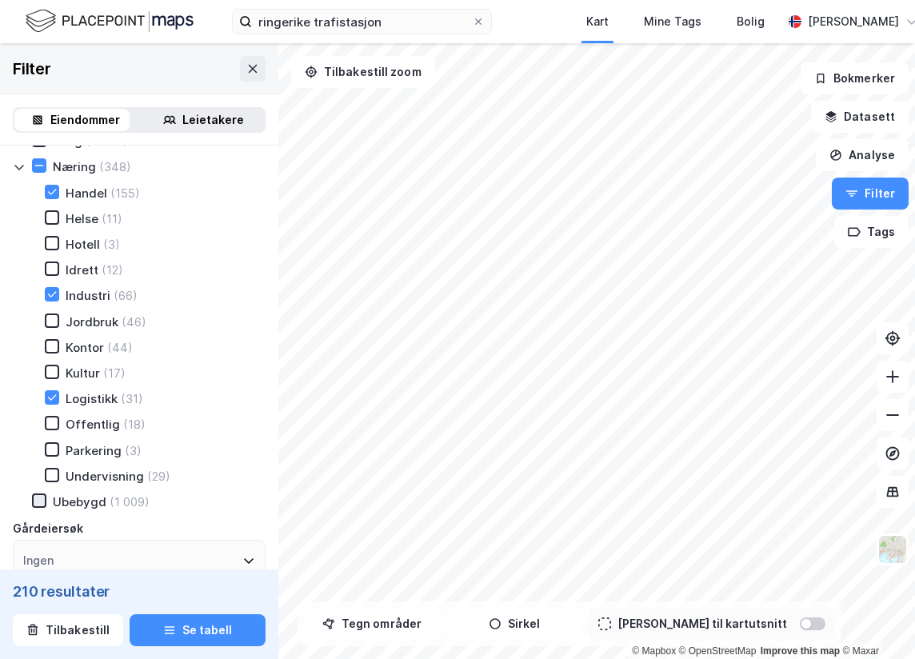
click at [42, 506] on icon at bounding box center [39, 500] width 11 height 11
click at [37, 503] on icon at bounding box center [39, 500] width 9 height 6
click at [42, 505] on icon at bounding box center [39, 500] width 11 height 11
click at [41, 505] on icon at bounding box center [39, 500] width 11 height 11
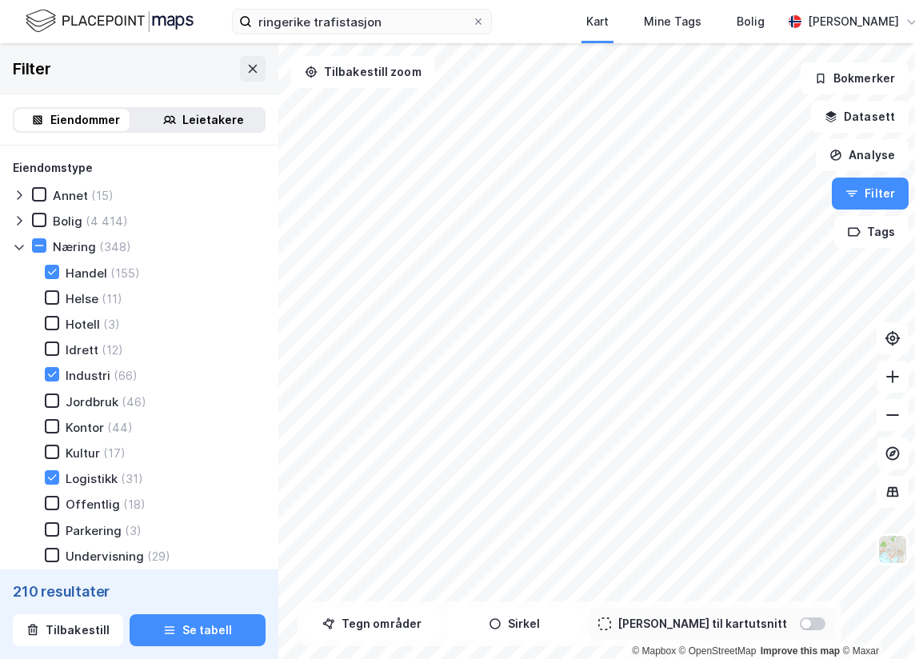
scroll to position [240, 0]
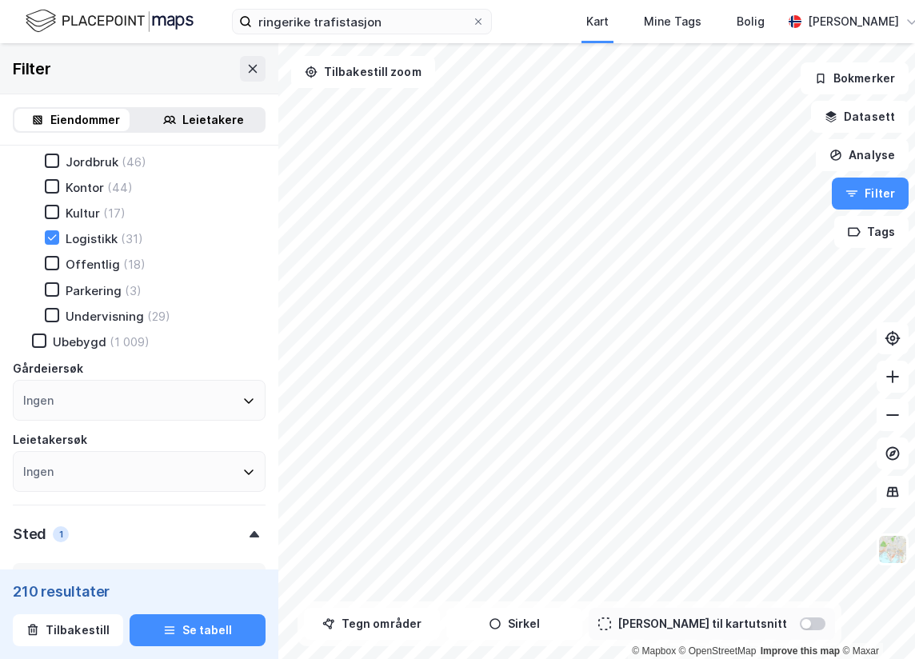
click at [65, 344] on div "Ubebygd" at bounding box center [80, 341] width 54 height 15
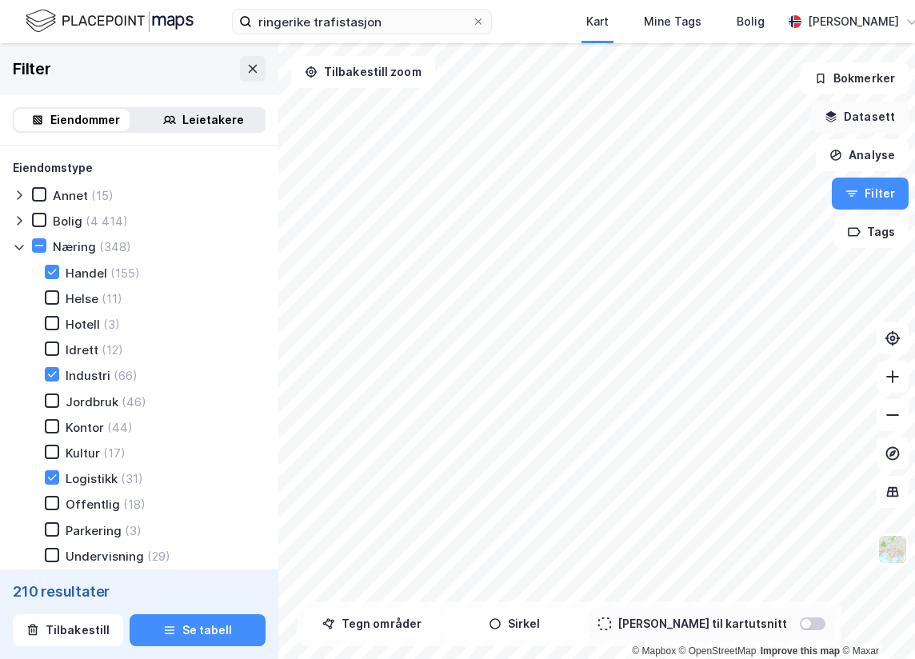
click at [857, 123] on button "Datasett" at bounding box center [860, 117] width 98 height 32
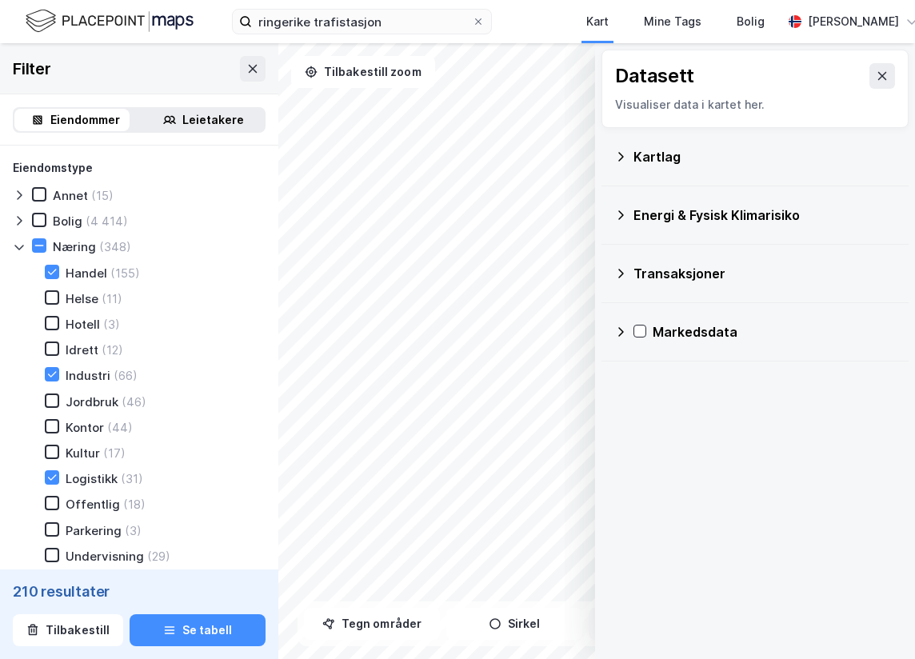
click at [617, 152] on icon at bounding box center [620, 156] width 13 height 13
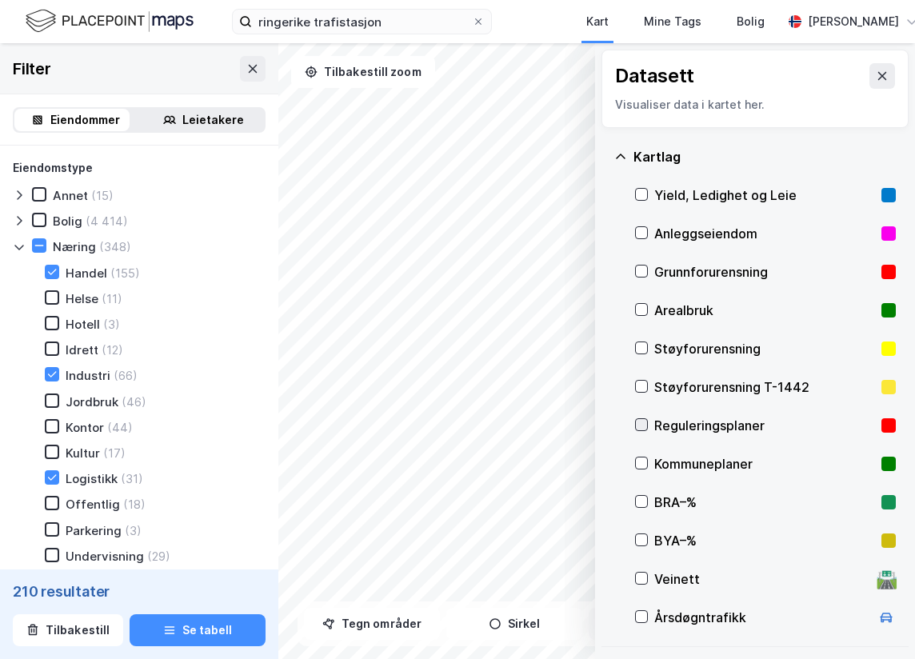
click at [641, 423] on icon at bounding box center [641, 424] width 11 height 11
click at [648, 458] on div at bounding box center [641, 463] width 13 height 13
click at [650, 418] on div "Reguleringsplaner" at bounding box center [765, 425] width 261 height 38
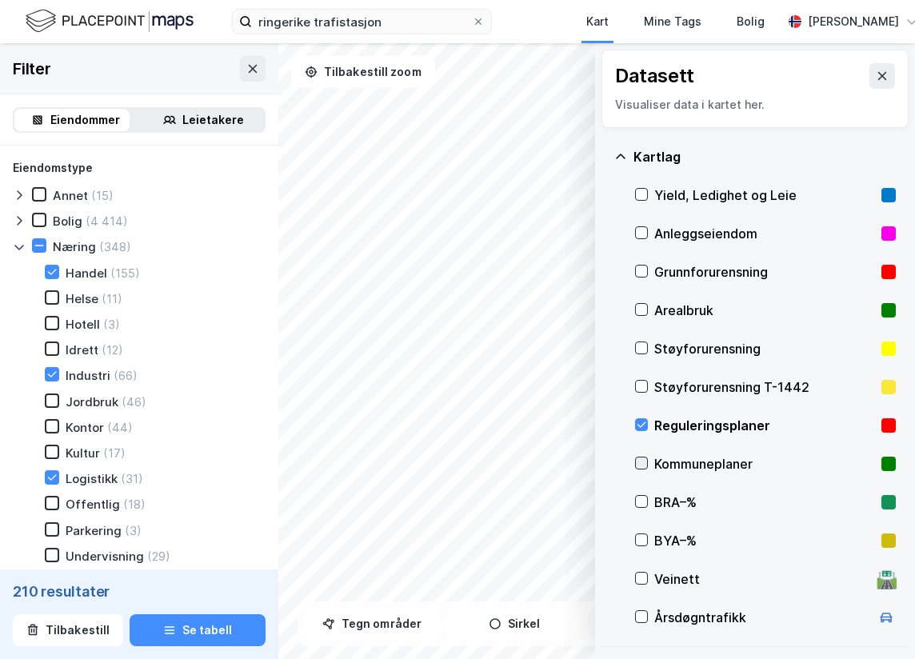
click at [640, 461] on icon at bounding box center [641, 462] width 11 height 11
click at [872, 82] on button at bounding box center [882, 76] width 26 height 26
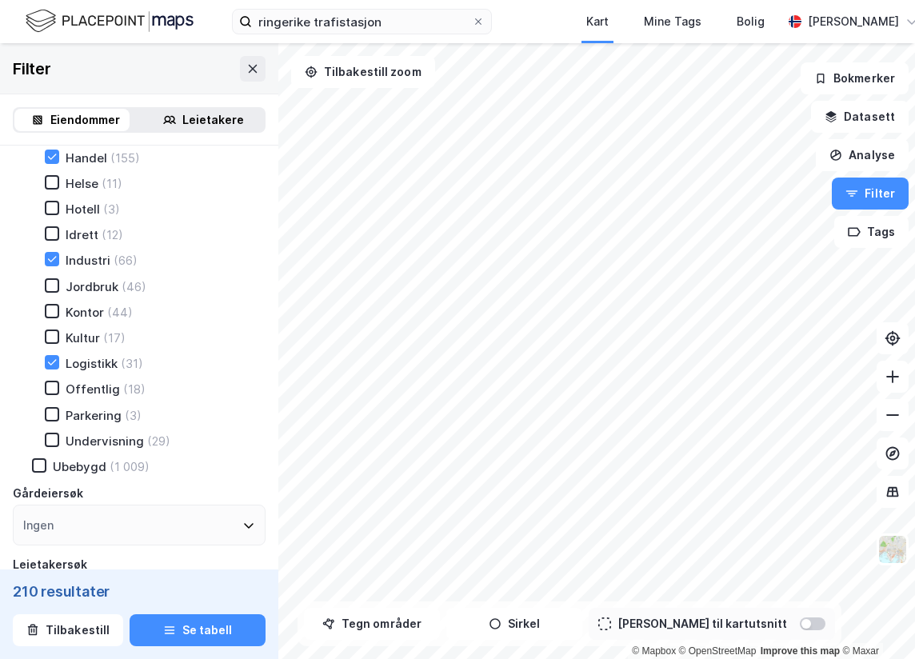
scroll to position [160, 0]
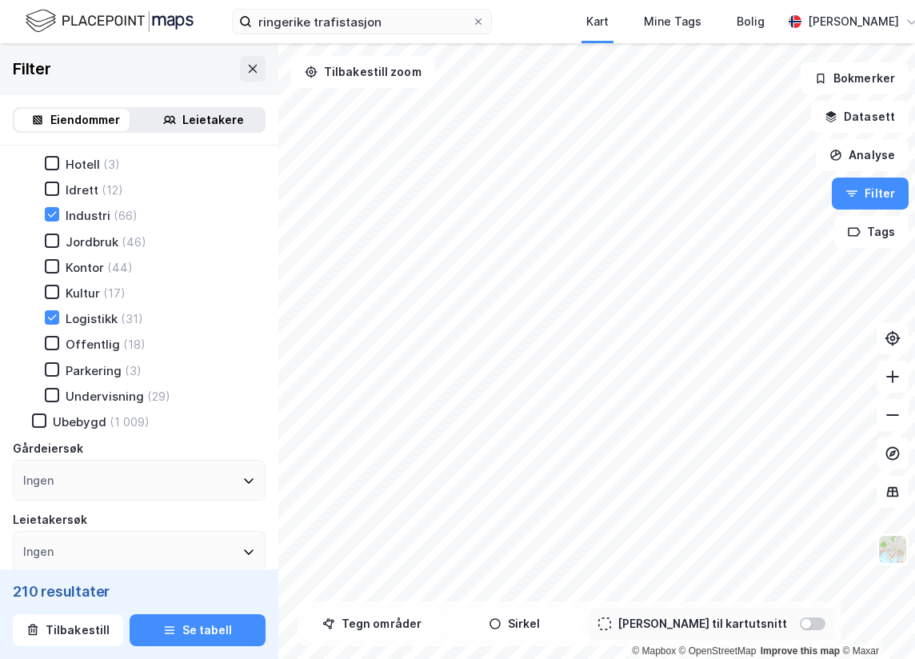
click at [69, 422] on div "Ubebygd" at bounding box center [80, 421] width 54 height 15
click at [814, 66] on div "© Mapbox © OpenStreetMap Improve this map © Maxar Filter Eiendommer Leietakere …" at bounding box center [457, 351] width 915 height 616
click at [73, 429] on div "Ubebygd" at bounding box center [80, 421] width 54 height 15
click at [80, 420] on div "Ubebygd" at bounding box center [80, 421] width 54 height 15
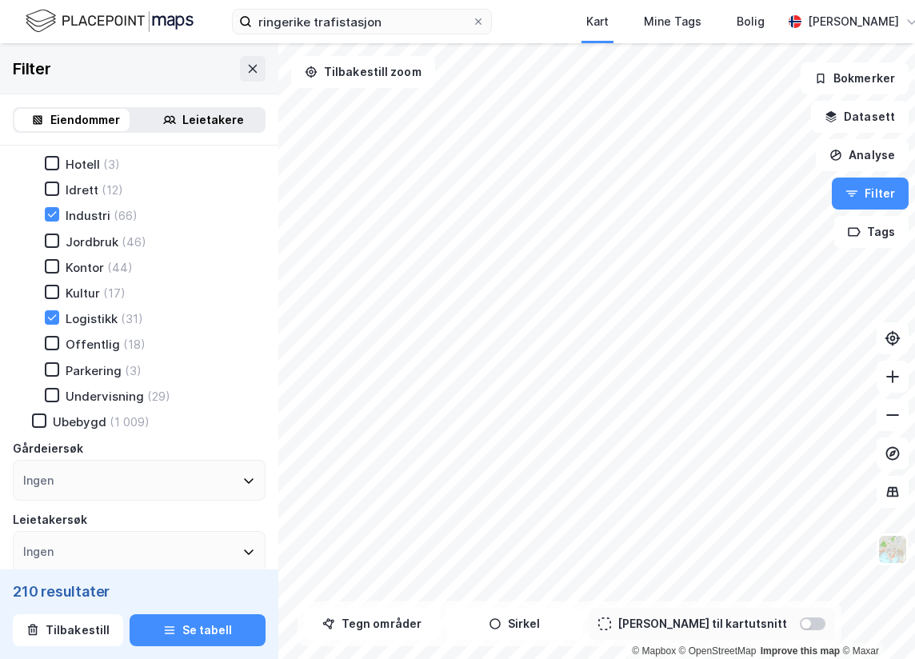
click at [83, 425] on div "Ubebygd" at bounding box center [80, 421] width 54 height 15
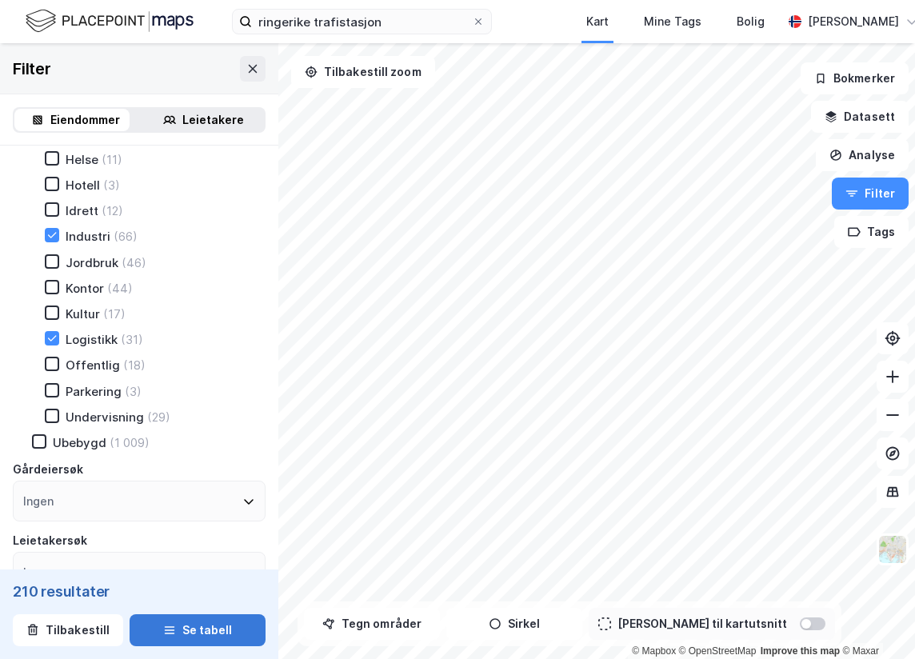
scroll to position [160, 0]
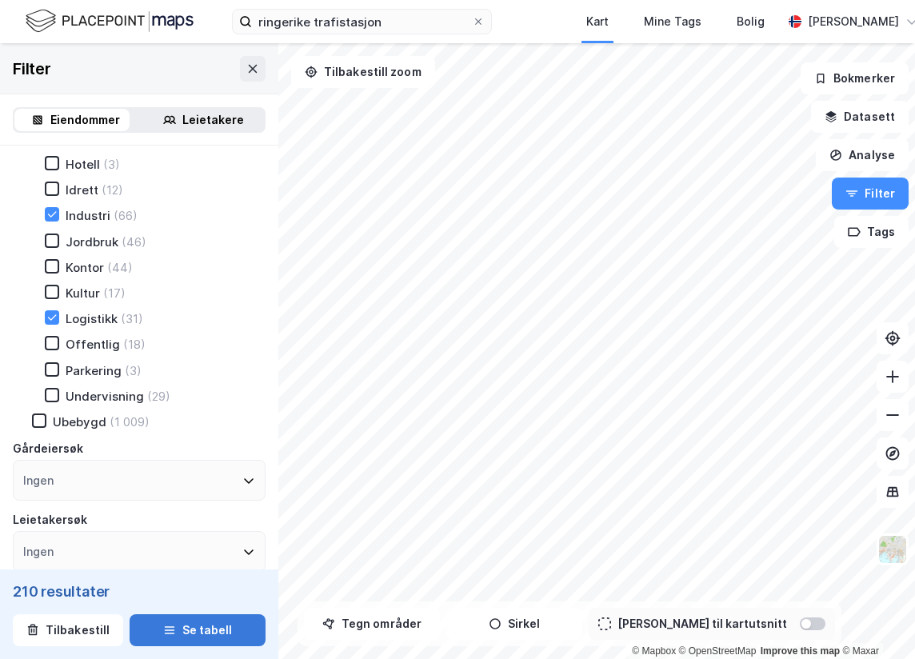
click at [201, 621] on button "Se tabell" at bounding box center [198, 630] width 136 height 32
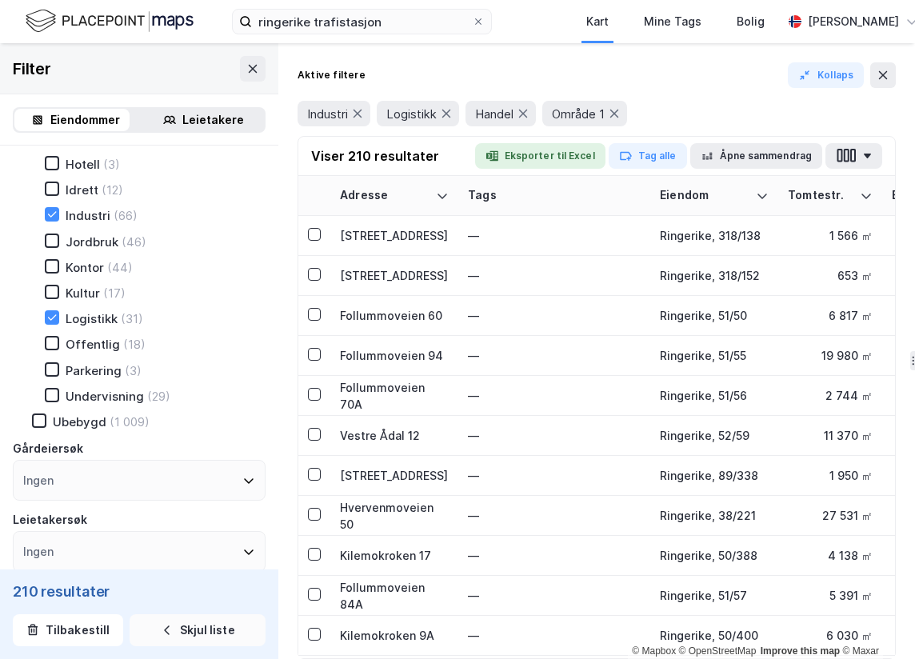
click at [202, 632] on button "Skjul liste" at bounding box center [198, 630] width 136 height 32
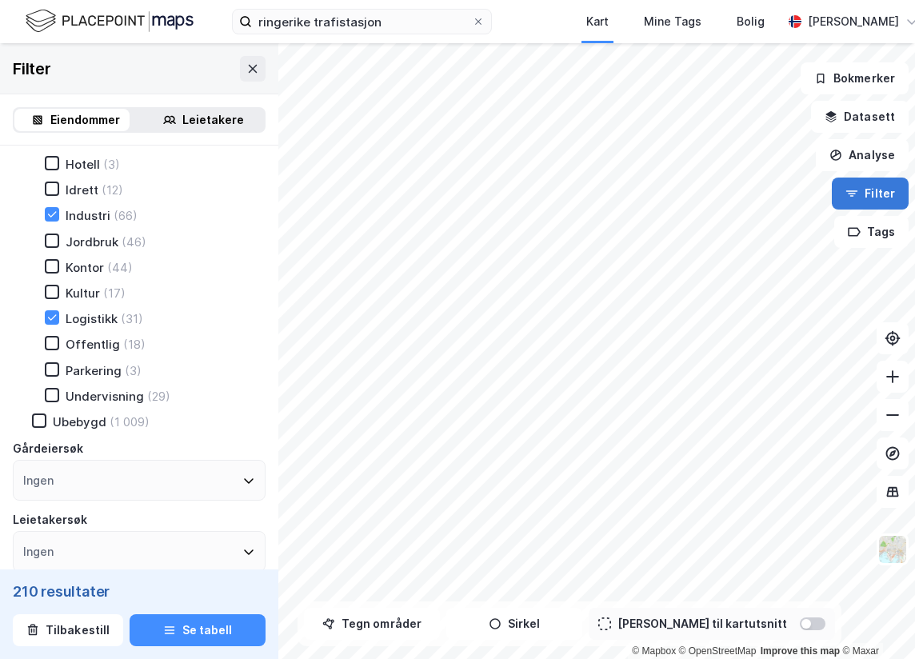
click at [896, 186] on button "Filter" at bounding box center [870, 193] width 77 height 32
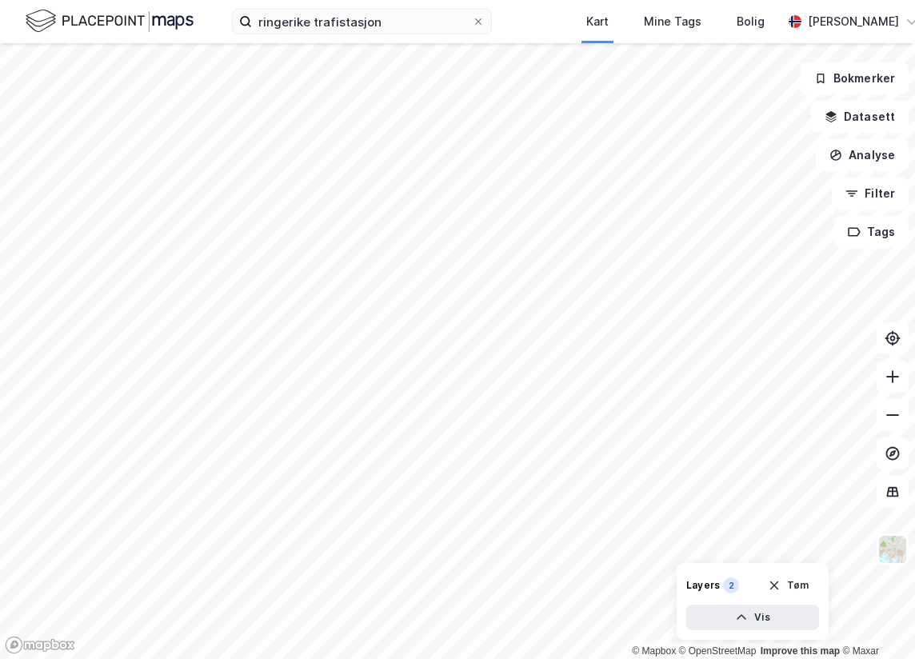
click at [417, 36] on div "ringerike trafistasjon Kart Mine Tags Bolig [PERSON_NAME]" at bounding box center [457, 21] width 915 height 43
click at [408, 26] on input "ringerike trafistasjon" at bounding box center [362, 22] width 220 height 24
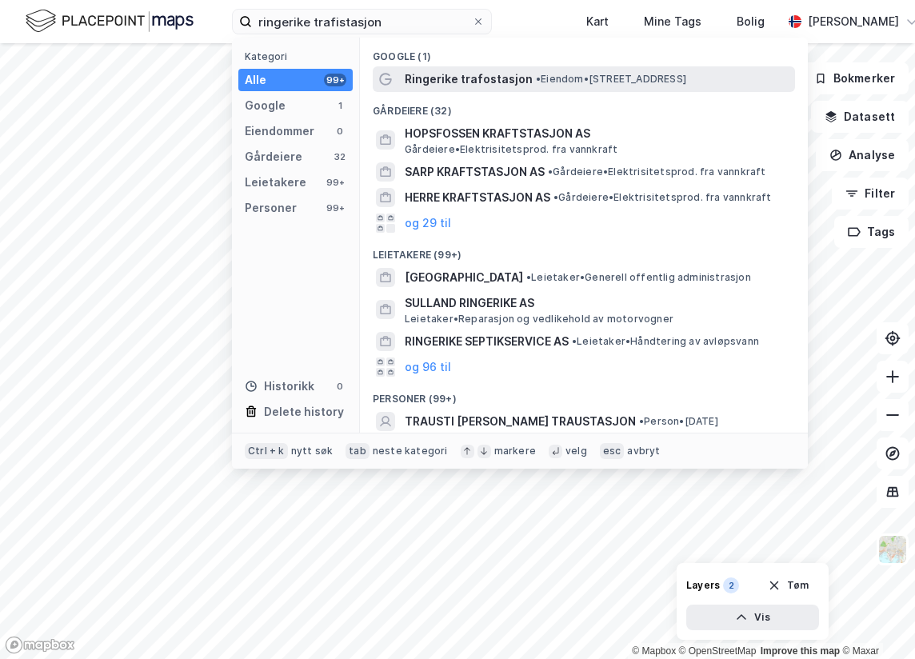
click at [473, 79] on span "Ringerike trafostasjon" at bounding box center [469, 79] width 128 height 19
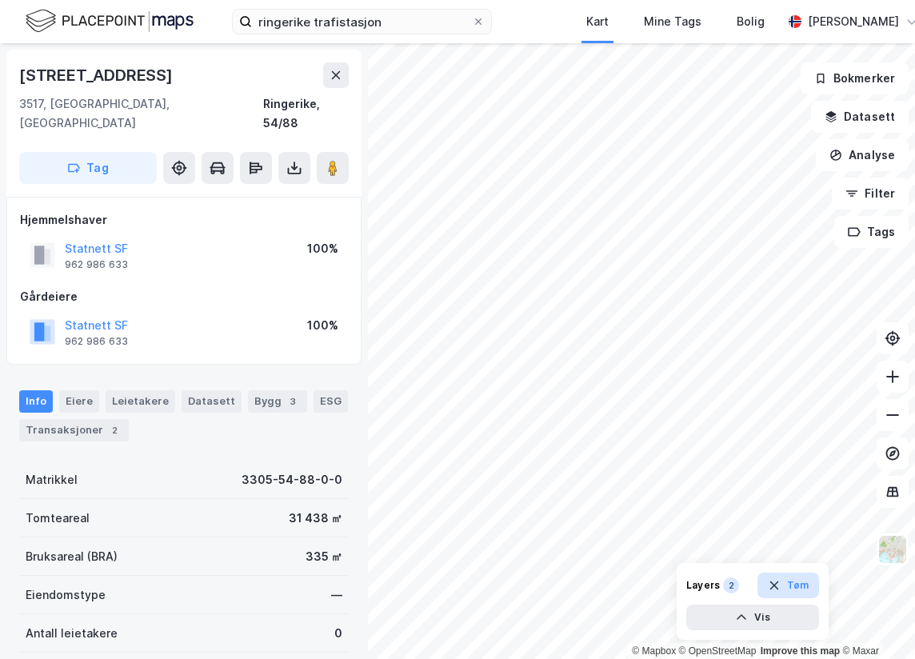
click at [779, 591] on icon "button" at bounding box center [774, 585] width 13 height 13
click at [875, 189] on button "Filter" at bounding box center [870, 193] width 77 height 32
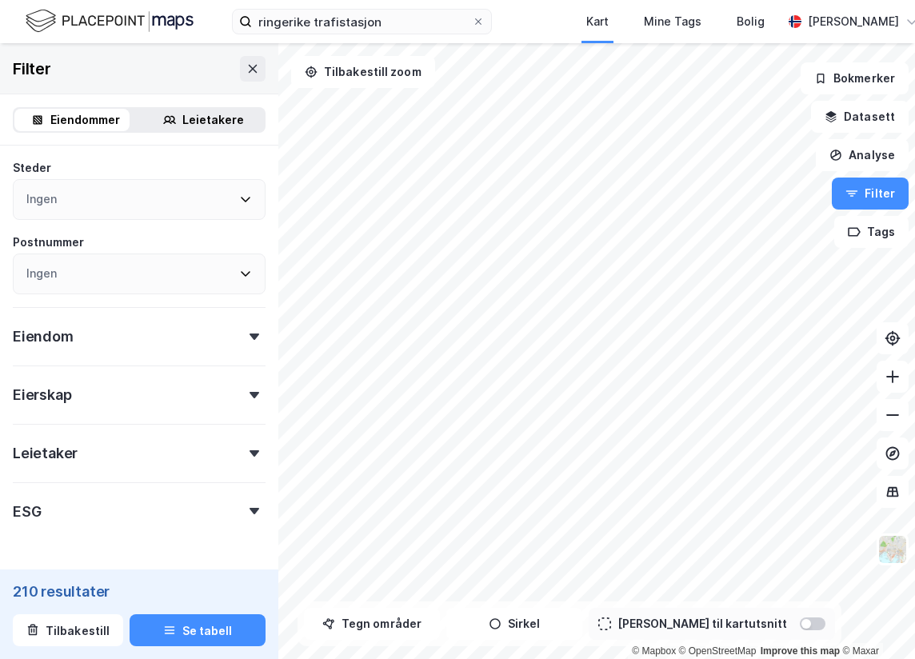
scroll to position [240, 0]
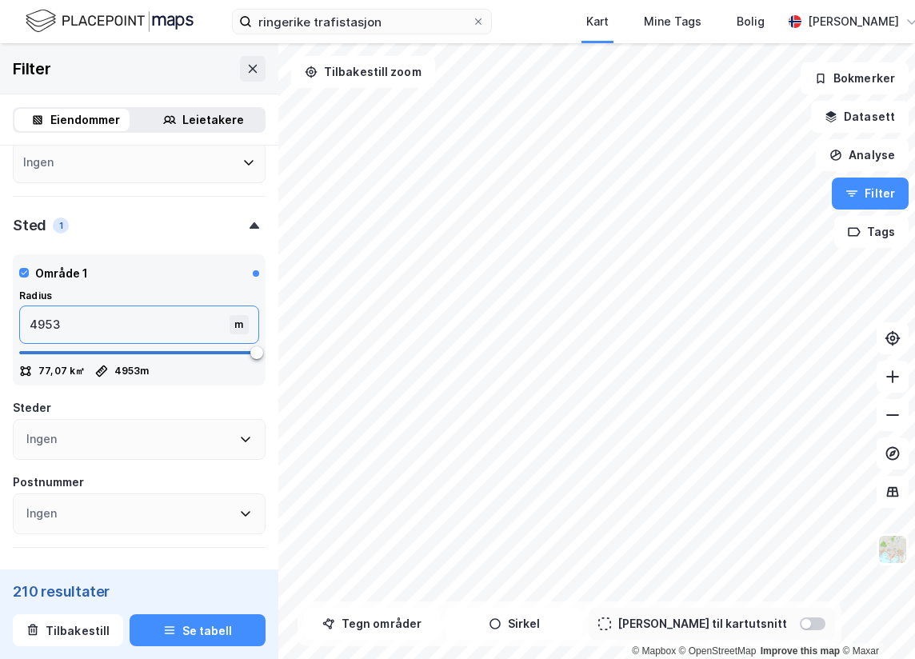
drag, startPoint x: 66, startPoint y: 330, endPoint x: -13, endPoint y: 330, distance: 78.4
click at [0, 330] on html "ringerike trafistasjon Kart Mine Tags Bolig [PERSON_NAME] © Mapbox © OpenStreet…" at bounding box center [457, 329] width 915 height 659
type input "2"
type input "25"
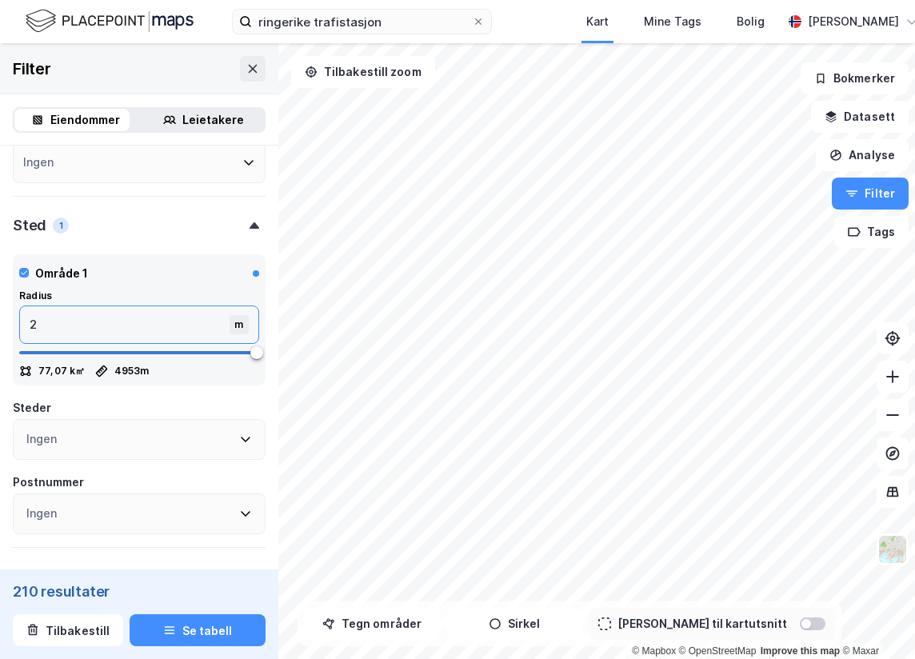
type input "25"
type input "250"
type input "2500"
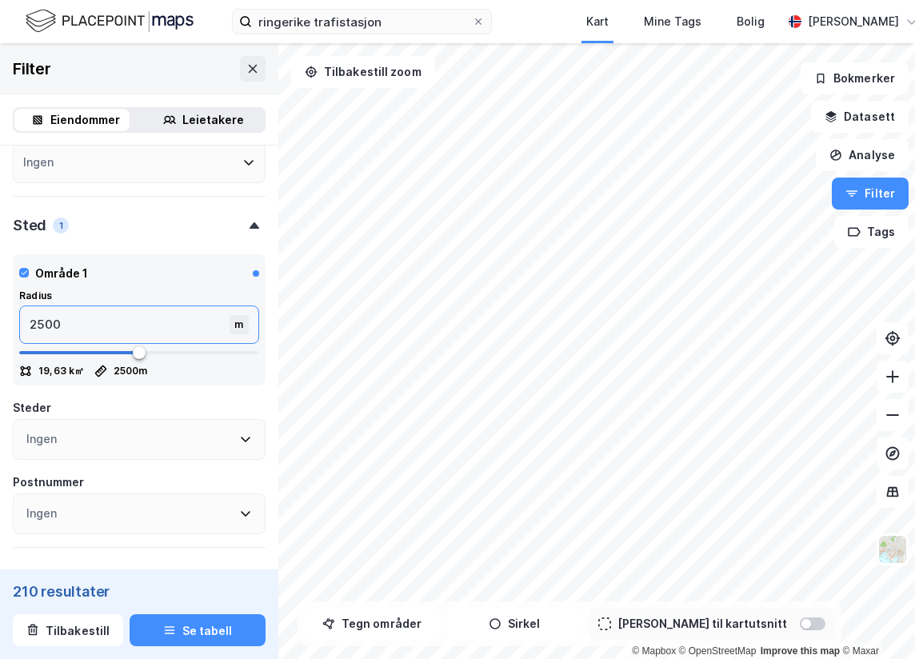
type input "25000"
type input "5000"
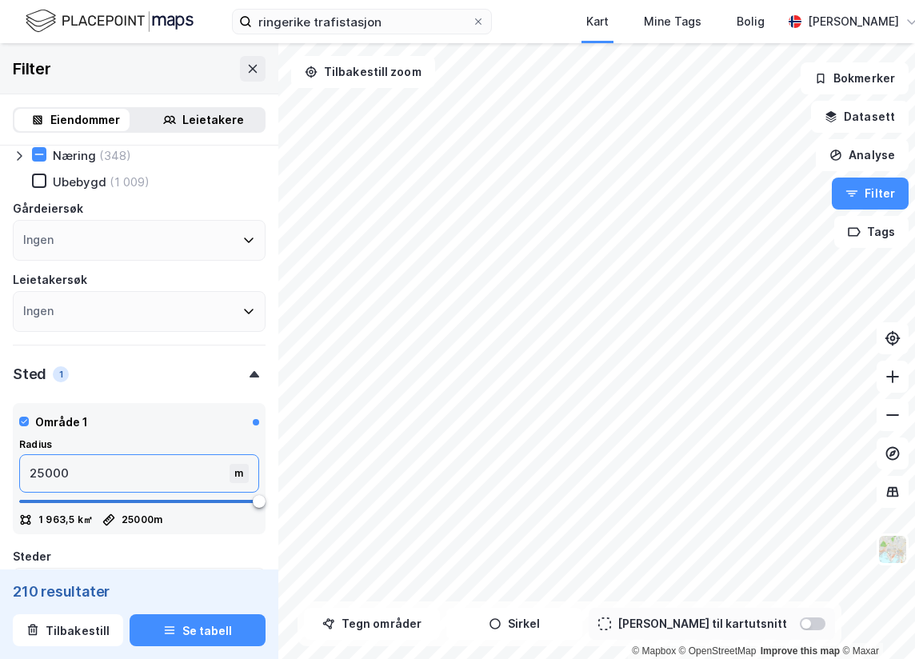
scroll to position [0, 0]
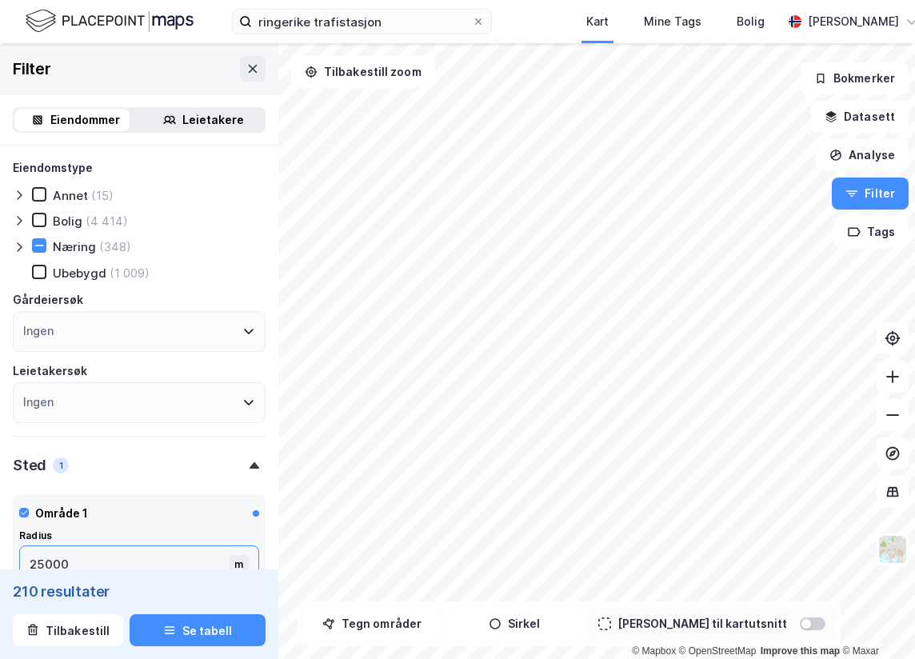
type input "25000"
click at [29, 248] on div at bounding box center [22, 246] width 19 height 16
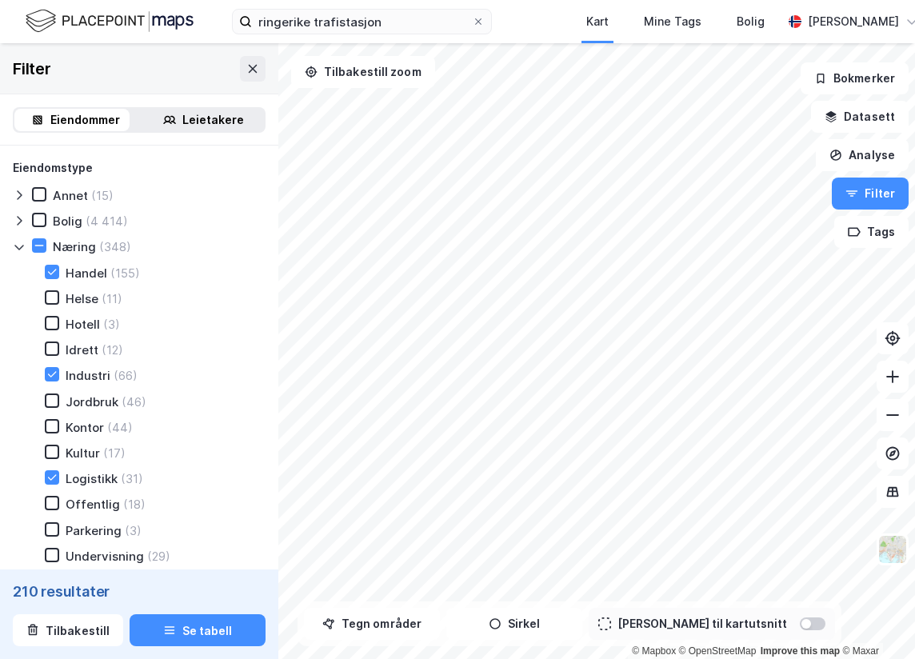
drag, startPoint x: 47, startPoint y: 263, endPoint x: 51, endPoint y: 335, distance: 72.1
click at [48, 265] on div "Næring (348) Handel (155) Helse (11) Hotell (3) Idrett (12) Industri (66) Jordb…" at bounding box center [139, 400] width 253 height 325
click at [51, 370] on div at bounding box center [52, 374] width 14 height 14
drag, startPoint x: 53, startPoint y: 265, endPoint x: 49, endPoint y: 388, distance: 123.2
click at [52, 265] on div at bounding box center [52, 272] width 14 height 14
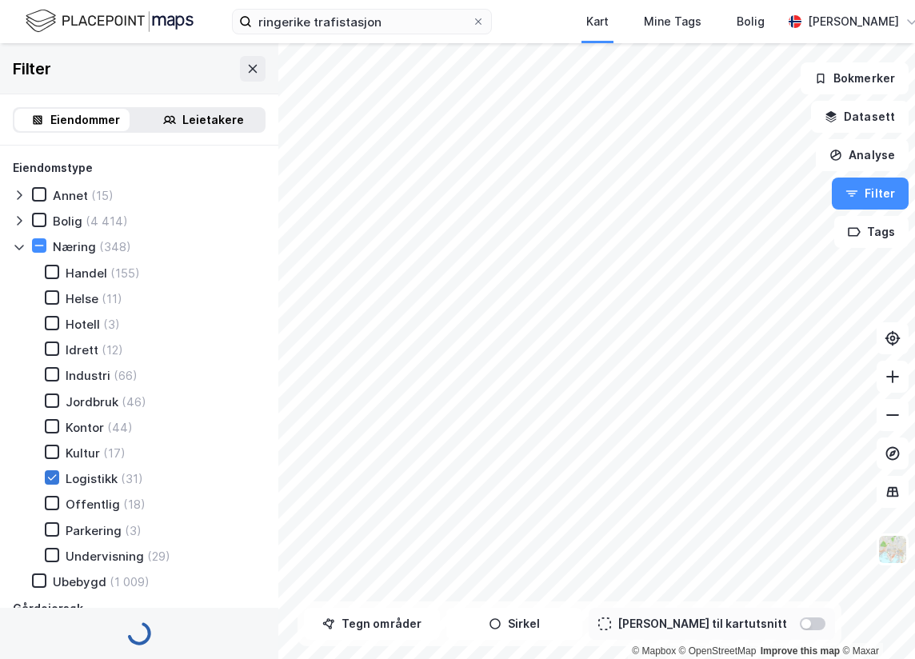
click at [52, 479] on icon at bounding box center [51, 477] width 11 height 11
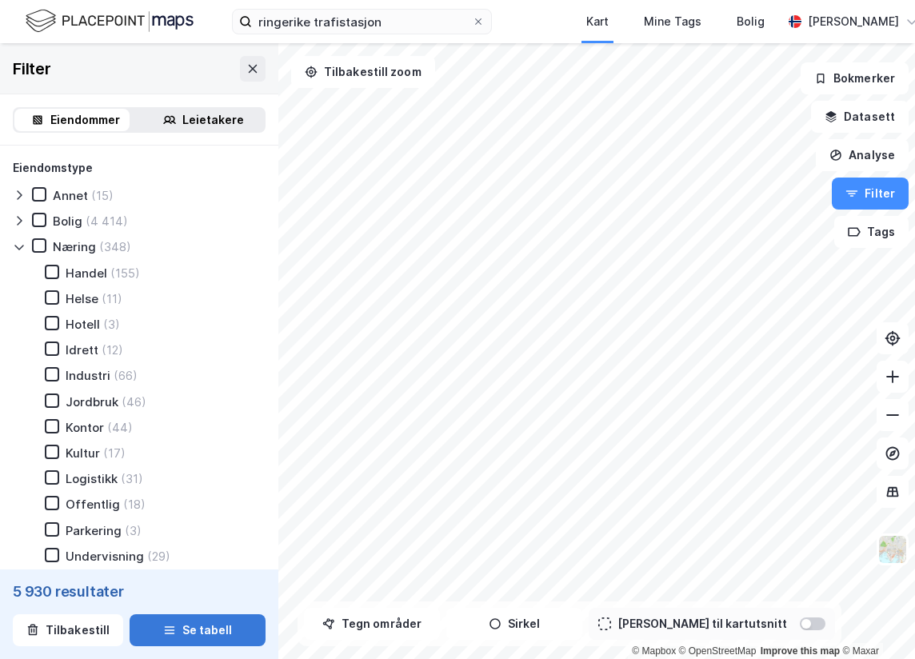
click at [204, 634] on button "Se tabell" at bounding box center [198, 630] width 136 height 32
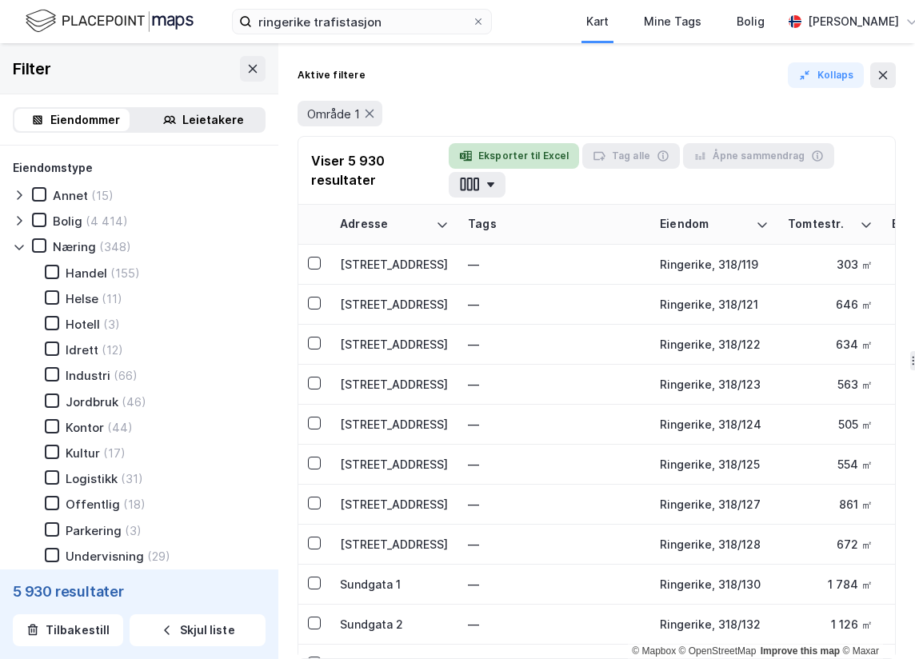
click at [514, 154] on button "Eksporter til Excel" at bounding box center [514, 156] width 130 height 26
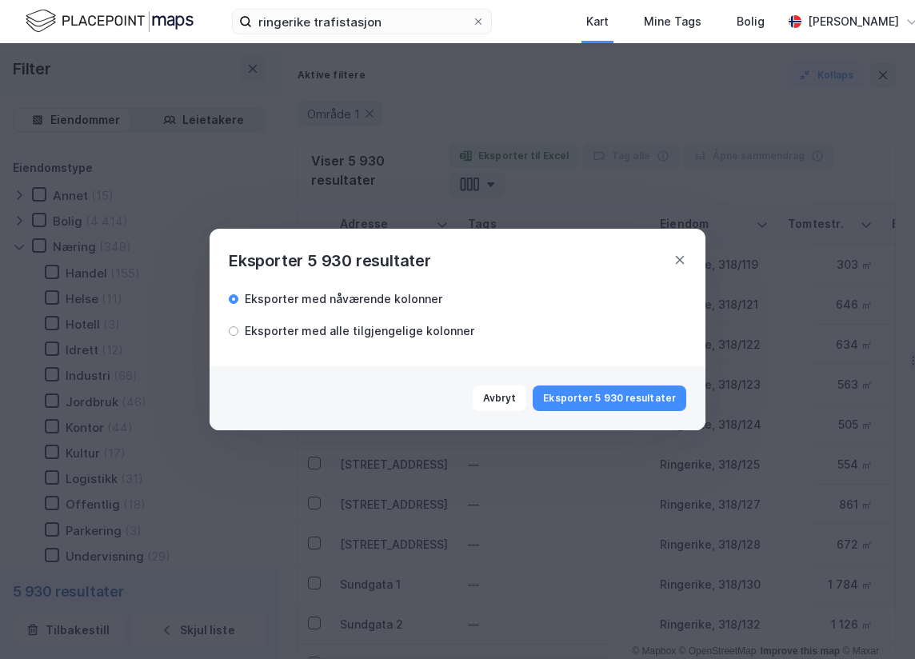
click at [383, 336] on div "Eksporter med alle tilgjengelige kolonner" at bounding box center [359, 330] width 229 height 19
click at [638, 400] on button "Eksporter 5 930 resultater" at bounding box center [609, 398] width 154 height 26
